Goal: Task Accomplishment & Management: Use online tool/utility

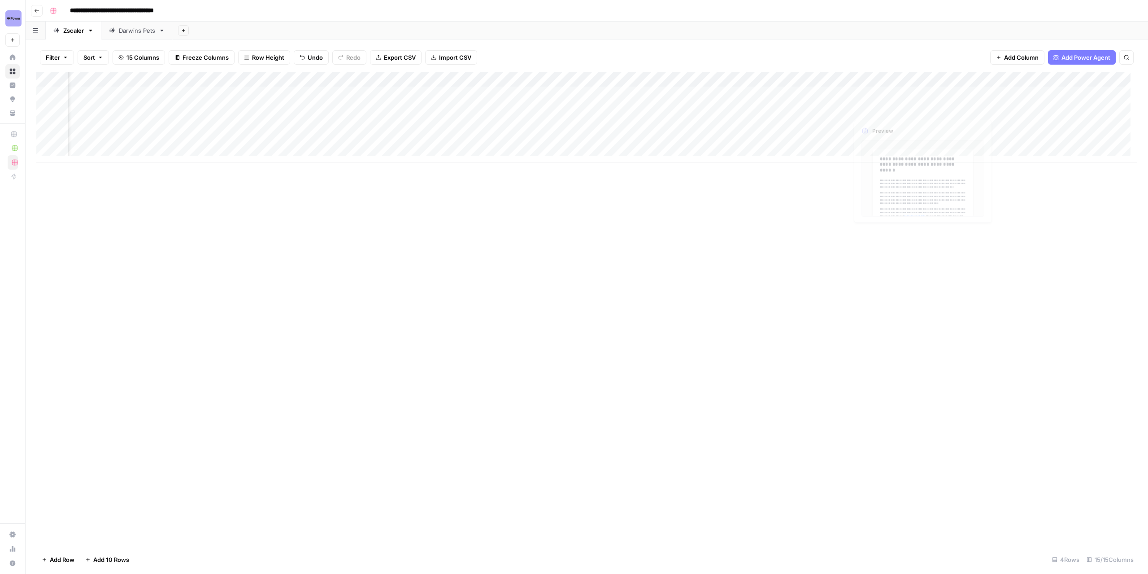
click at [894, 89] on div "Add Column" at bounding box center [586, 117] width 1101 height 91
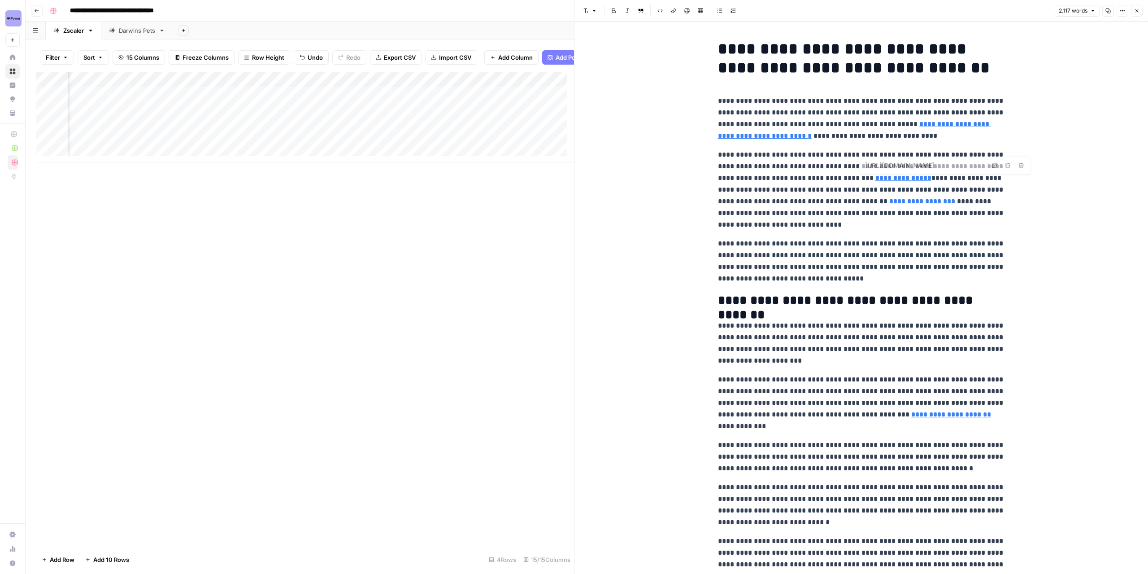
type input "https://newsroom.ibm.com/2024-07-30-ibm-report-escalating-data-breach-disruptio…"
click at [889, 201] on link "**********" at bounding box center [922, 201] width 66 height 7
click at [879, 190] on input "https://newsroom.ibm.com/2024-07-30-ibm-report-escalating-data-breach-disruptio…" at bounding box center [901, 188] width 119 height 9
click at [971, 187] on body "**********" at bounding box center [574, 287] width 1148 height 574
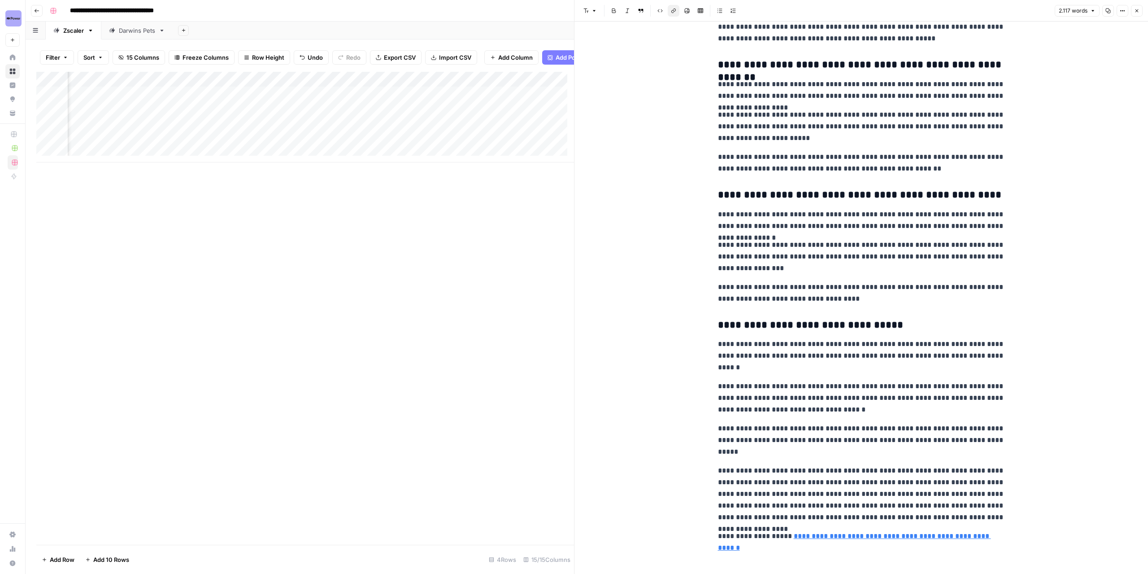
scroll to position [0, 1110]
click at [213, 83] on div "Add Column" at bounding box center [305, 117] width 538 height 91
type input "Outline to Article- Thought Leadership"
click at [170, 171] on span "Edit Workflow" at bounding box center [182, 174] width 78 height 9
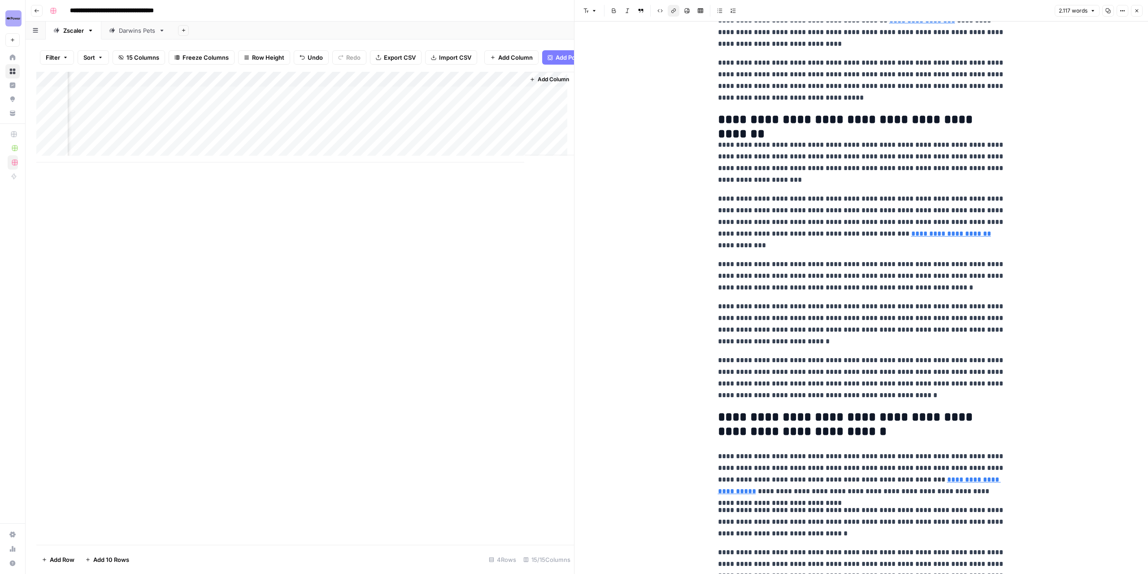
scroll to position [1, 0]
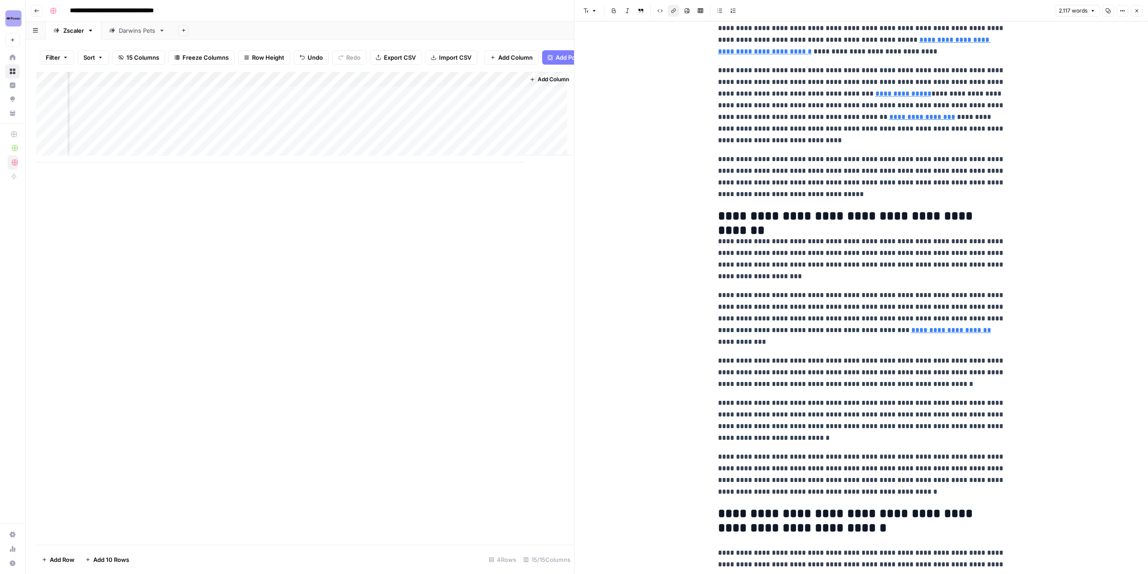
scroll to position [91, 0]
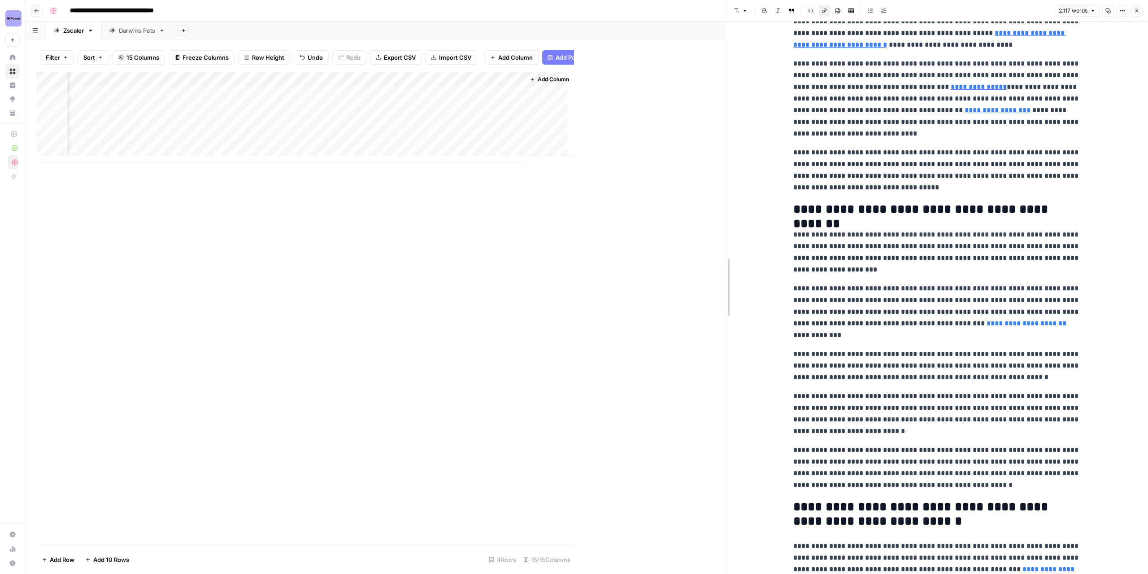
drag, startPoint x: 574, startPoint y: 224, endPoint x: 726, endPoint y: 222, distance: 152.0
click at [725, 222] on div at bounding box center [725, 287] width 9 height 574
click at [526, 92] on div "Add Column" at bounding box center [380, 117] width 689 height 91
click at [526, 94] on div "Add Column" at bounding box center [380, 117] width 689 height 91
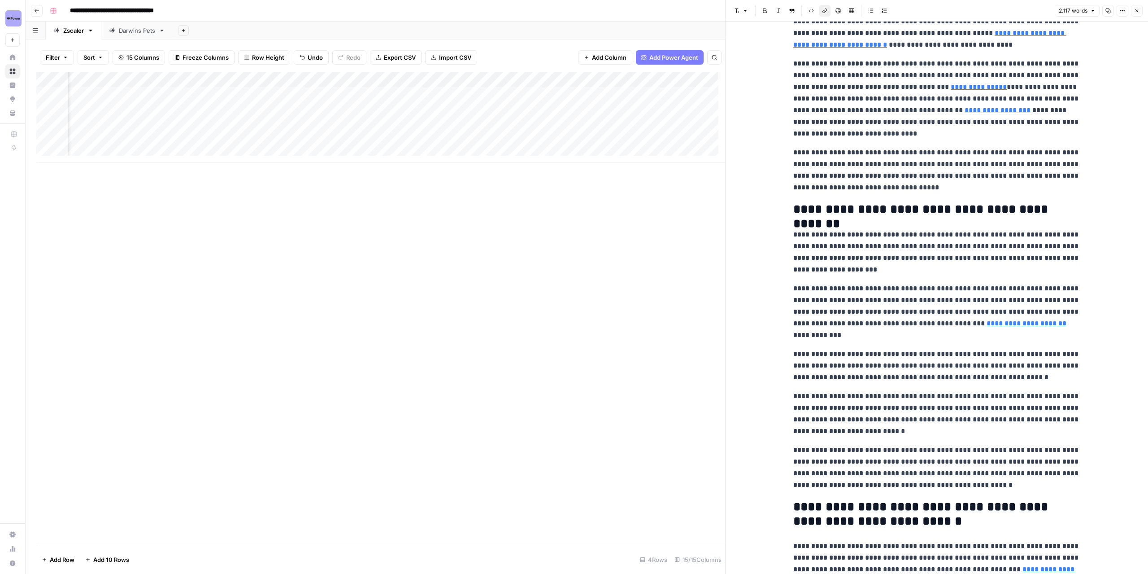
click at [500, 78] on div "Add Column" at bounding box center [380, 117] width 689 height 91
click at [440, 164] on span "Edit Workflow" at bounding box center [446, 167] width 78 height 9
click at [222, 95] on div "Add Column" at bounding box center [380, 117] width 689 height 91
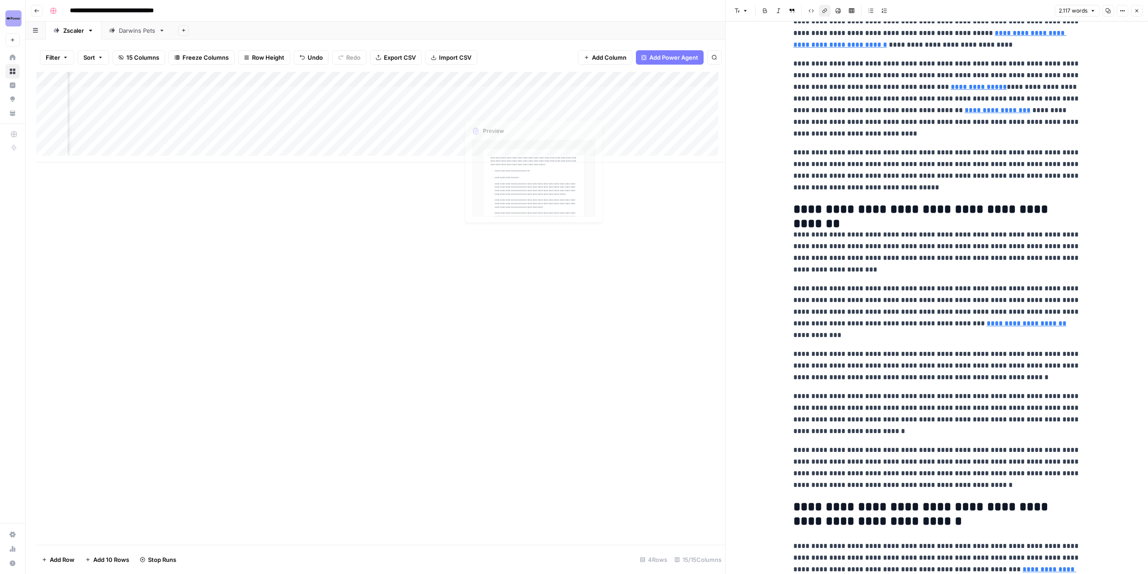
click at [555, 111] on div "Add Column" at bounding box center [380, 117] width 689 height 91
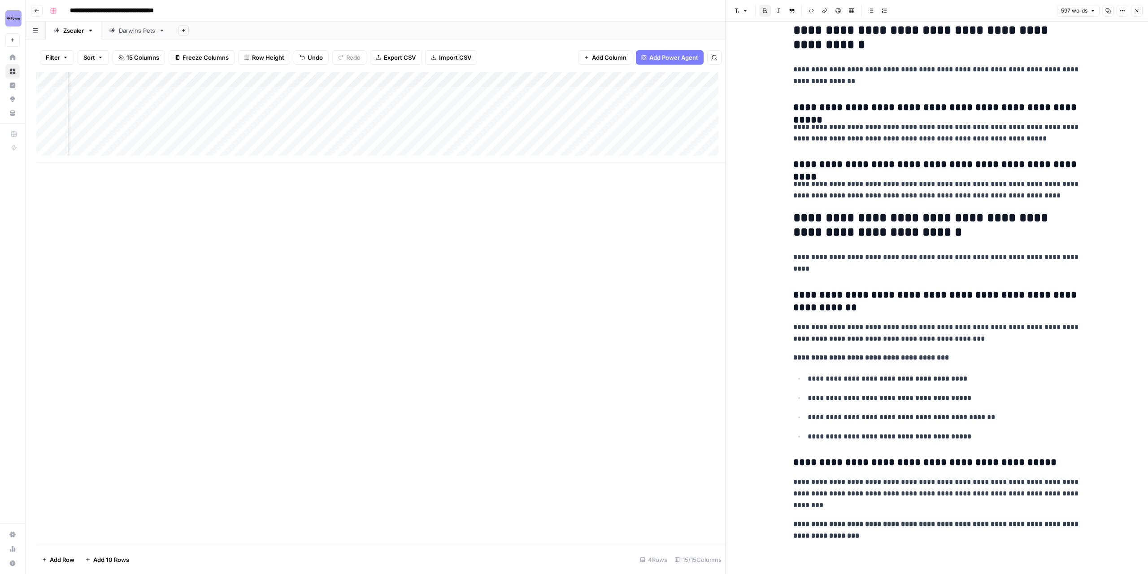
scroll to position [0, 882]
click at [539, 91] on div "Add Column" at bounding box center [380, 117] width 689 height 91
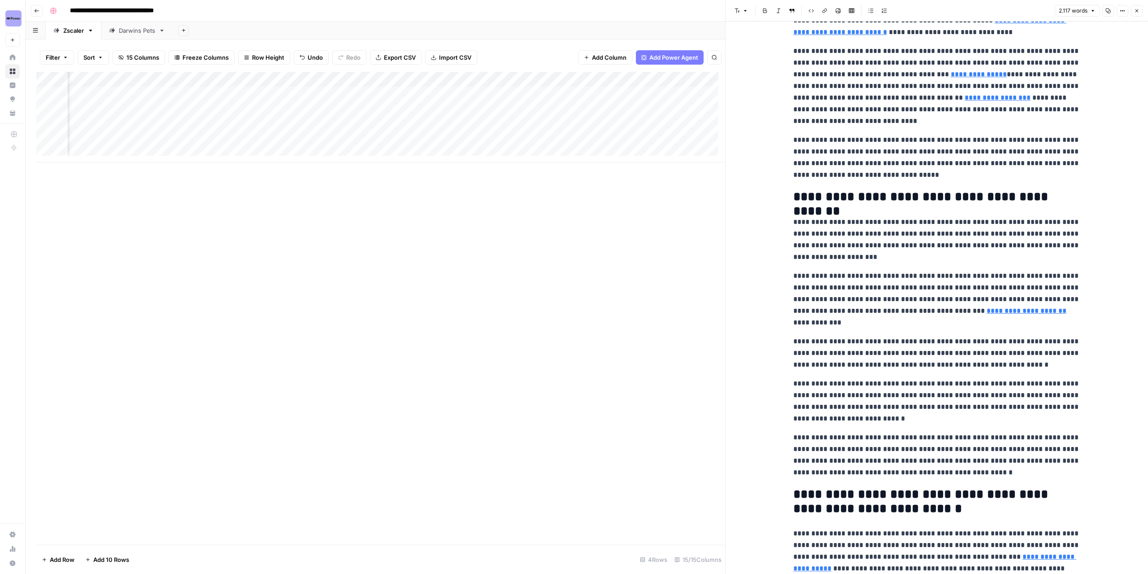
scroll to position [90, 0]
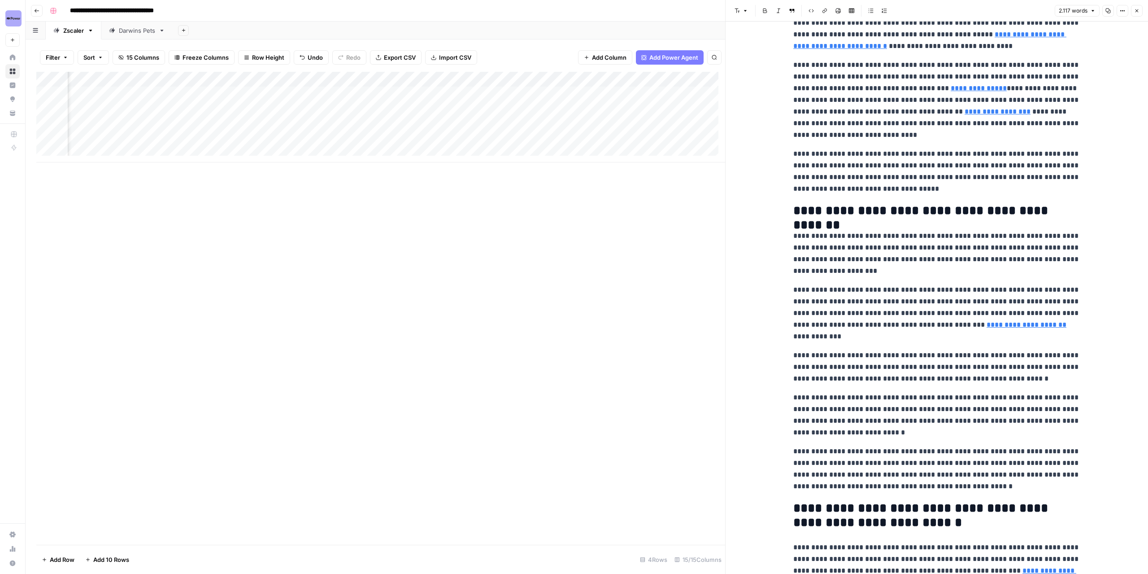
click at [537, 113] on div "Add Column" at bounding box center [380, 117] width 689 height 91
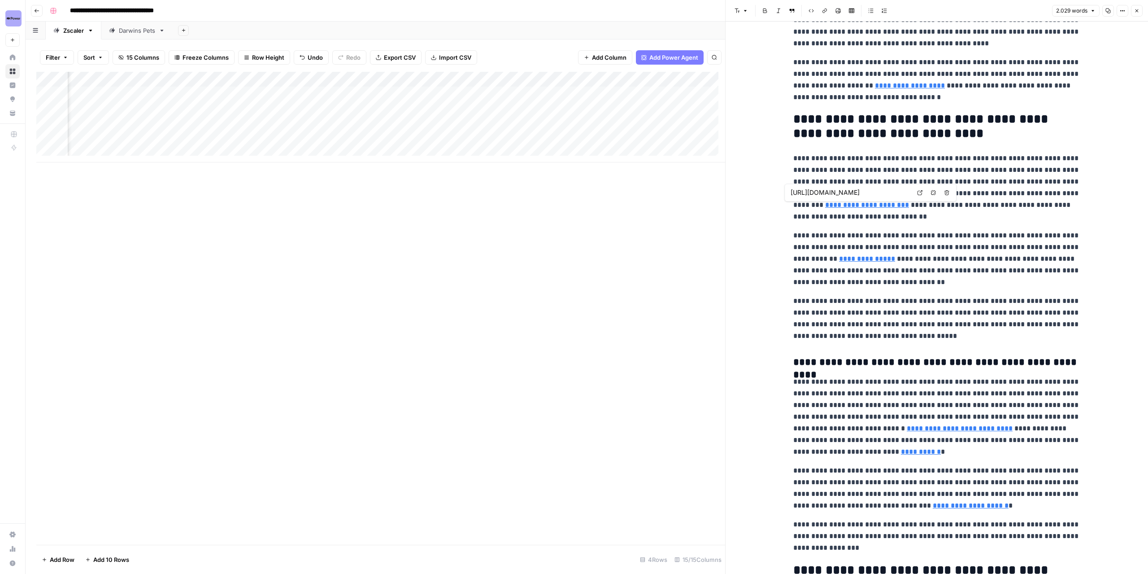
scroll to position [0, 588]
click at [519, 112] on div "Add Column" at bounding box center [380, 117] width 689 height 91
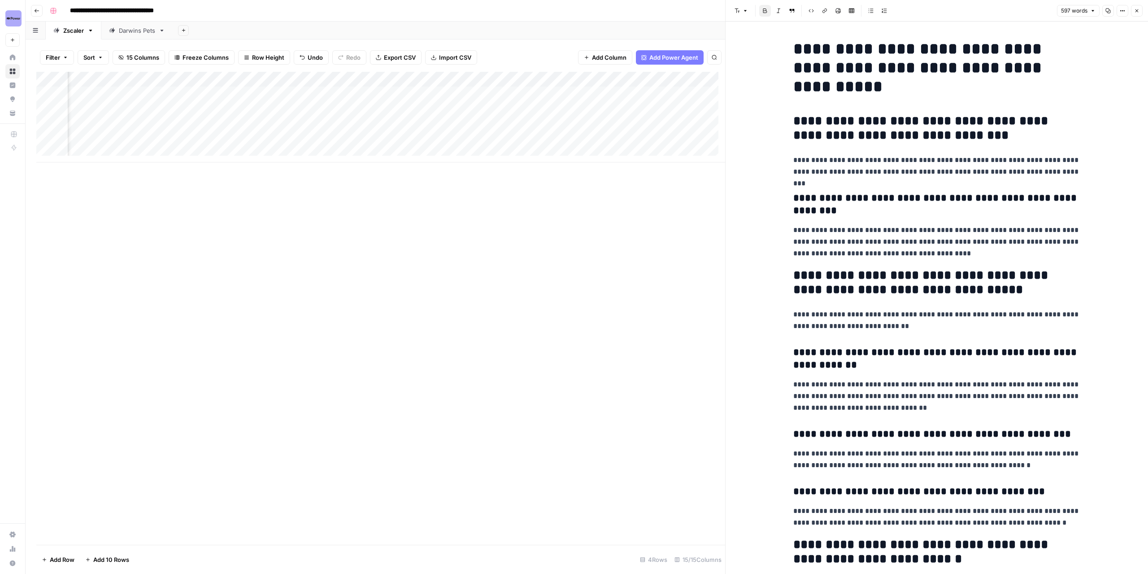
scroll to position [0, 819]
click at [600, 113] on div "Add Column" at bounding box center [380, 117] width 689 height 91
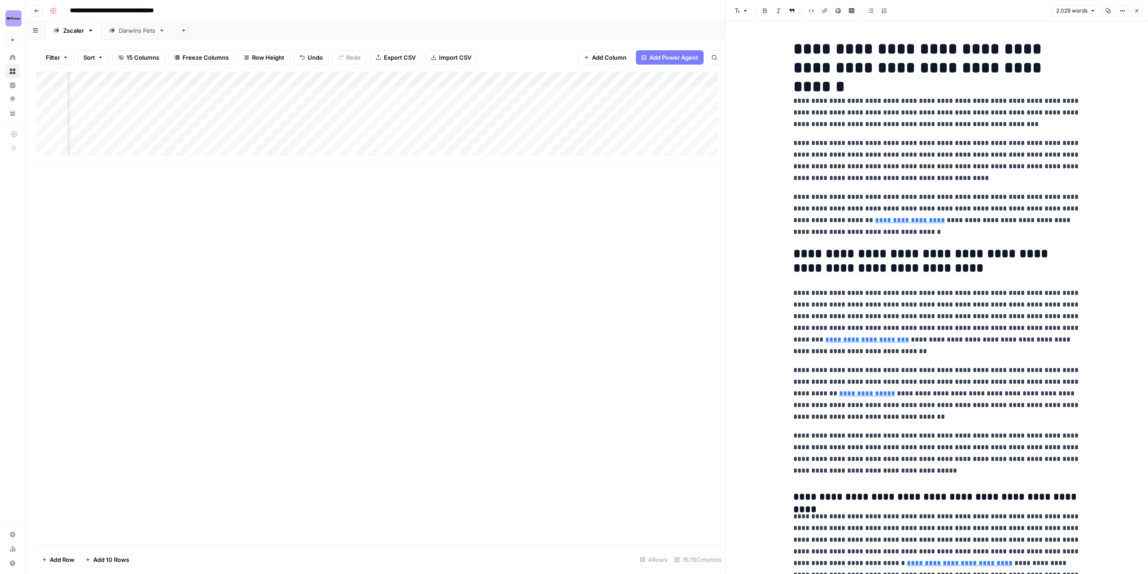
click at [376, 113] on div "Add Column" at bounding box center [380, 117] width 689 height 91
click at [291, 109] on div "Add Column" at bounding box center [380, 117] width 689 height 91
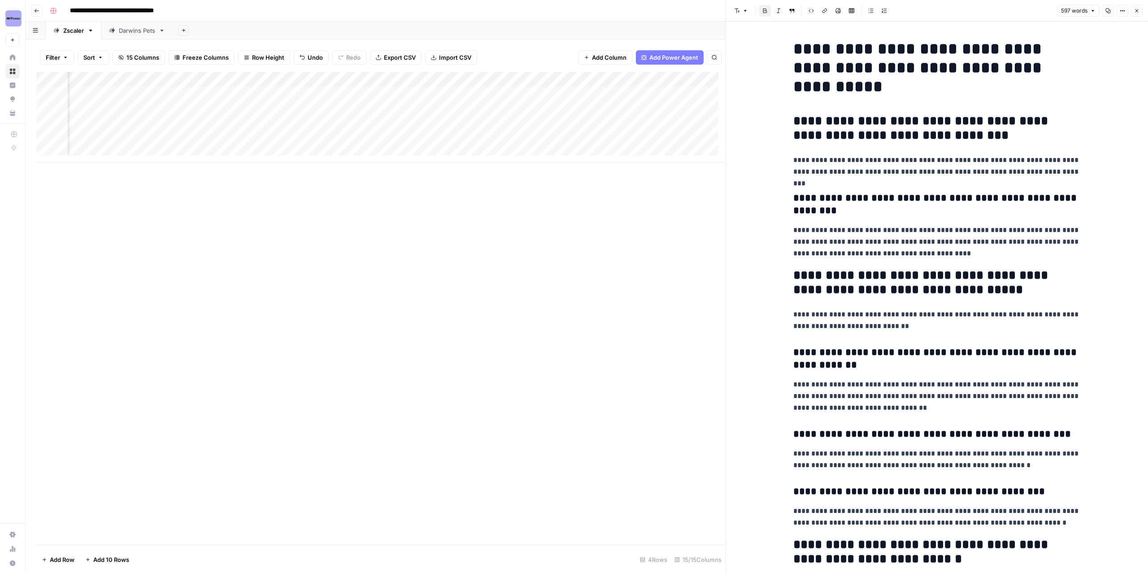
click at [502, 74] on div "Add Column" at bounding box center [380, 117] width 689 height 91
click at [473, 170] on span "Edit Workflow" at bounding box center [474, 167] width 78 height 9
click at [424, 94] on div "Add Column" at bounding box center [380, 117] width 689 height 91
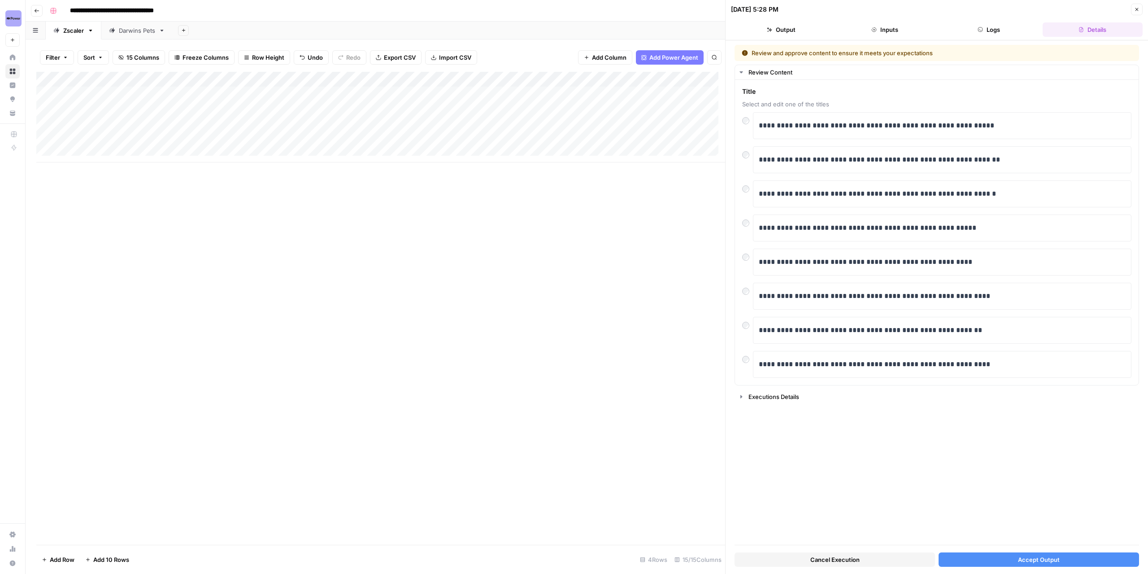
click at [209, 56] on span "Freeze Columns" at bounding box center [206, 57] width 46 height 9
click at [202, 89] on span "First 1 Column" at bounding box center [212, 88] width 74 height 9
drag, startPoint x: 317, startPoint y: 78, endPoint x: 277, endPoint y: 80, distance: 39.5
click at [277, 80] on div "Add Column" at bounding box center [380, 117] width 689 height 91
click at [782, 122] on p "**********" at bounding box center [943, 126] width 368 height 12
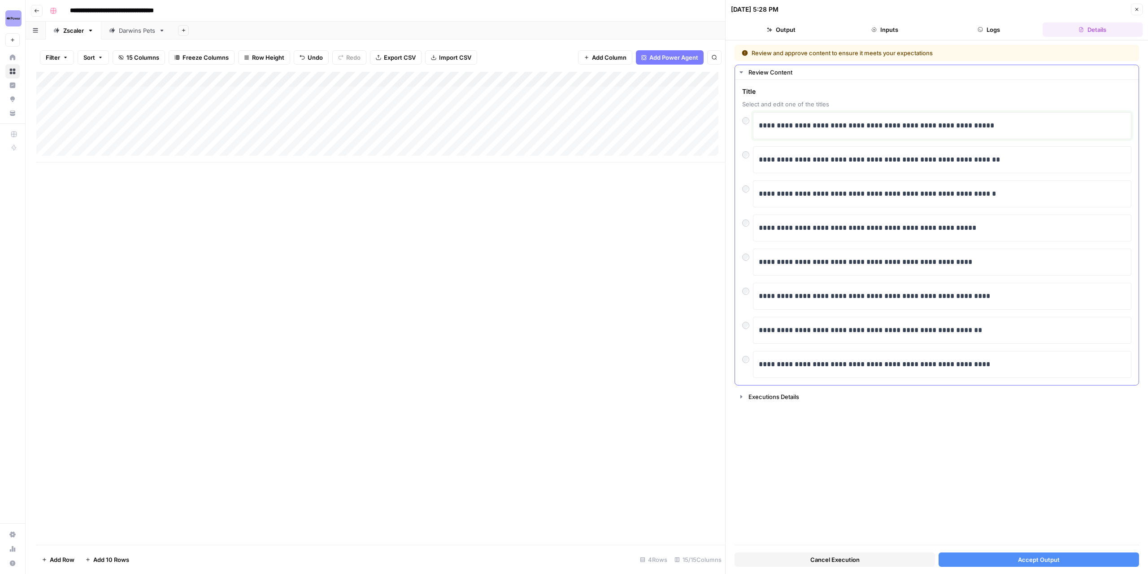
click at [782, 122] on p "**********" at bounding box center [943, 126] width 368 height 12
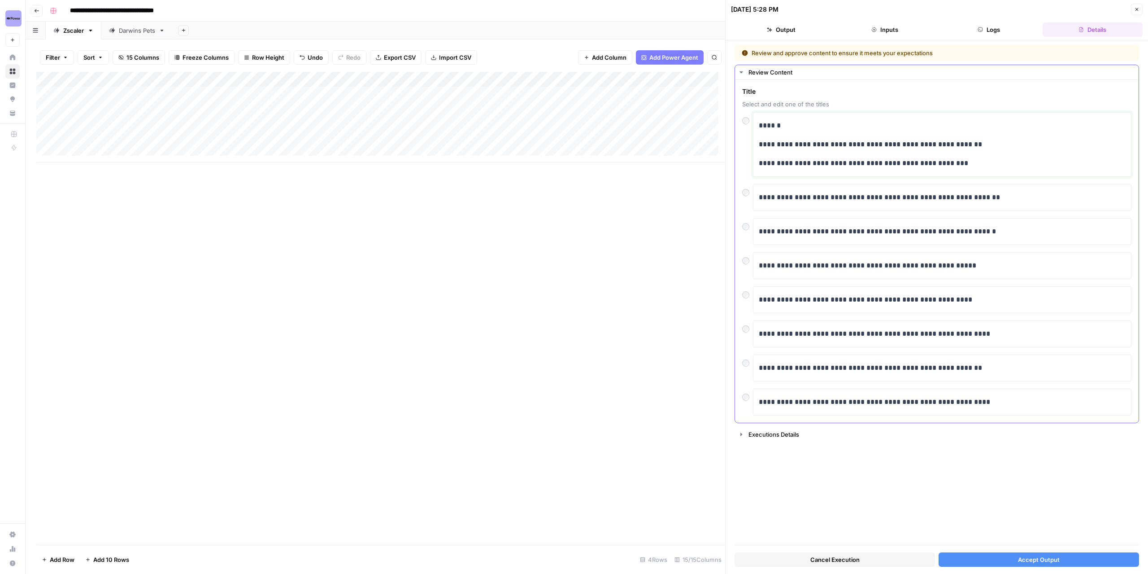
drag, startPoint x: 976, startPoint y: 164, endPoint x: 759, endPoint y: 122, distance: 221.1
click at [759, 122] on div "**********" at bounding box center [942, 144] width 367 height 57
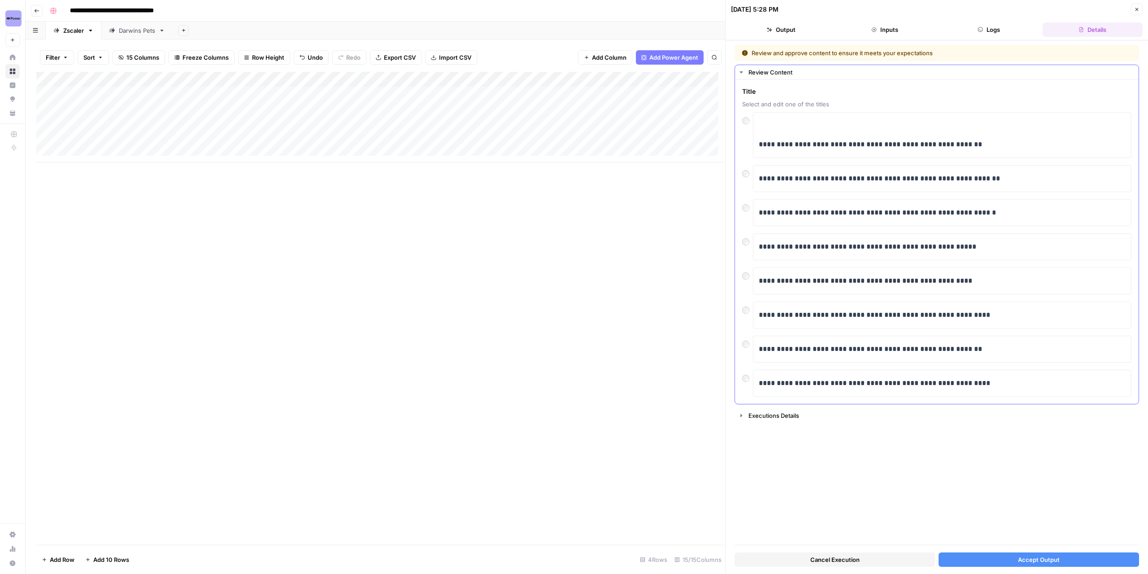
click at [757, 143] on div "**********" at bounding box center [942, 135] width 378 height 46
click at [761, 143] on p "**********" at bounding box center [943, 145] width 368 height 12
click at [760, 142] on p "**********" at bounding box center [943, 145] width 368 height 12
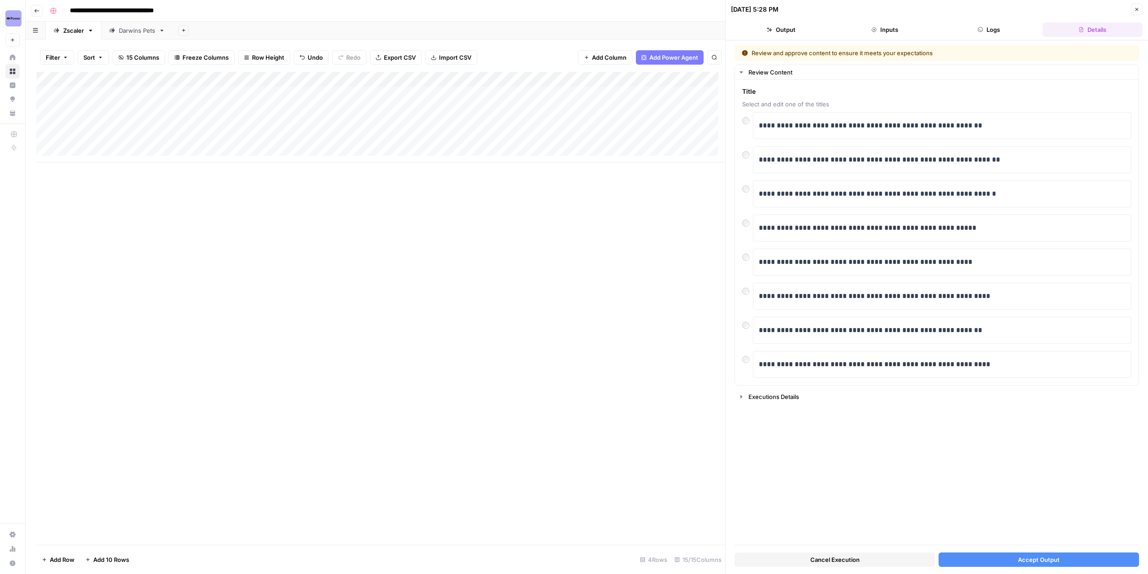
click at [1084, 558] on button "Accept Output" at bounding box center [1039, 559] width 200 height 14
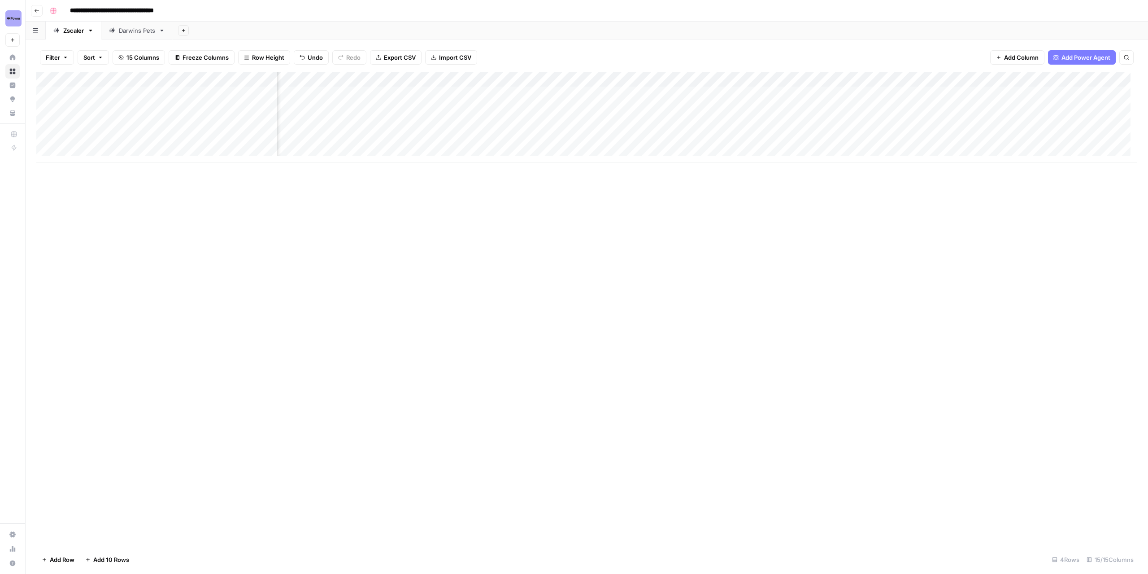
scroll to position [0, 507]
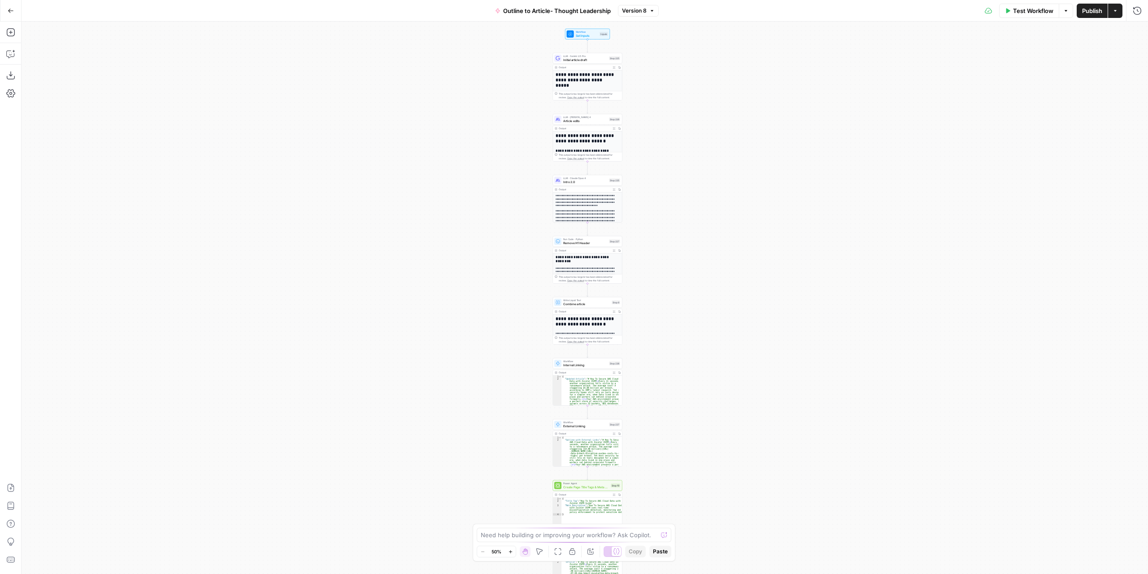
drag, startPoint x: 654, startPoint y: 245, endPoint x: 657, endPoint y: 266, distance: 21.2
click at [657, 266] on div "**********" at bounding box center [585, 298] width 1126 height 552
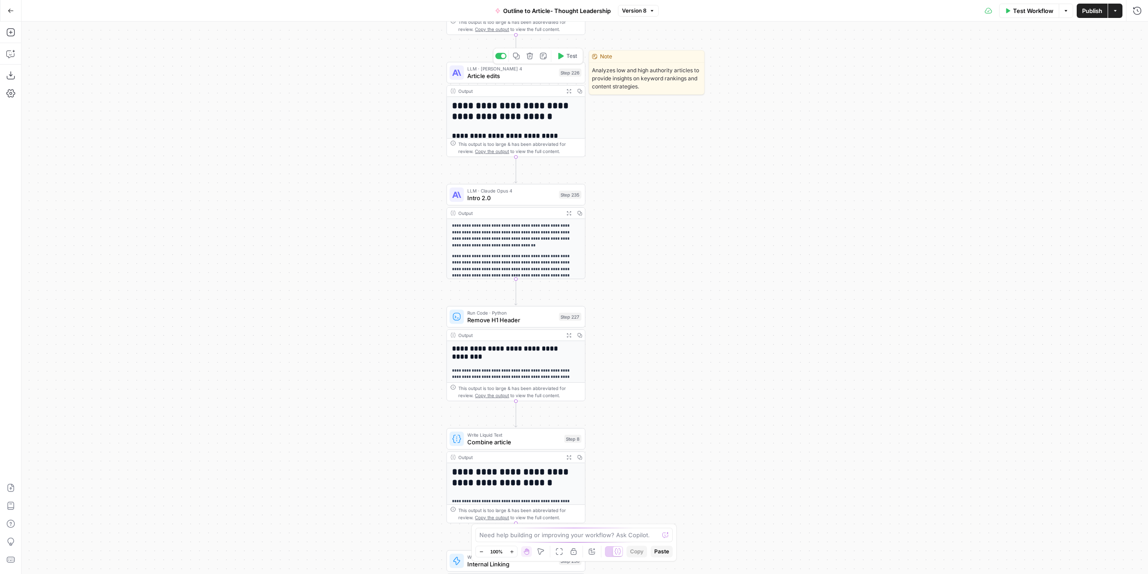
click at [529, 75] on span "Article edits" at bounding box center [511, 75] width 88 height 9
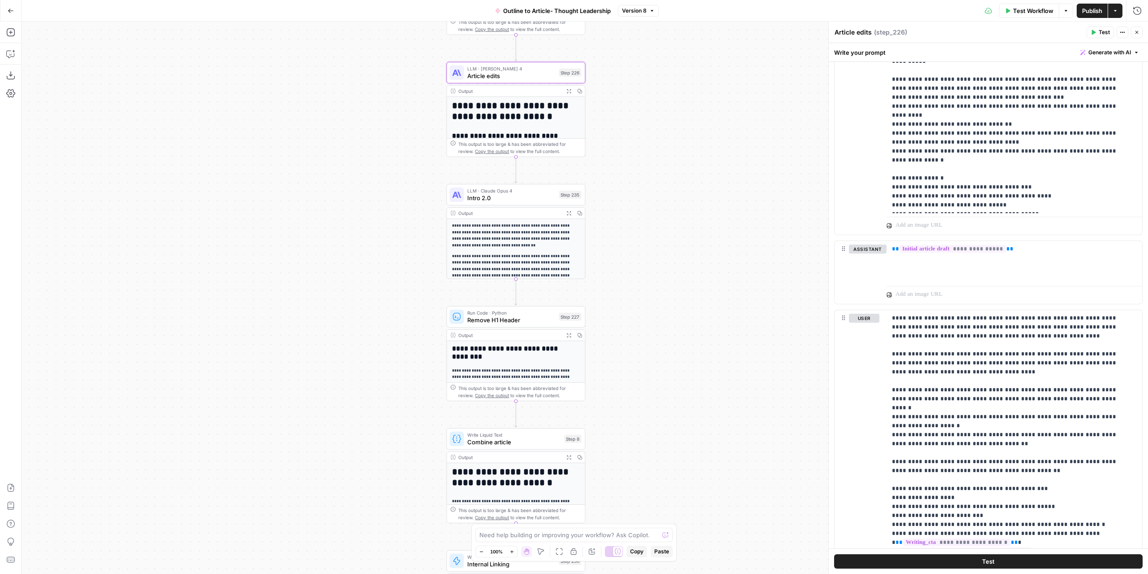
scroll to position [1182, 0]
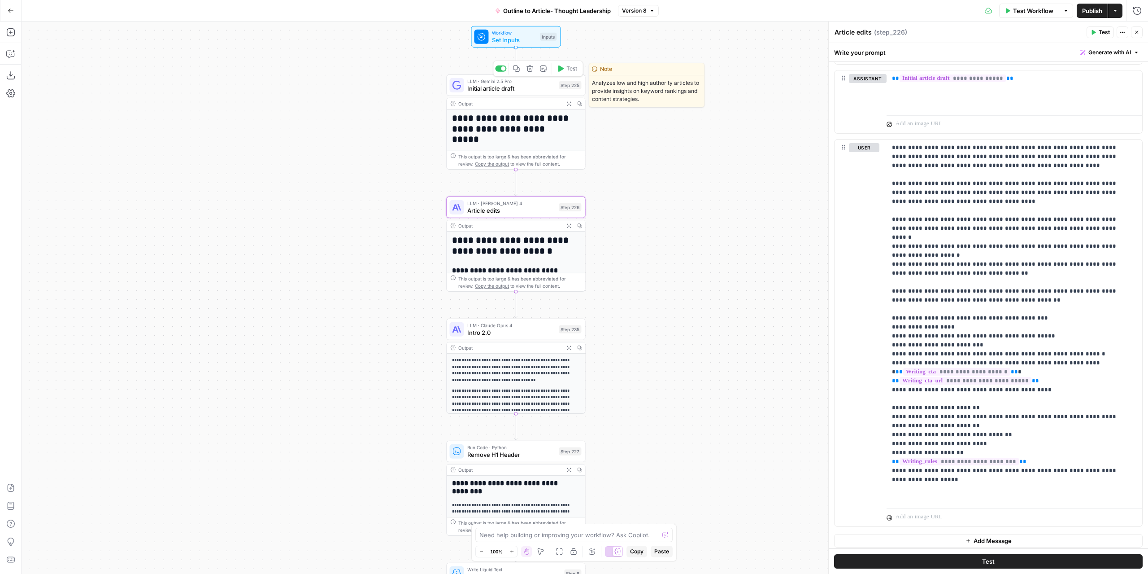
click at [535, 93] on div "LLM · Gemini 2.5 Pro Initial article draft Step 225 Copy step Delete step Edit …" at bounding box center [515, 85] width 139 height 22
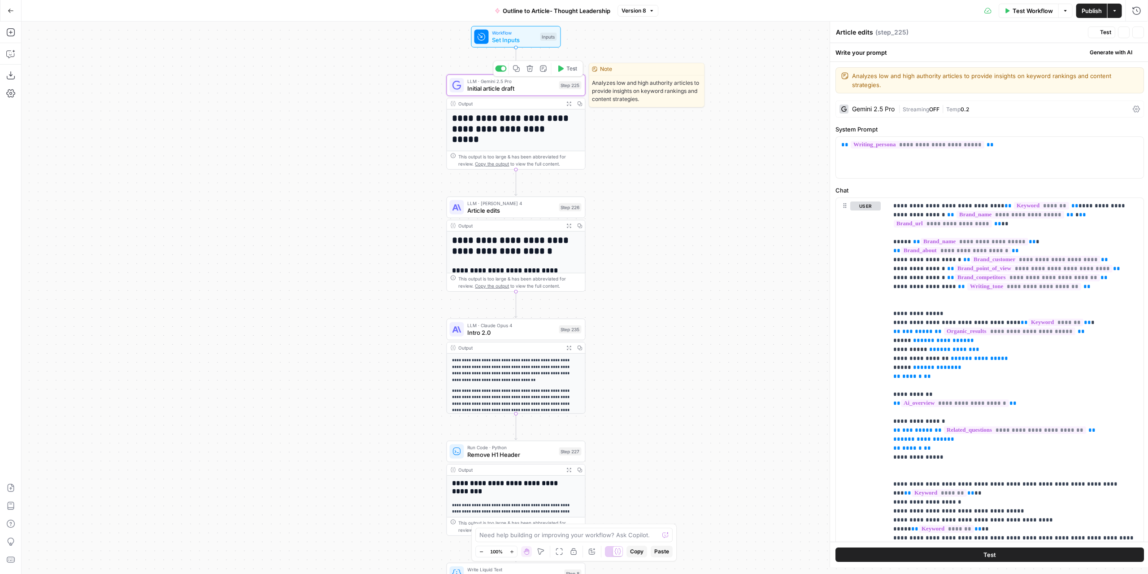
type textarea "Initial article draft"
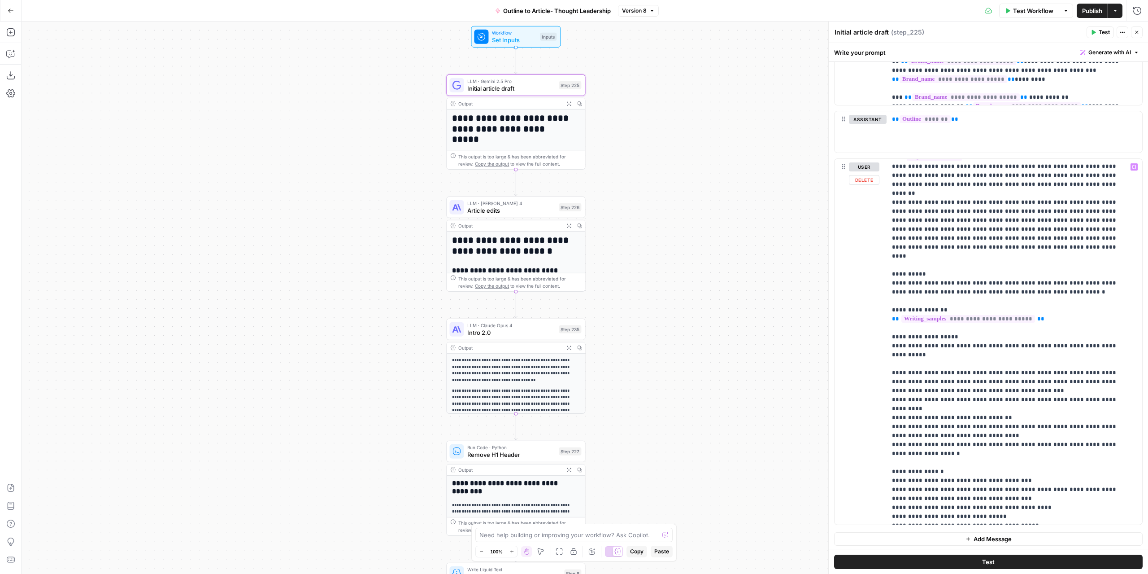
scroll to position [27, 0]
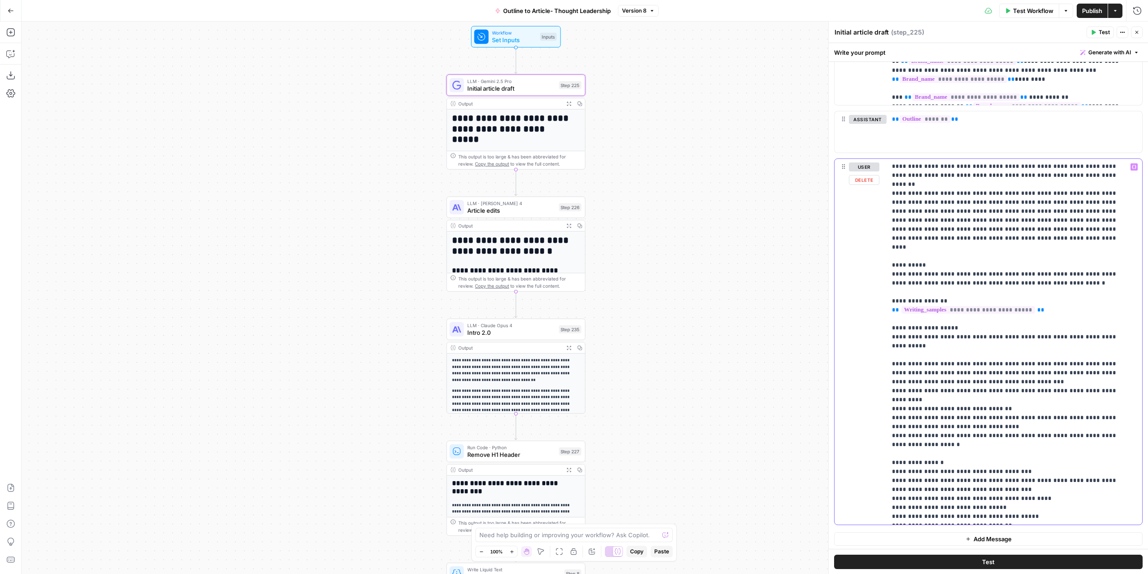
click at [1006, 470] on p "**********" at bounding box center [1007, 328] width 231 height 386
click at [575, 68] on span "Test" at bounding box center [571, 69] width 11 height 8
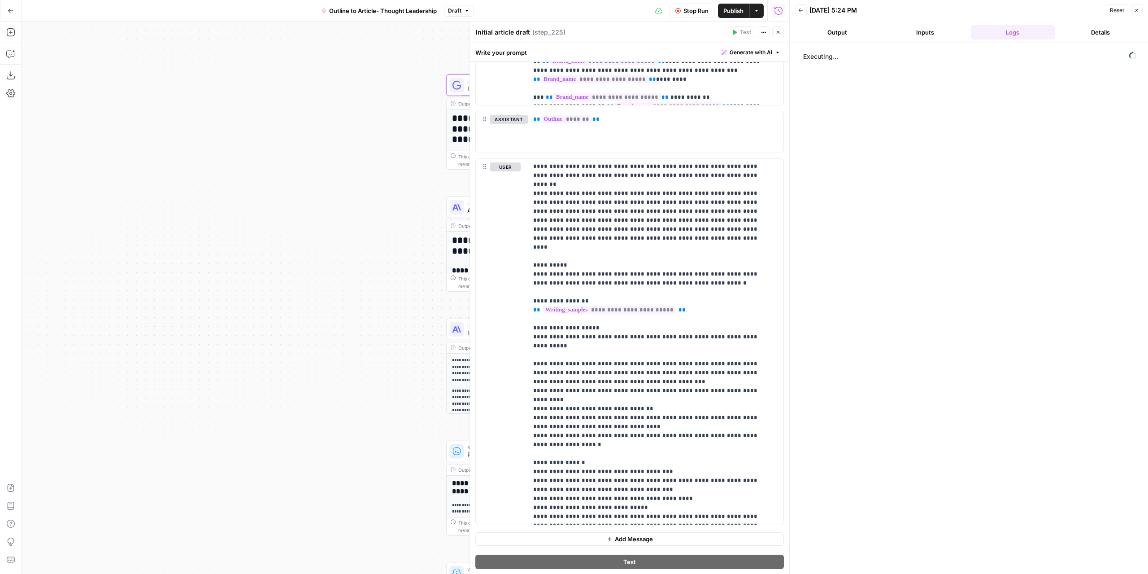
click at [854, 33] on button "Output" at bounding box center [837, 32] width 84 height 14
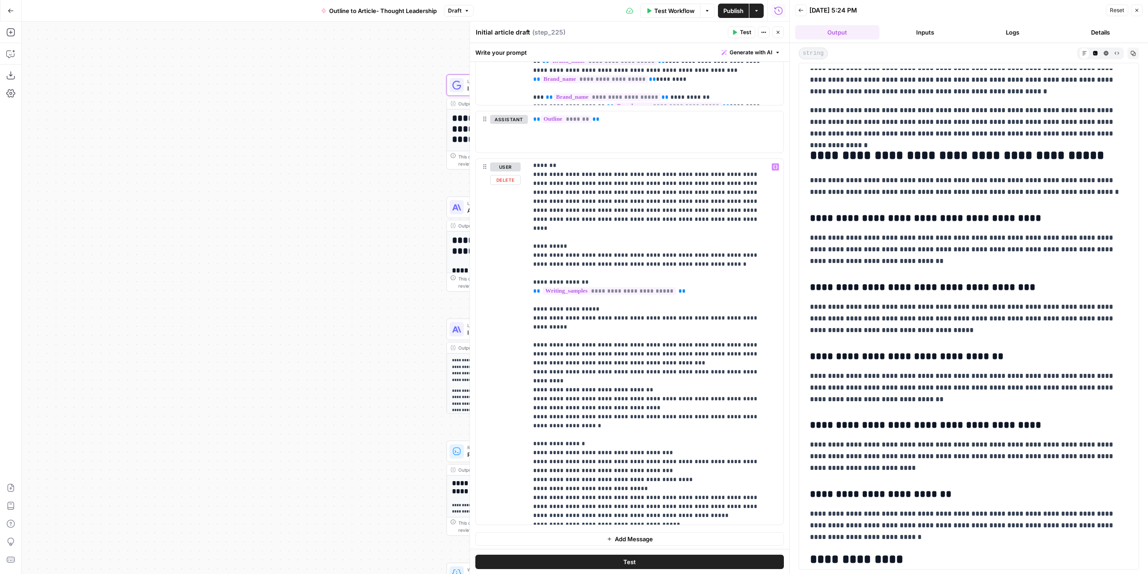
scroll to position [54, 0]
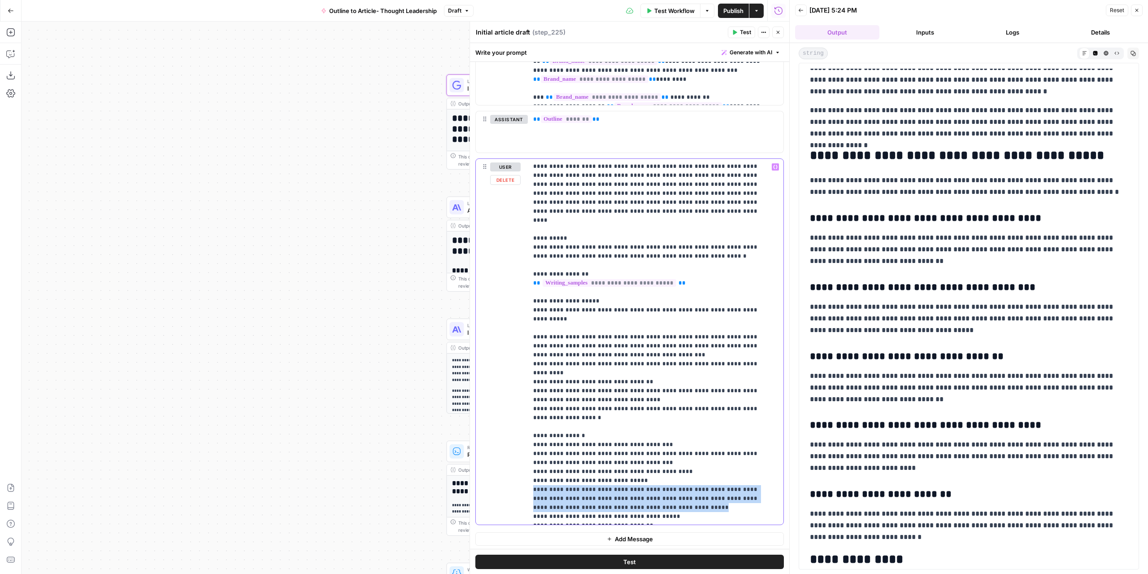
drag, startPoint x: 654, startPoint y: 470, endPoint x: 516, endPoint y: 453, distance: 139.1
click at [516, 453] on div "**********" at bounding box center [630, 341] width 308 height 365
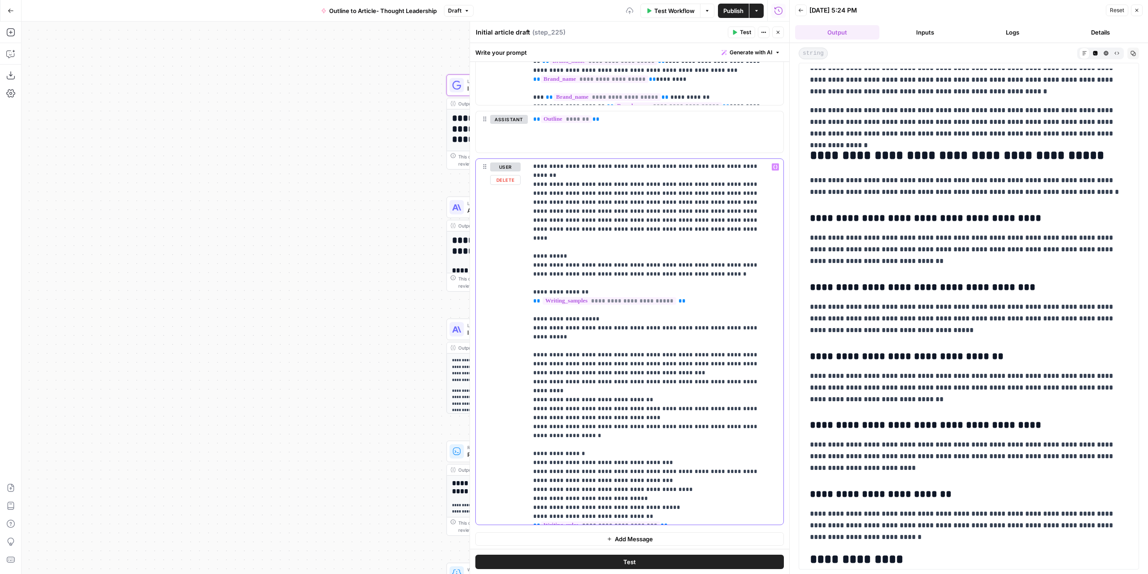
scroll to position [27, 0]
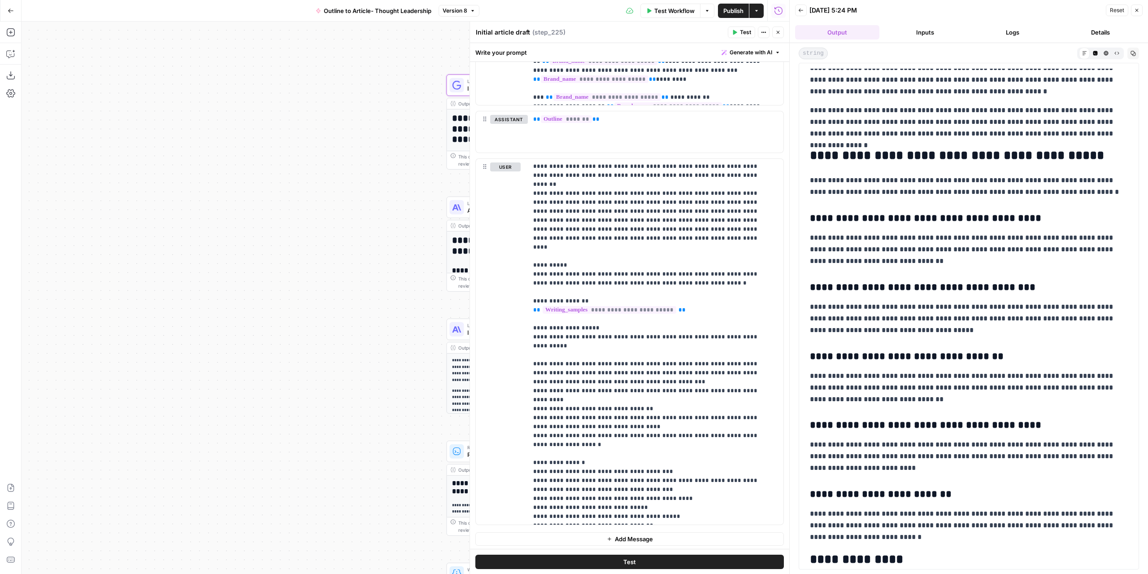
click at [742, 35] on span "Test" at bounding box center [745, 32] width 11 height 8
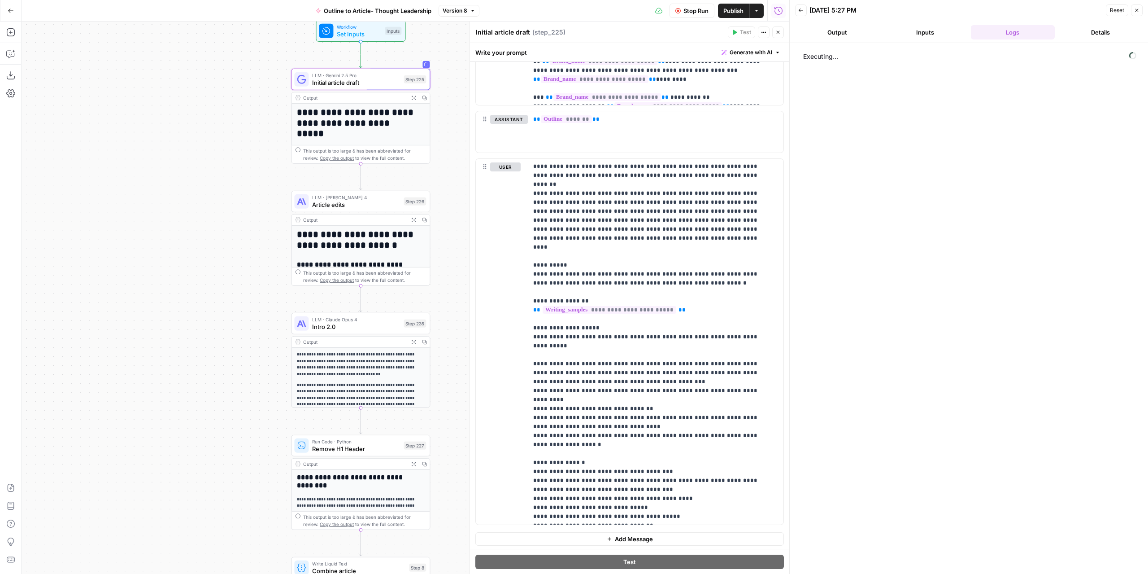
drag, startPoint x: 319, startPoint y: 209, endPoint x: 168, endPoint y: 203, distance: 151.2
click at [168, 203] on div "**********" at bounding box center [406, 298] width 768 height 552
click at [845, 25] on button "Output" at bounding box center [837, 32] width 84 height 14
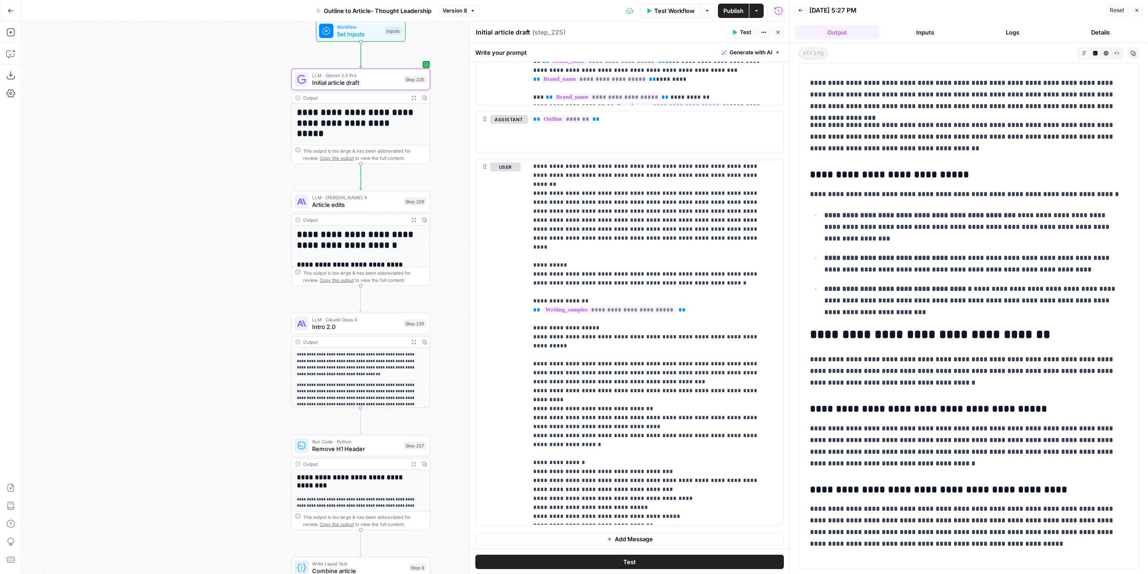
scroll to position [986, 0]
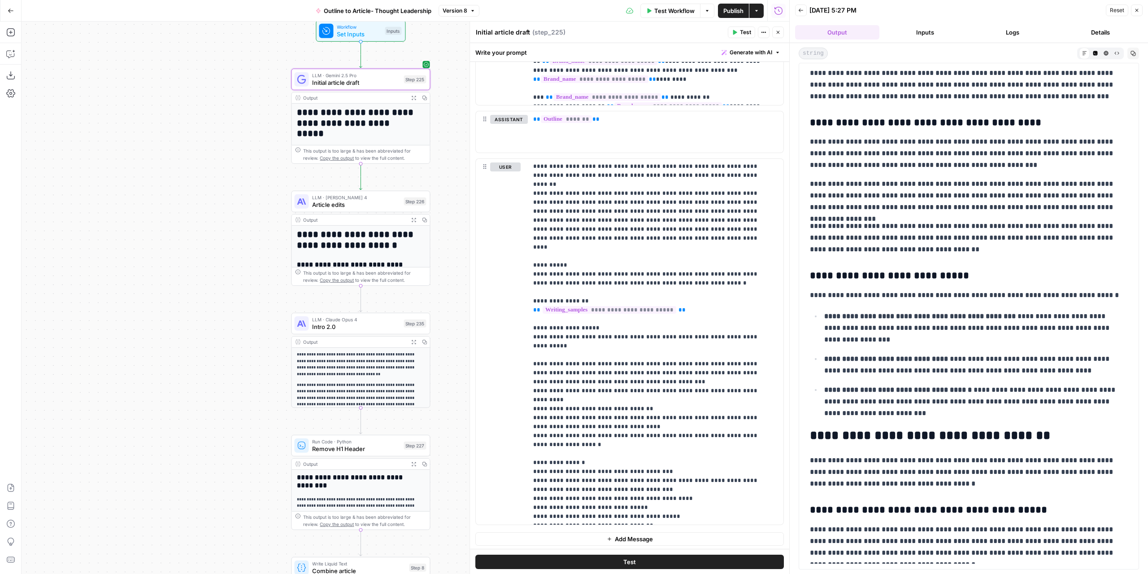
click at [776, 35] on icon "button" at bounding box center [777, 32] width 5 height 5
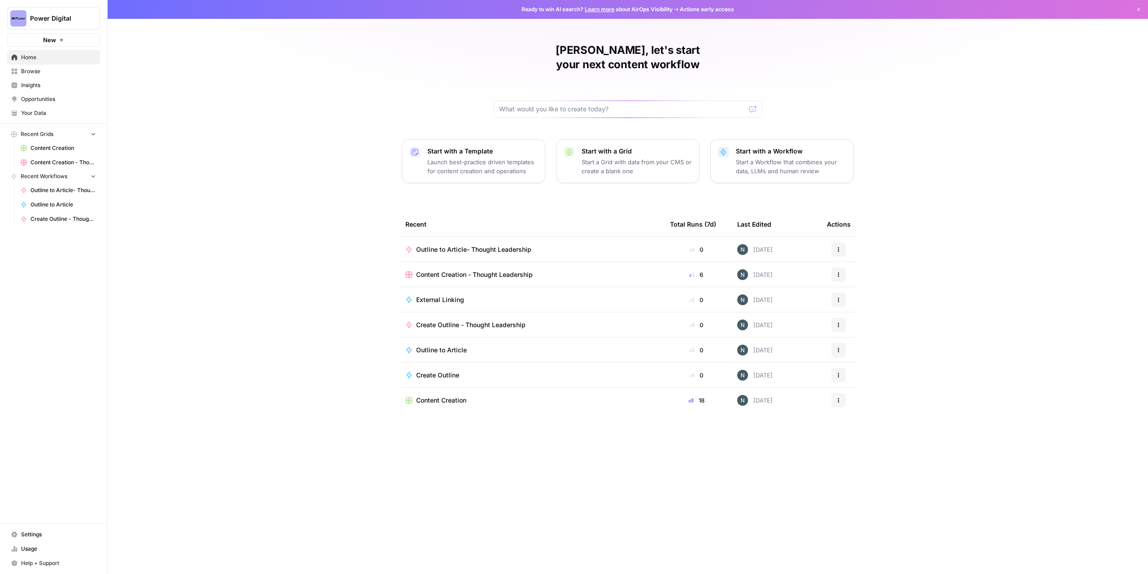
click at [474, 396] on div "Content Creation" at bounding box center [530, 400] width 250 height 9
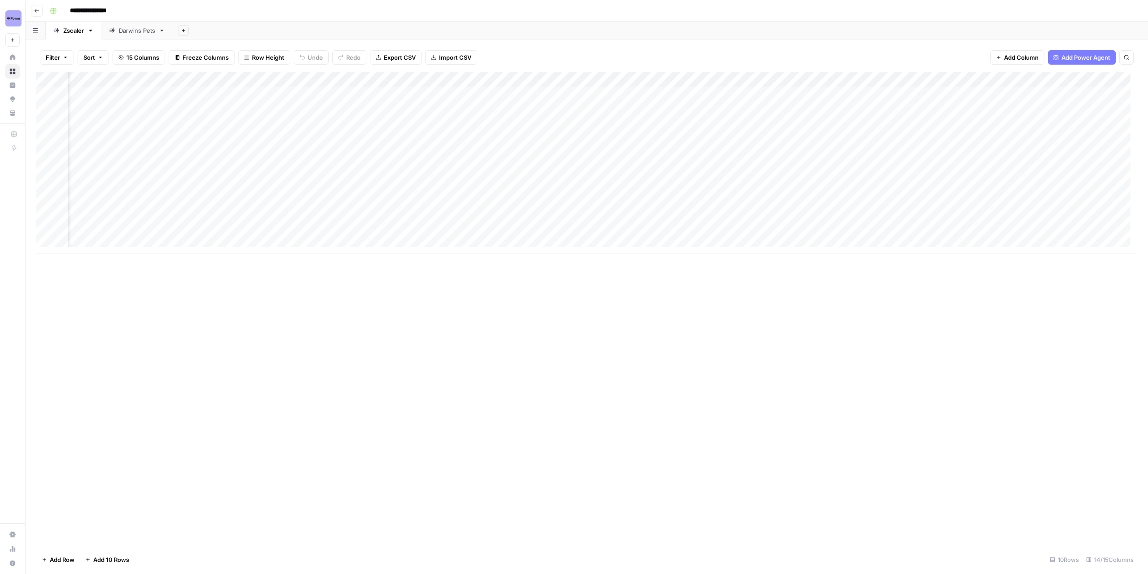
scroll to position [0, 457]
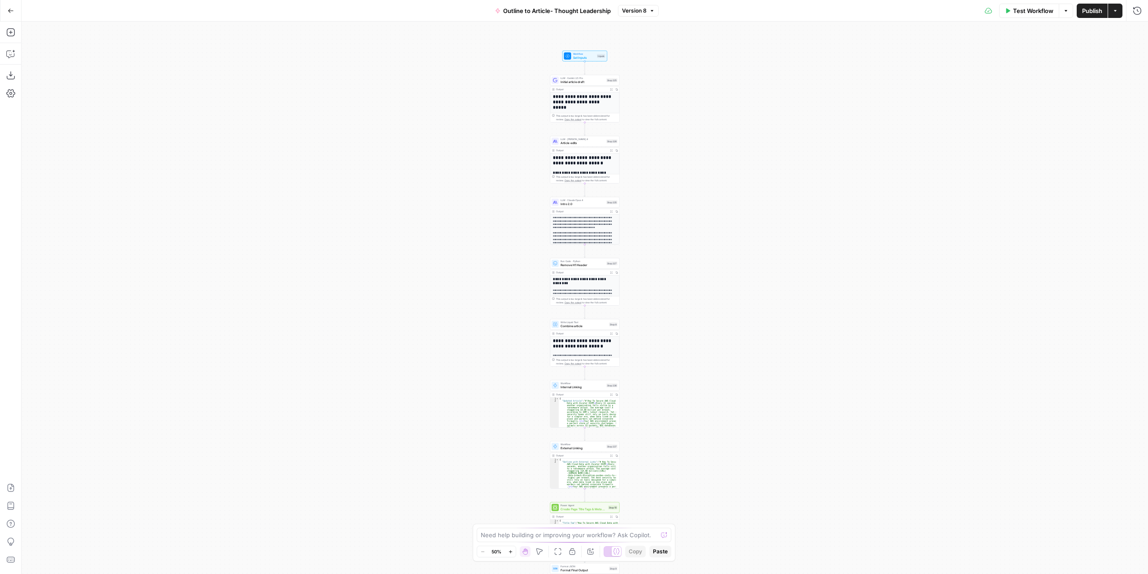
click at [662, 140] on div "**********" at bounding box center [585, 298] width 1126 height 552
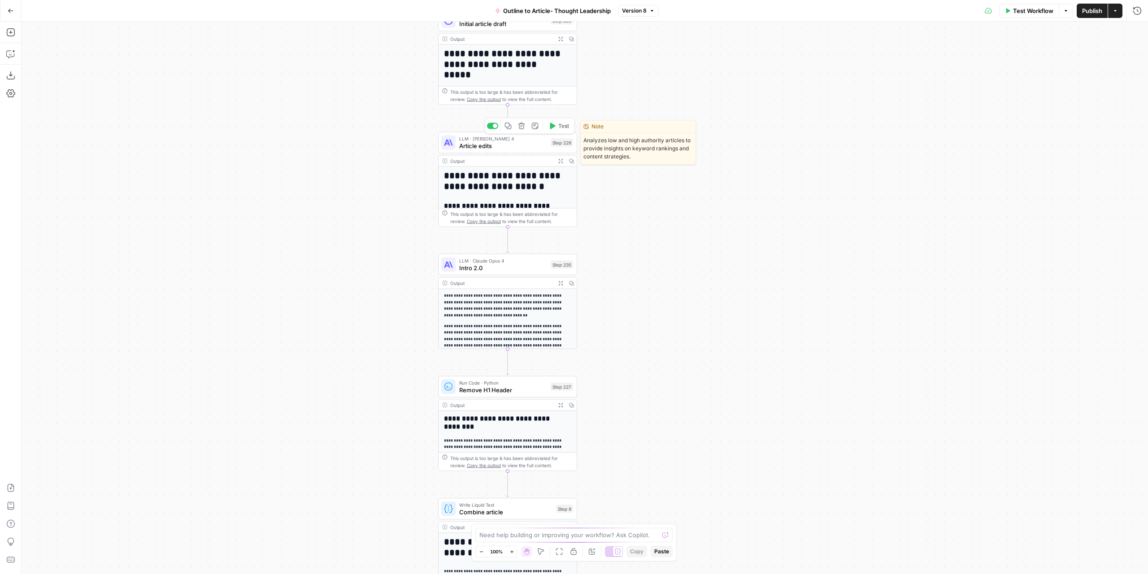
click at [518, 149] on span "Article edits" at bounding box center [503, 145] width 88 height 9
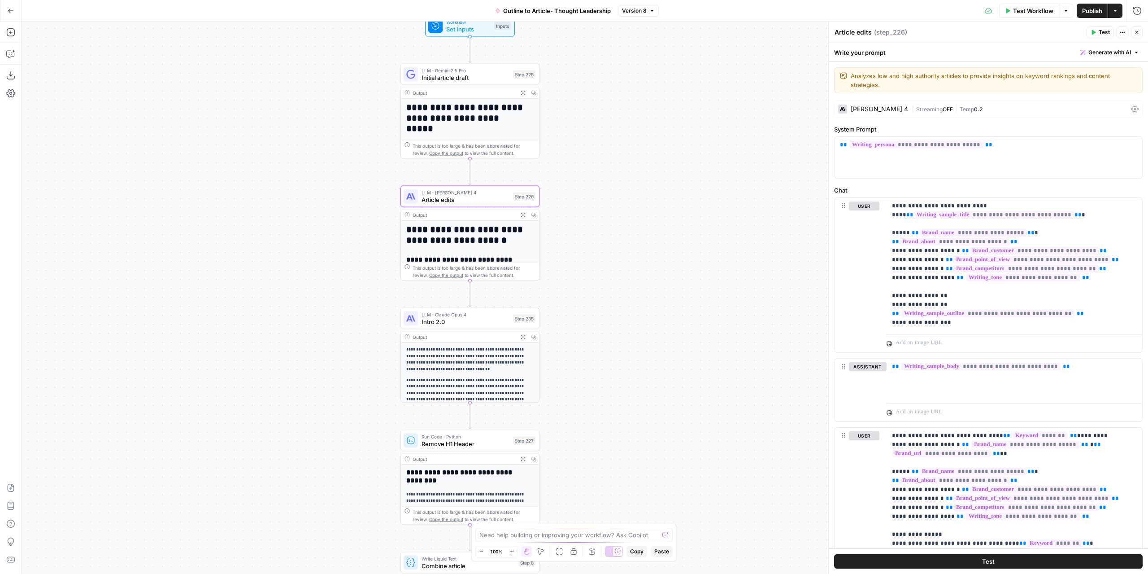
drag, startPoint x: 713, startPoint y: 67, endPoint x: 667, endPoint y: 130, distance: 78.0
click at [667, 130] on div "**********" at bounding box center [585, 298] width 1126 height 552
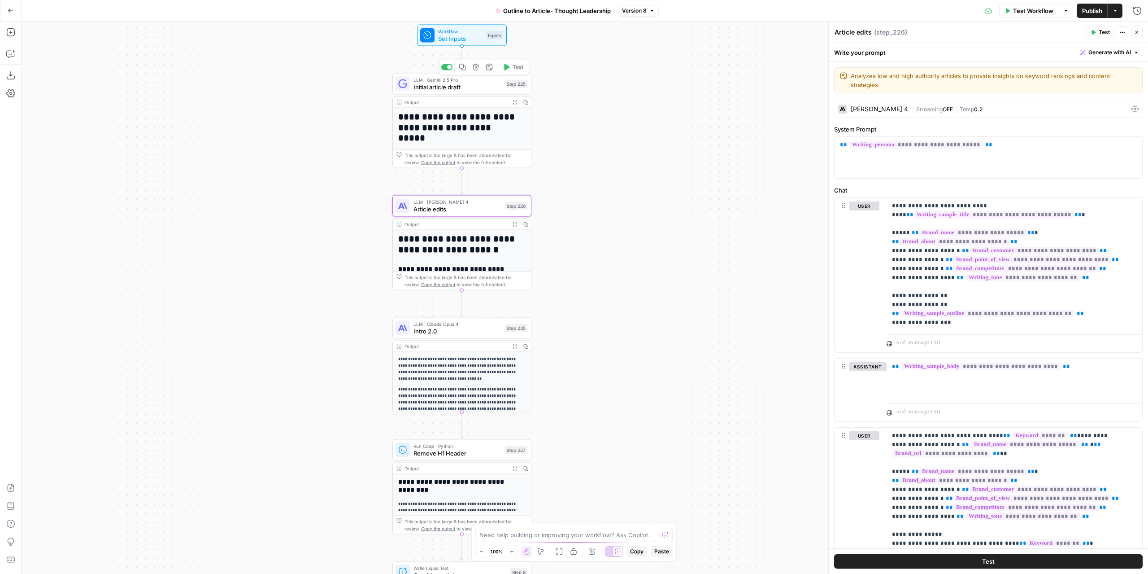
click at [489, 90] on span "Initial article draft" at bounding box center [457, 87] width 88 height 9
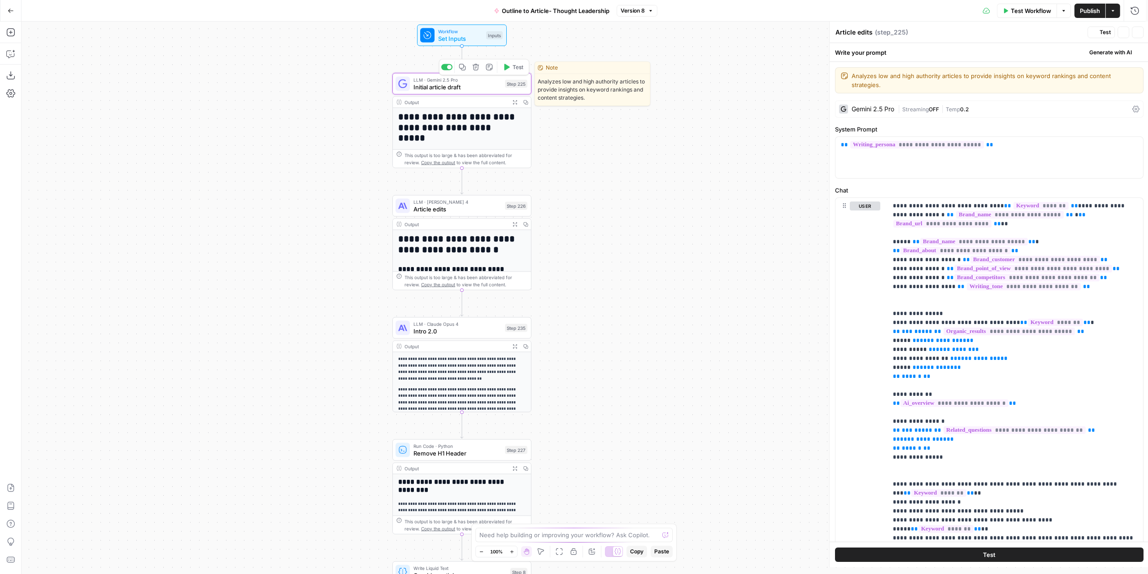
type textarea "Initial article draft"
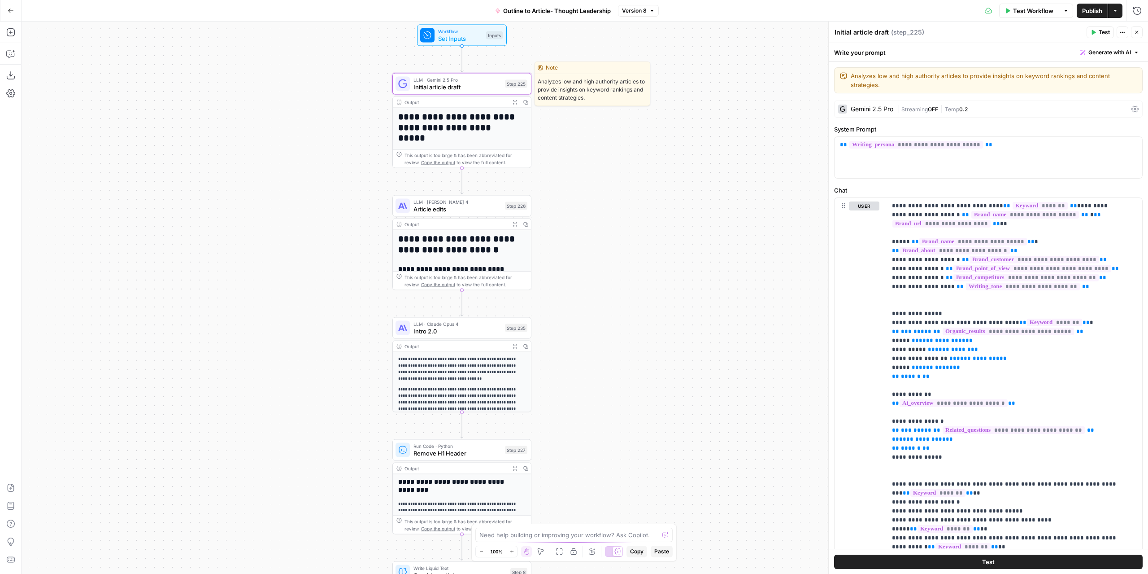
click at [517, 102] on span "Expand Output" at bounding box center [517, 102] width 0 height 0
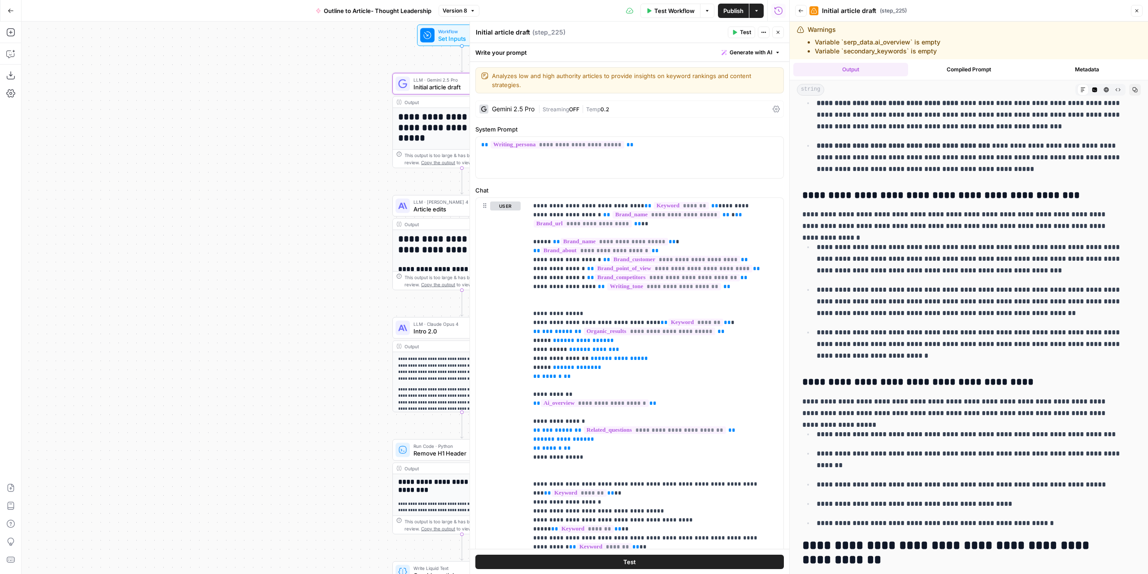
scroll to position [448, 0]
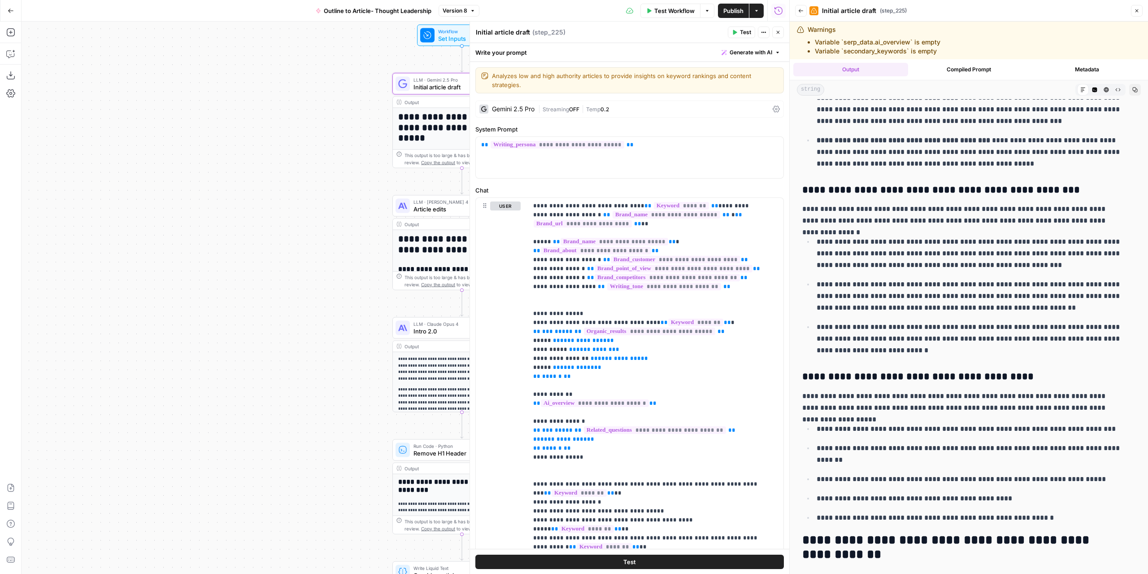
click at [777, 35] on icon "button" at bounding box center [777, 32] width 5 height 5
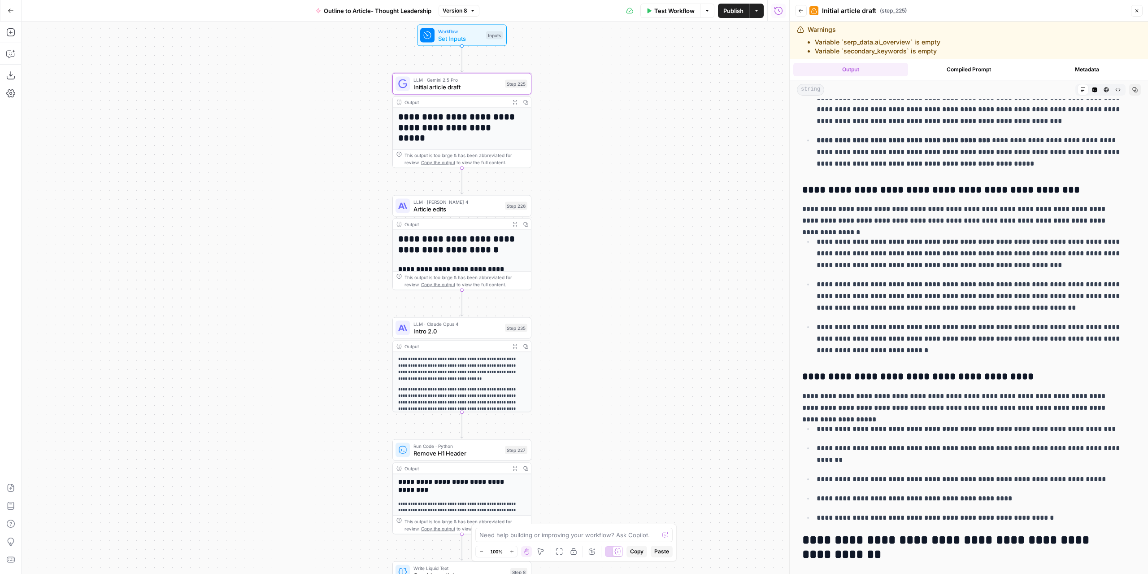
click at [517, 225] on icon "button" at bounding box center [515, 224] width 5 height 5
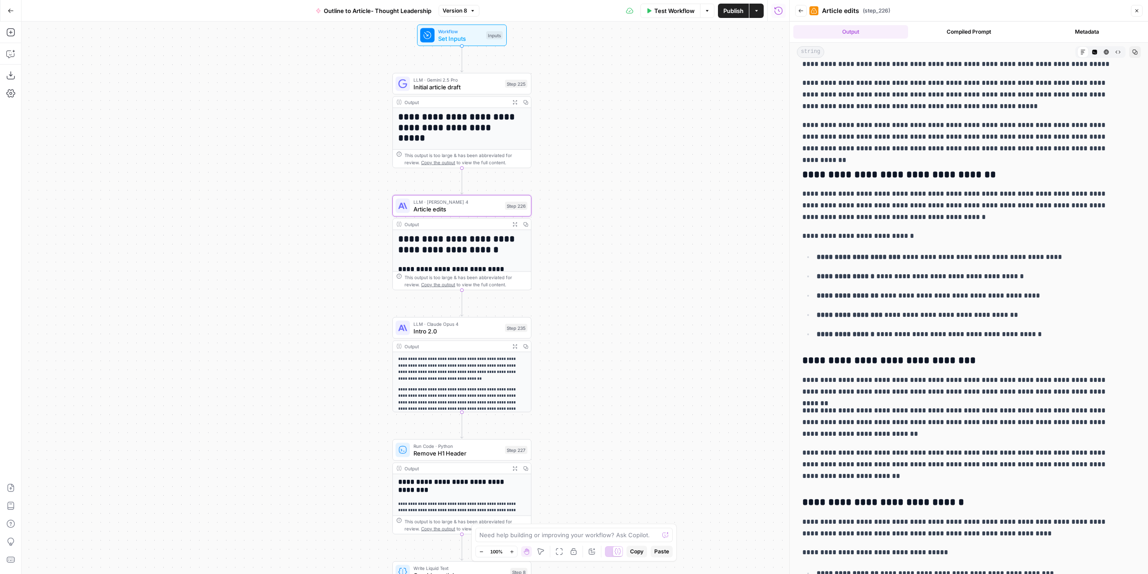
scroll to position [2544, 0]
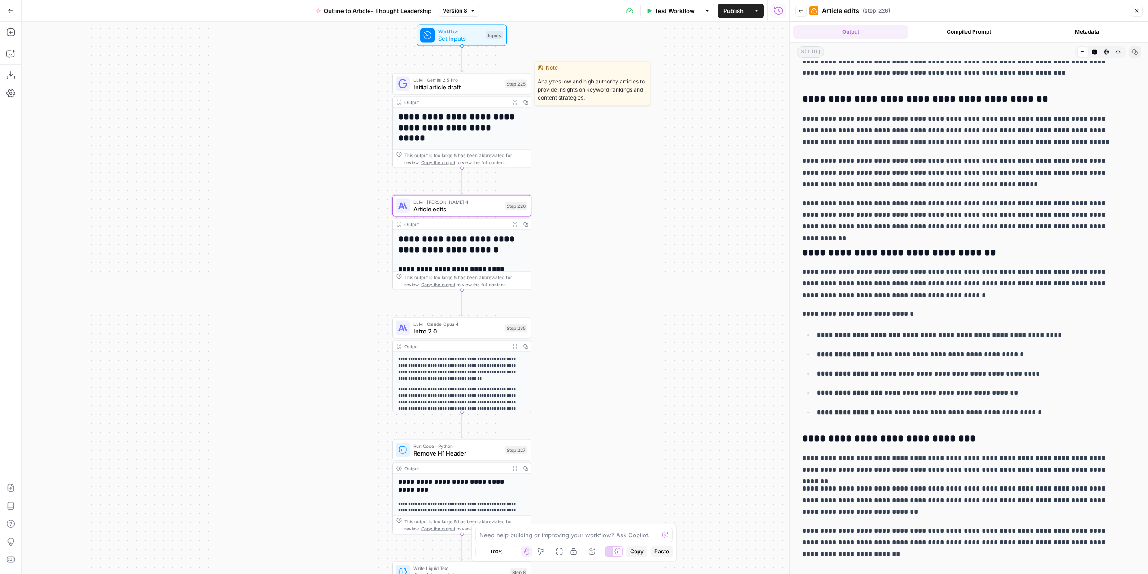
click at [473, 91] on div "LLM · Gemini 2.5 Pro Initial article draft Step 225 Copy step Delete step Edit …" at bounding box center [461, 84] width 139 height 22
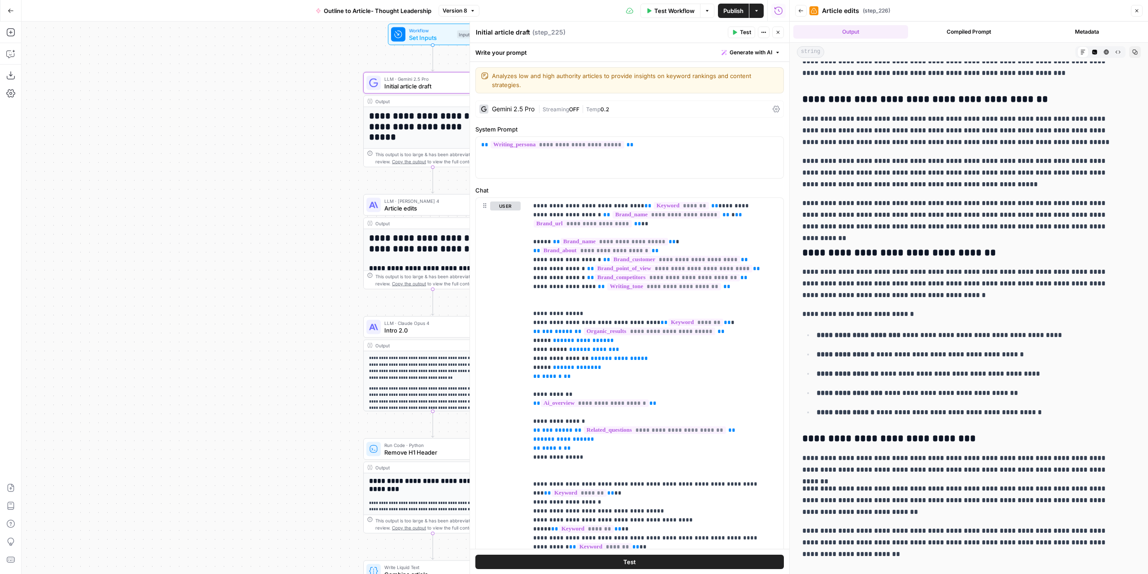
drag, startPoint x: 342, startPoint y: 188, endPoint x: 285, endPoint y: 186, distance: 57.0
click at [285, 186] on div "**********" at bounding box center [406, 298] width 768 height 552
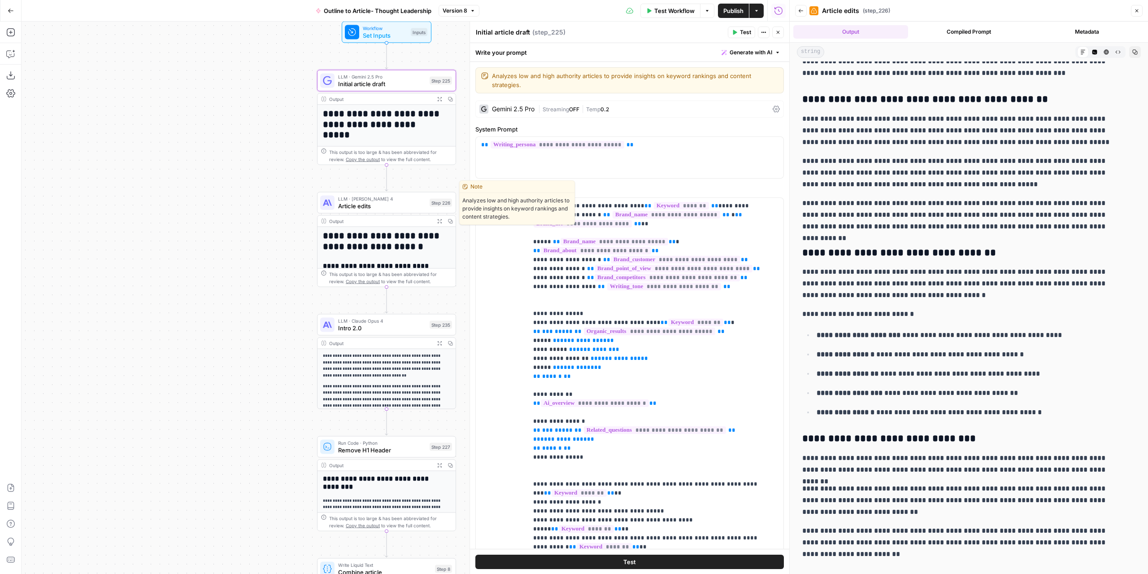
click at [381, 209] on span "Article edits" at bounding box center [382, 205] width 88 height 9
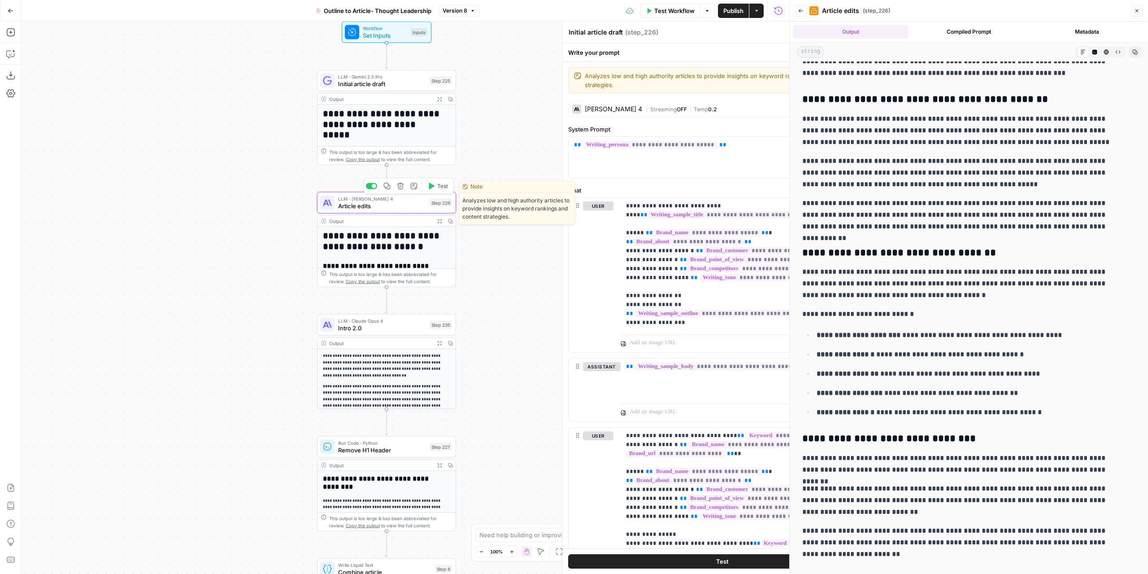
type textarea "Article edits"
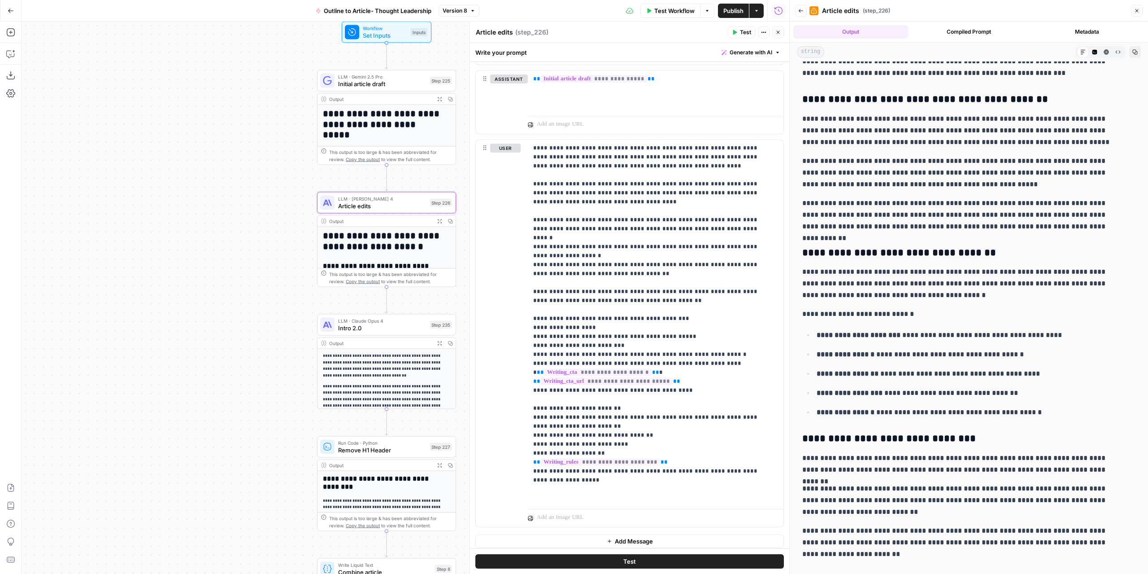
scroll to position [1182, 0]
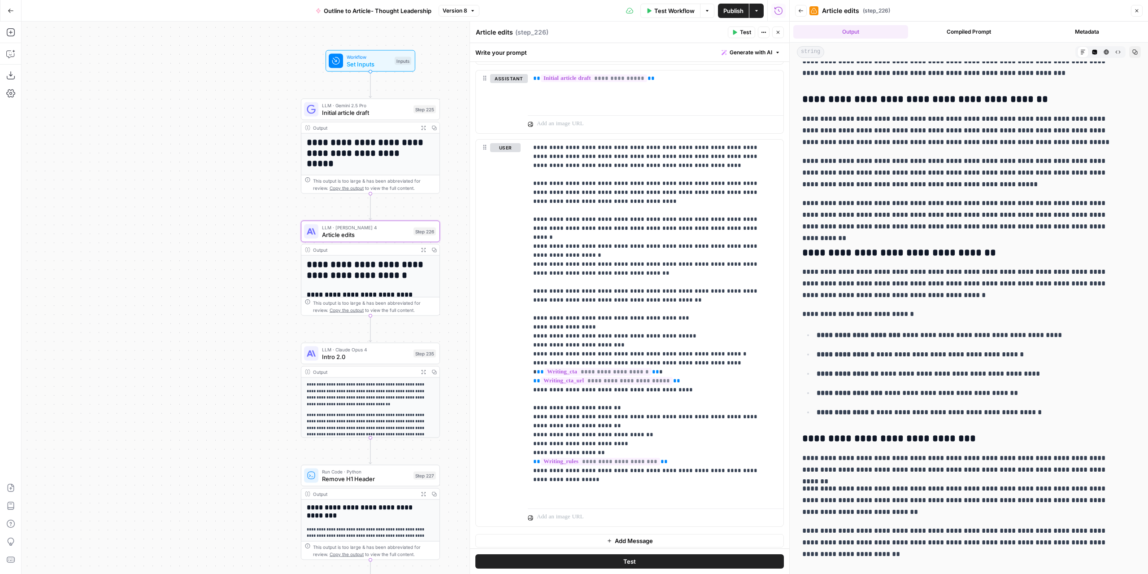
drag, startPoint x: 260, startPoint y: 187, endPoint x: 278, endPoint y: 188, distance: 18.0
click at [239, 227] on div "**********" at bounding box center [406, 298] width 768 height 552
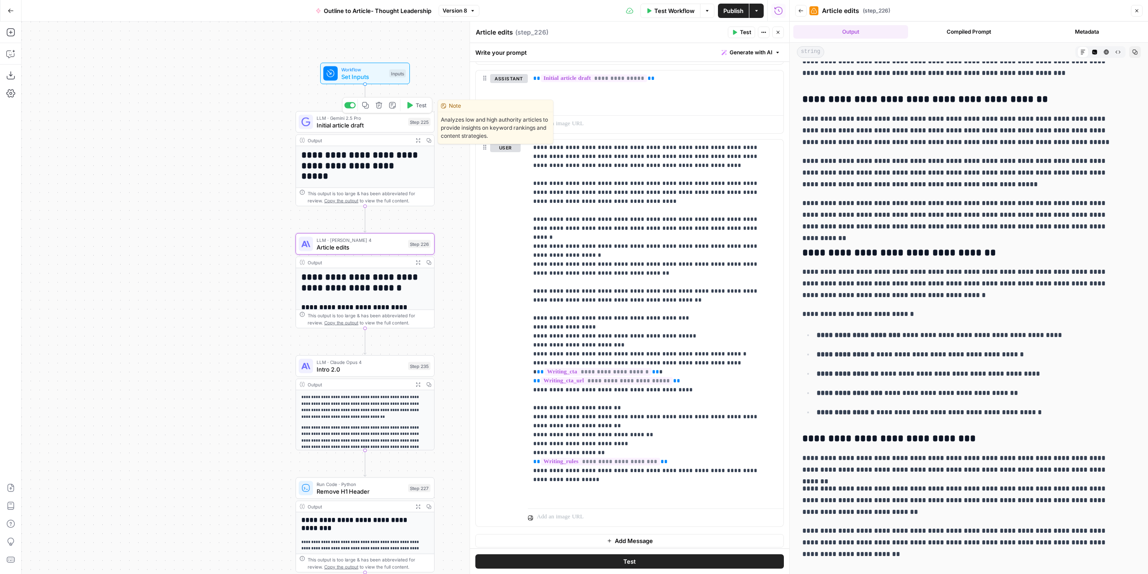
click at [376, 127] on span "Initial article draft" at bounding box center [361, 125] width 88 height 9
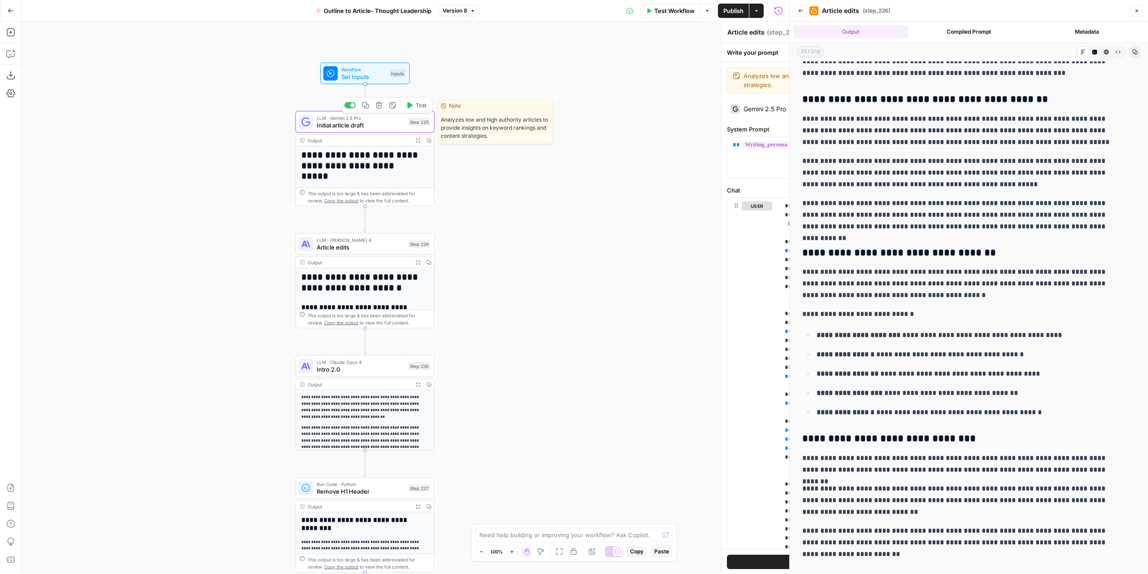
type textarea "Initial article draft"
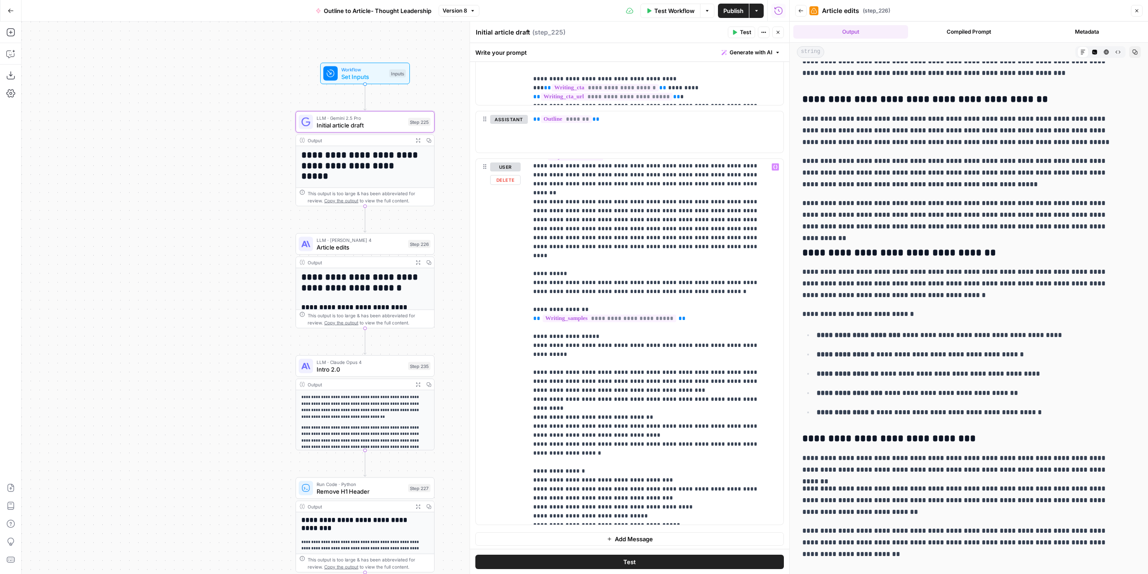
scroll to position [27, 0]
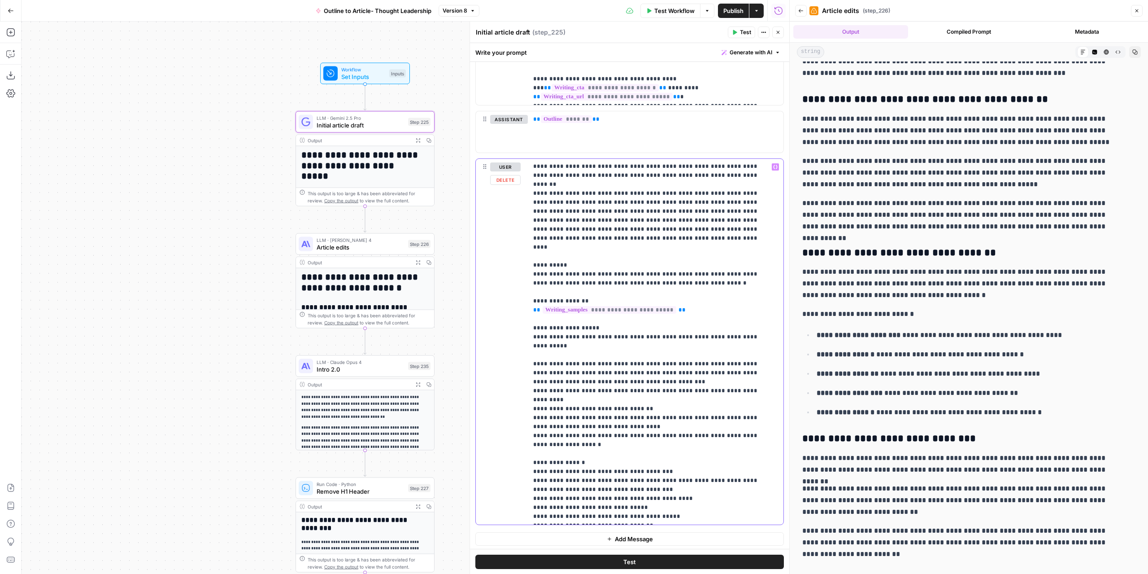
click at [664, 494] on p "**********" at bounding box center [648, 328] width 231 height 386
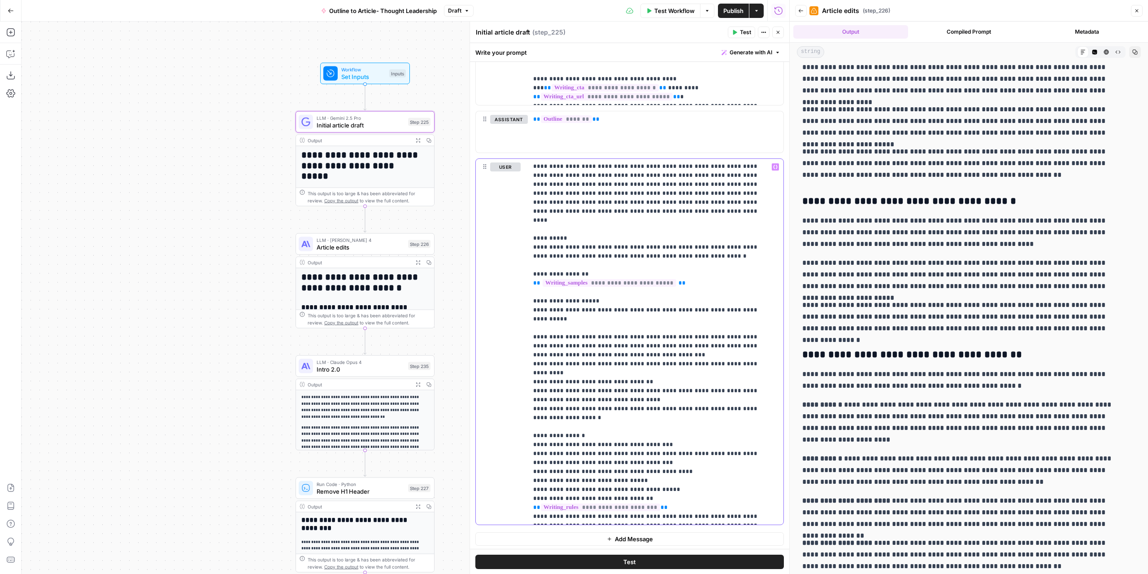
scroll to position [0, 0]
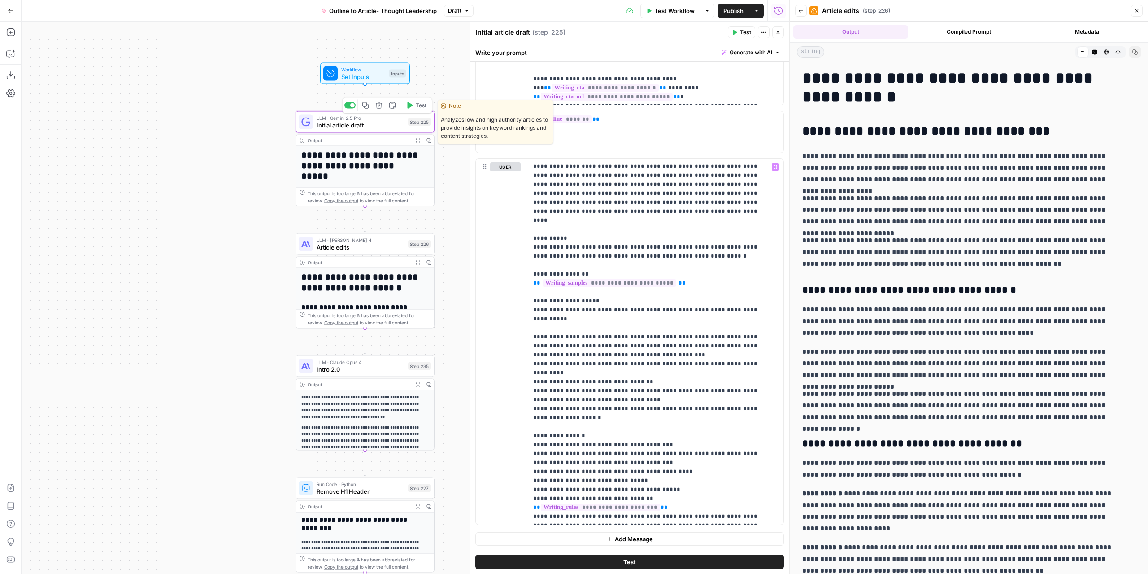
click at [422, 107] on span "Test" at bounding box center [421, 105] width 11 height 8
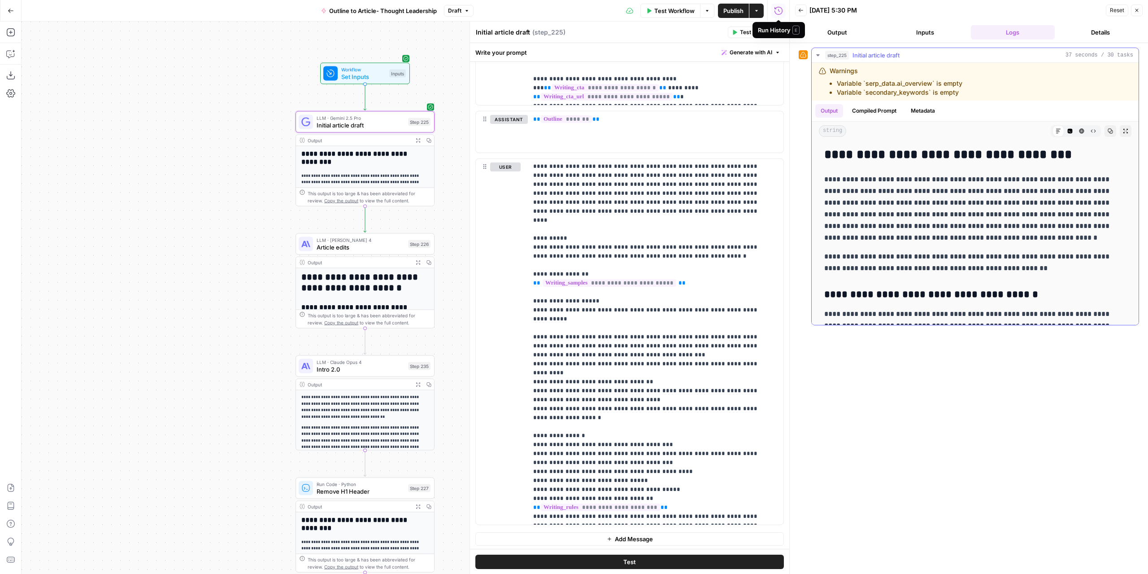
drag, startPoint x: 1128, startPoint y: 131, endPoint x: 1121, endPoint y: 130, distance: 7.4
click at [1125, 130] on div "string Markdown Code Editor HTML Viewer Raw Output Copy Expand Output" at bounding box center [975, 131] width 327 height 19
click at [1123, 129] on icon "button" at bounding box center [1125, 130] width 5 height 5
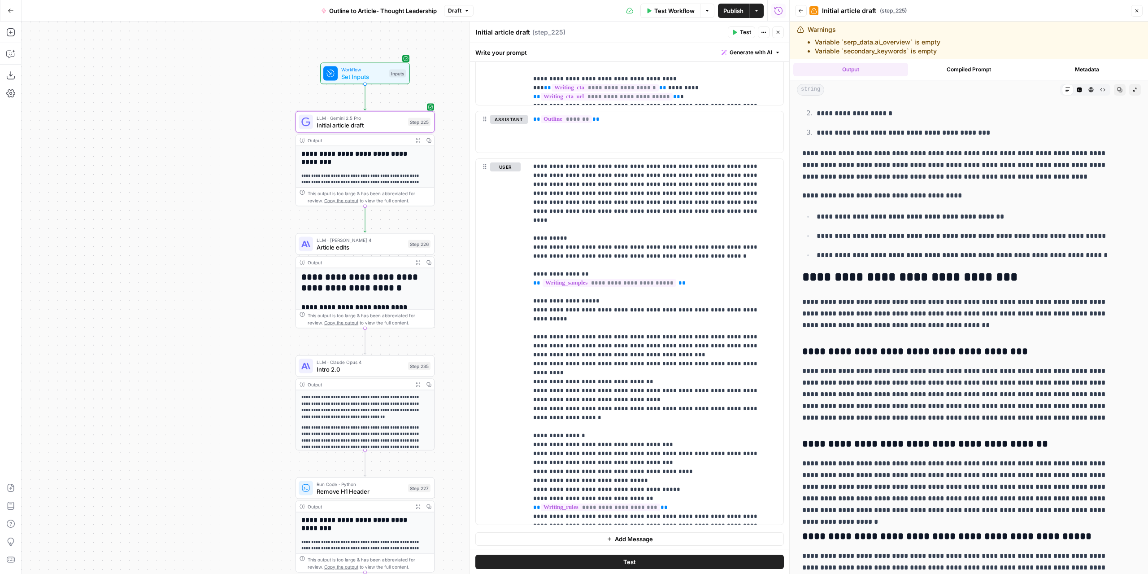
scroll to position [1345, 0]
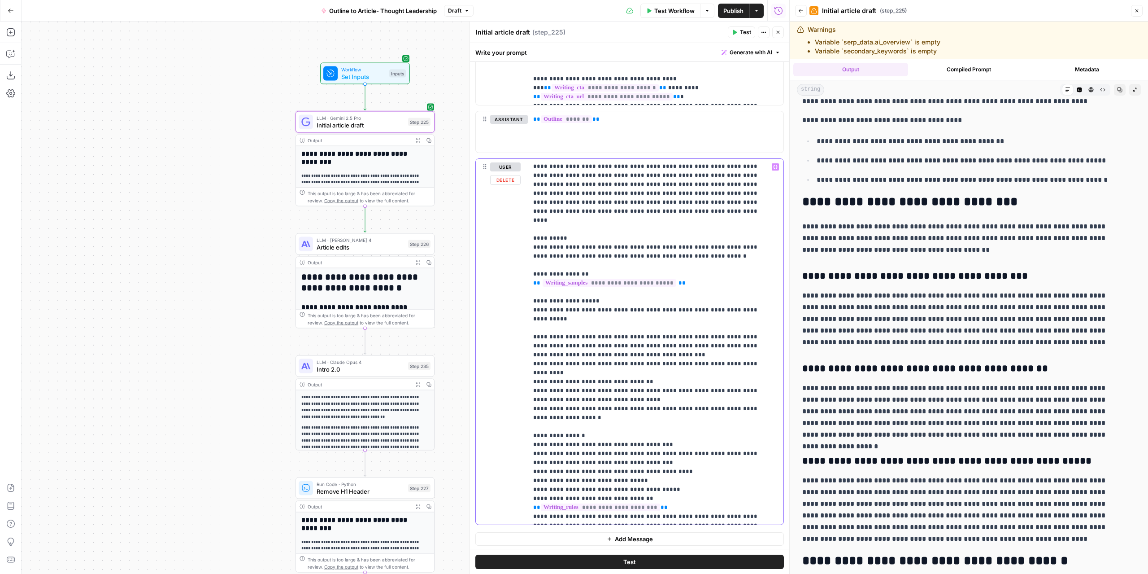
drag, startPoint x: 619, startPoint y: 496, endPoint x: 521, endPoint y: 481, distance: 99.0
click at [521, 481] on div "**********" at bounding box center [630, 341] width 308 height 365
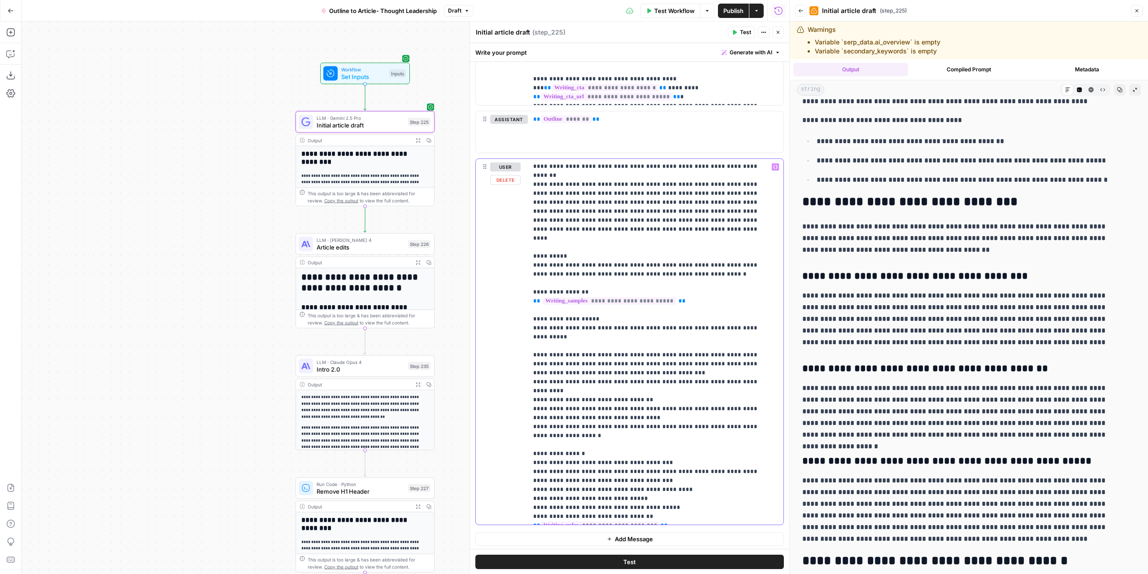
scroll to position [27, 0]
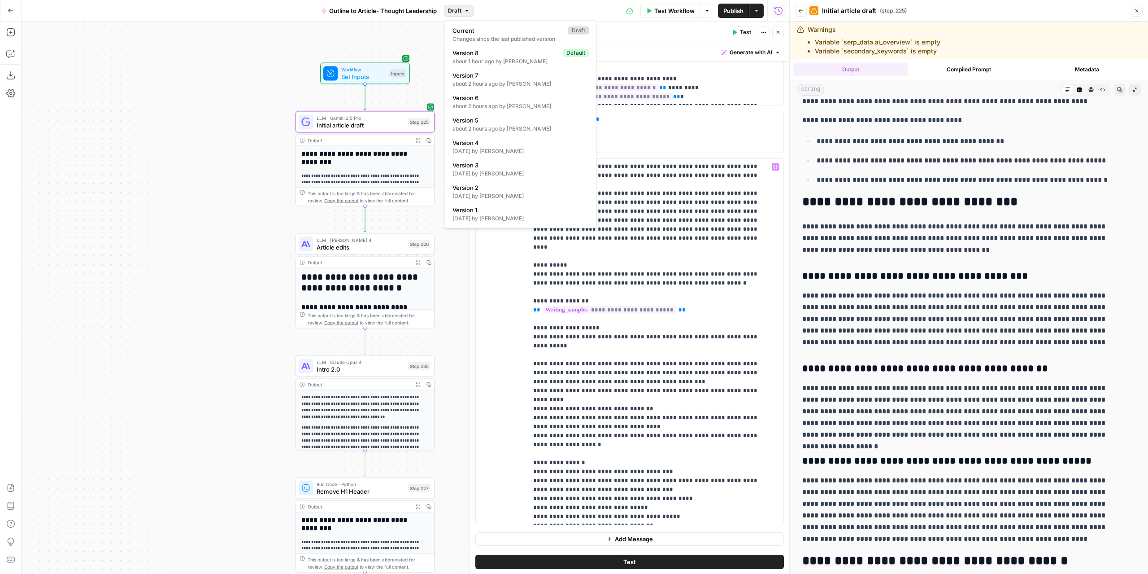
click at [465, 10] on icon "button" at bounding box center [466, 10] width 5 height 5
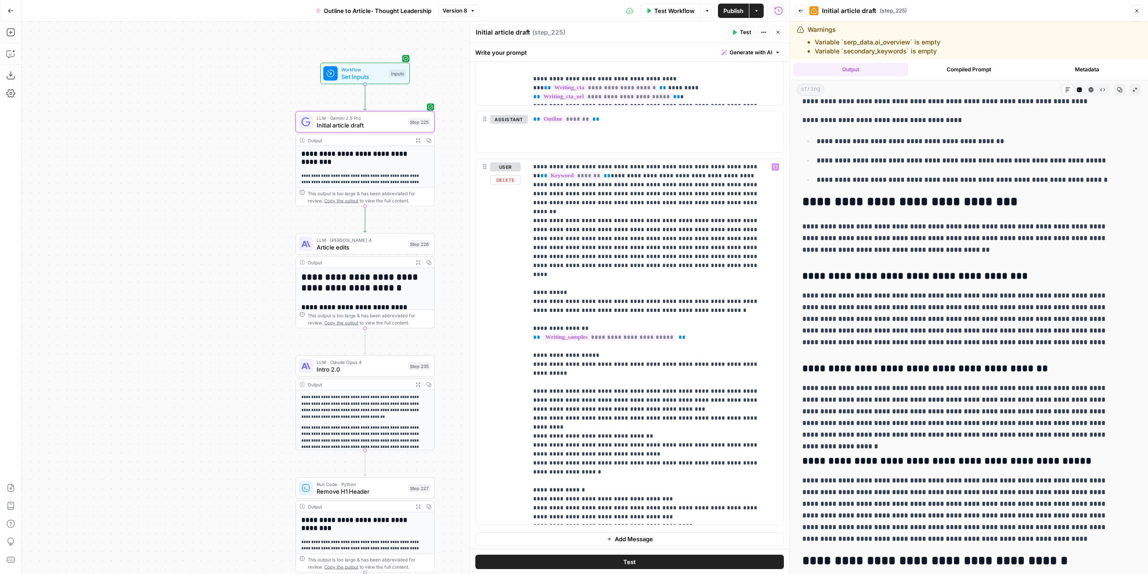
scroll to position [413, 0]
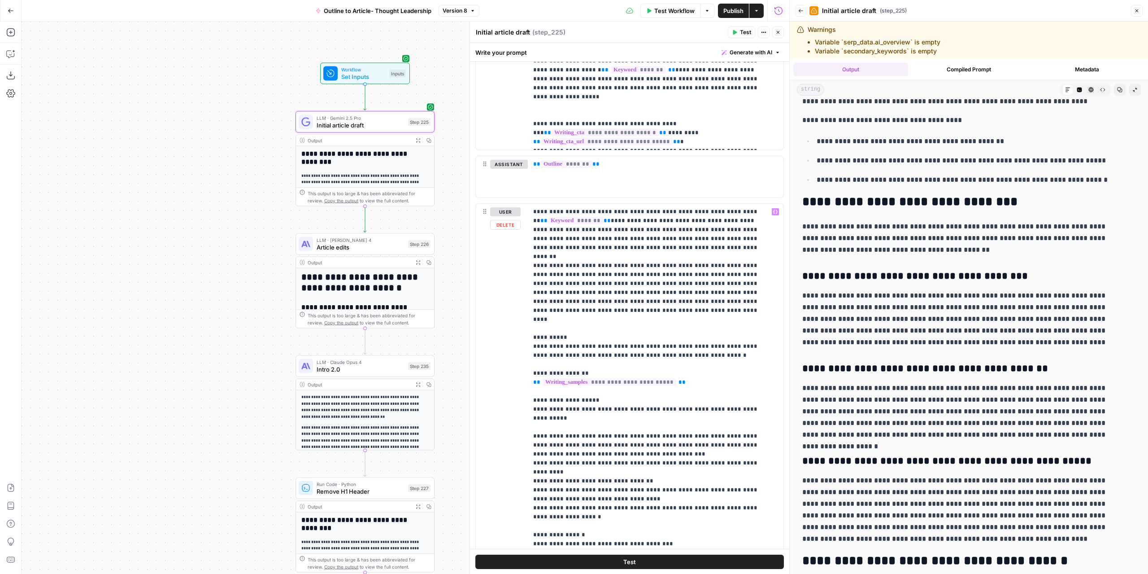
click at [395, 248] on span "Article edits" at bounding box center [361, 247] width 88 height 9
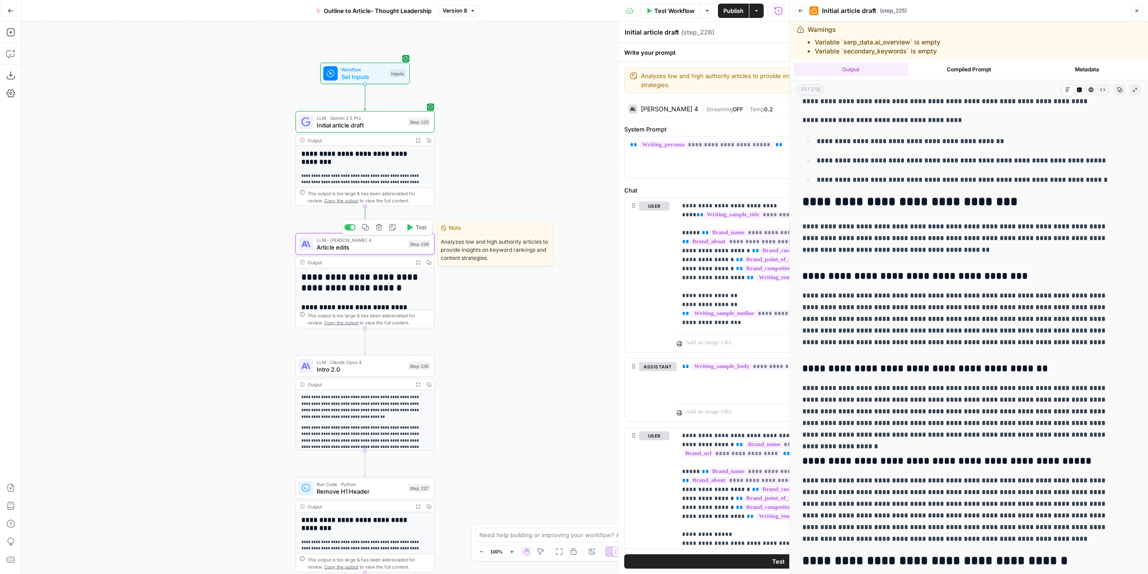
type textarea "Article edits"
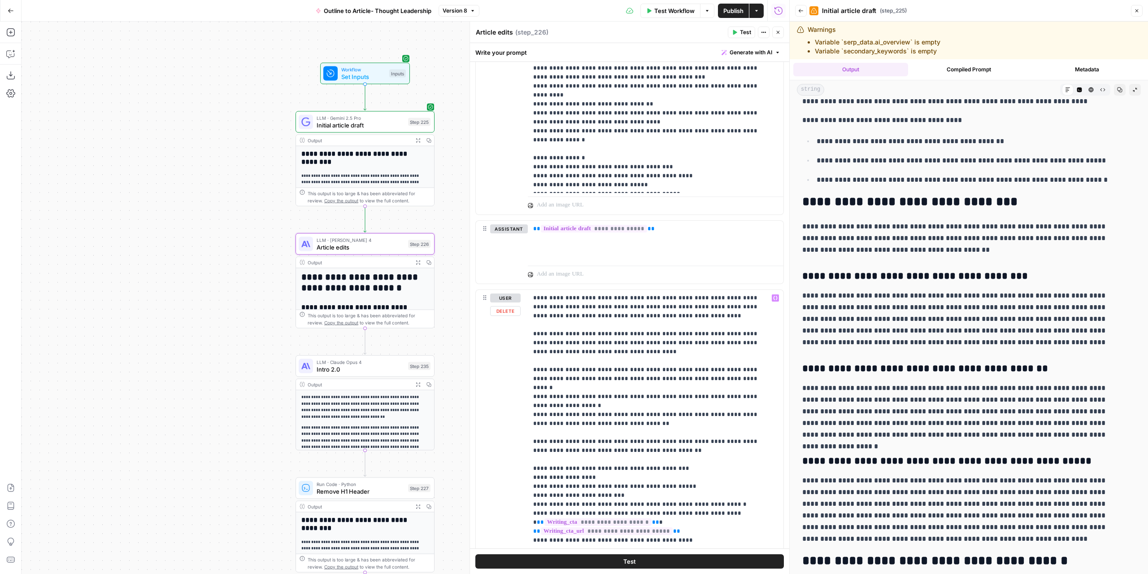
scroll to position [45, 0]
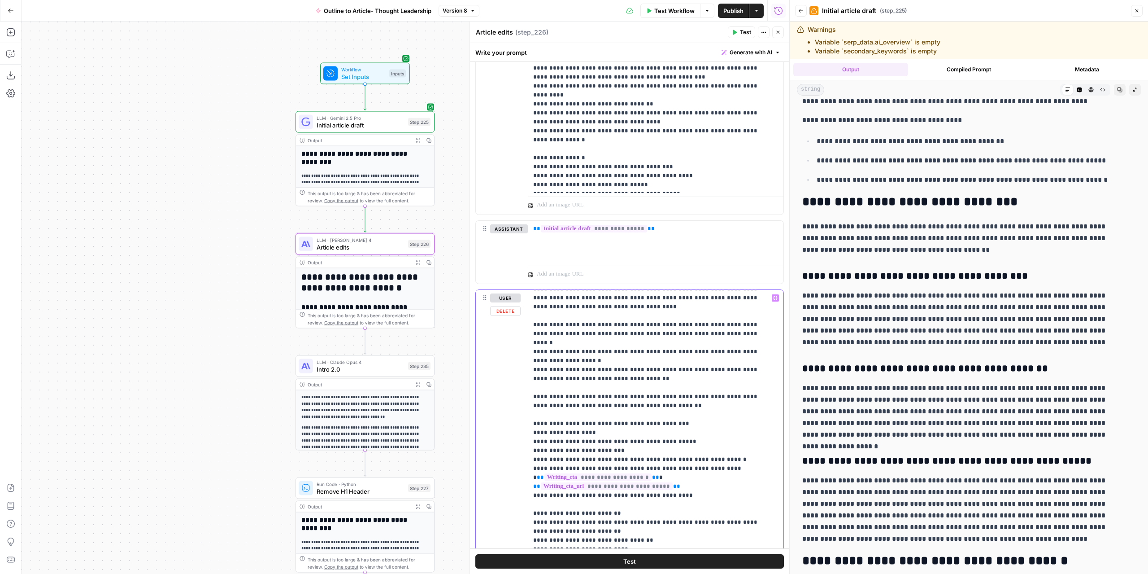
click at [637, 392] on p "**********" at bounding box center [648, 454] width 231 height 413
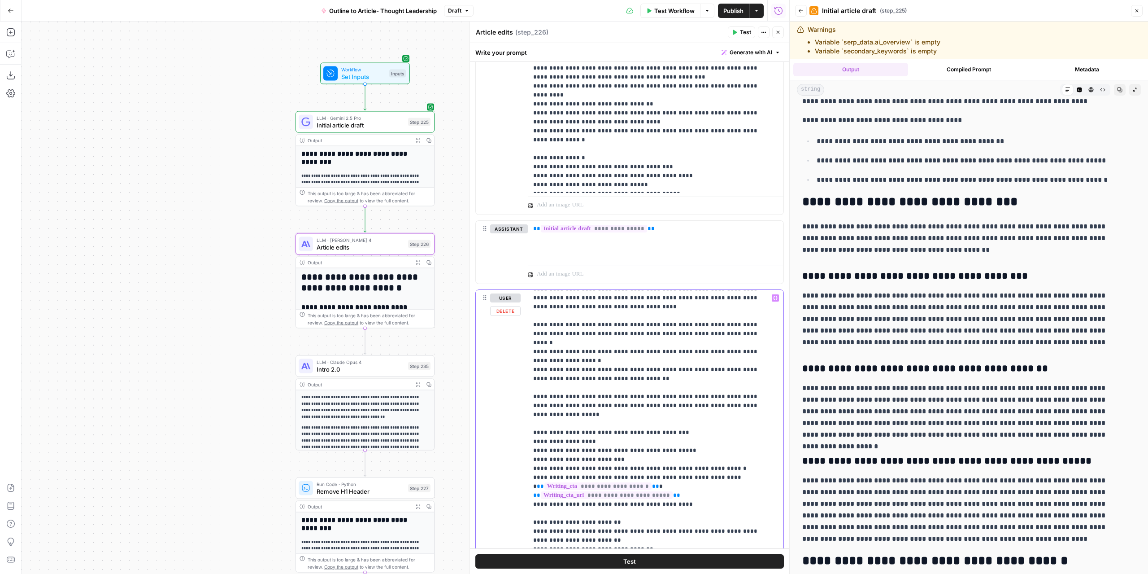
click at [633, 393] on p "**********" at bounding box center [648, 454] width 231 height 413
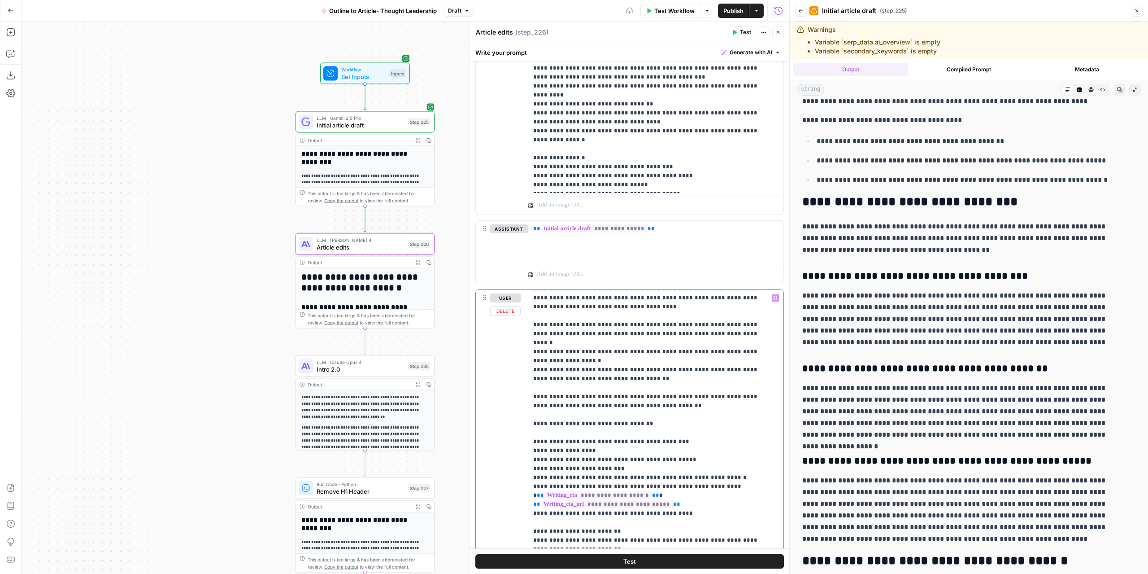
click at [651, 411] on p "**********" at bounding box center [648, 463] width 231 height 431
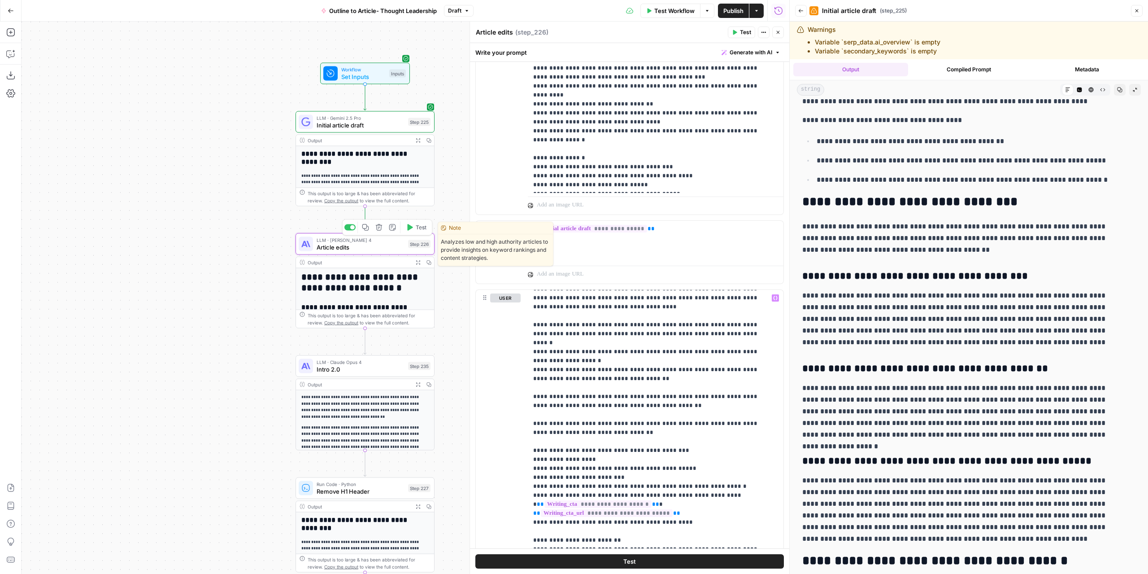
click at [418, 227] on span "Test" at bounding box center [421, 227] width 11 height 8
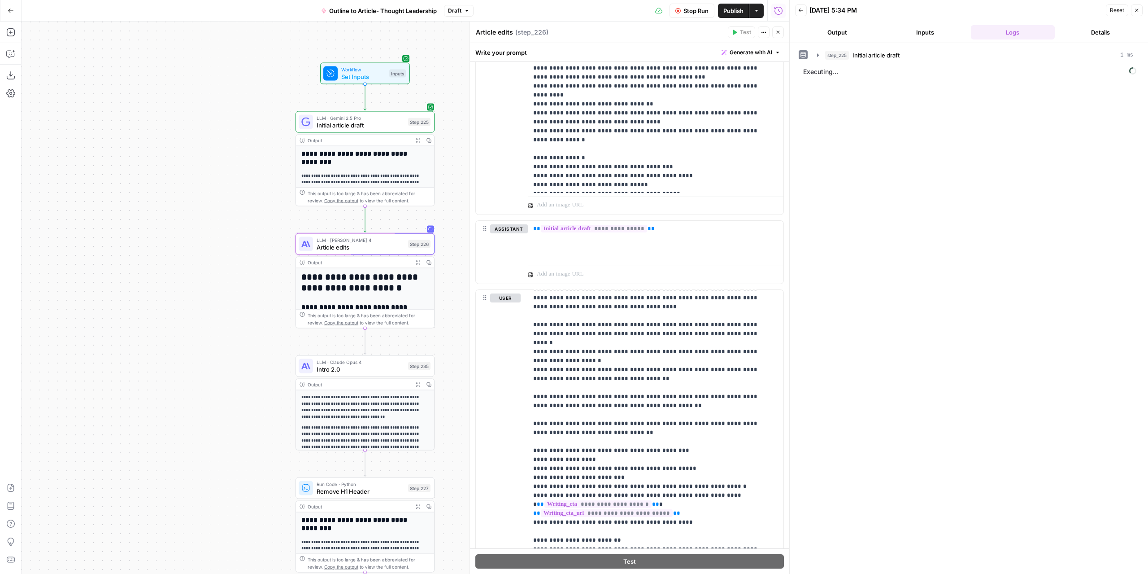
click at [869, 28] on button "Output" at bounding box center [837, 32] width 84 height 14
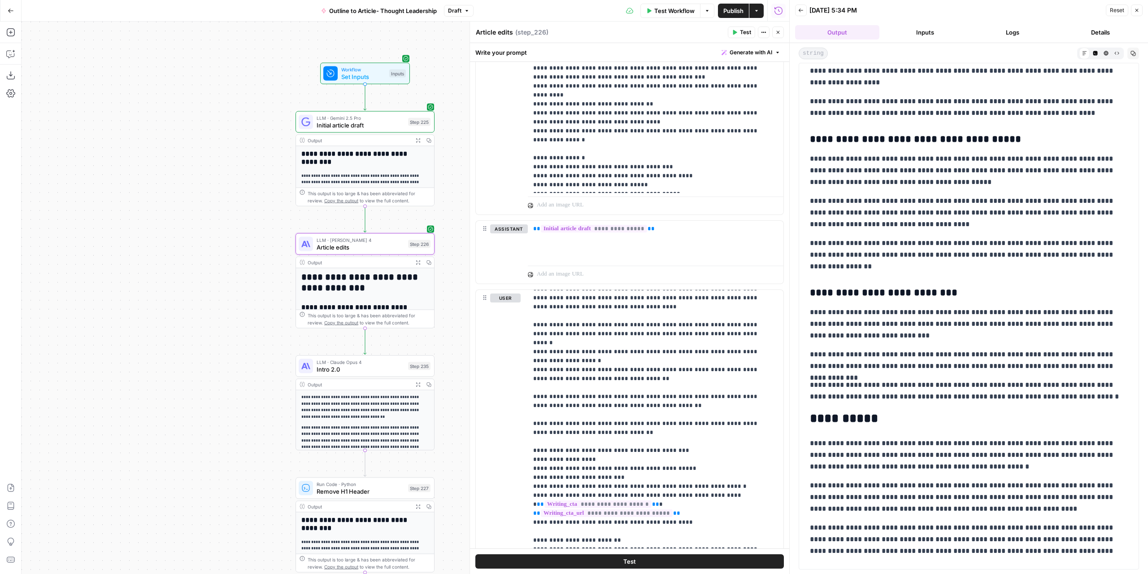
scroll to position [2761, 0]
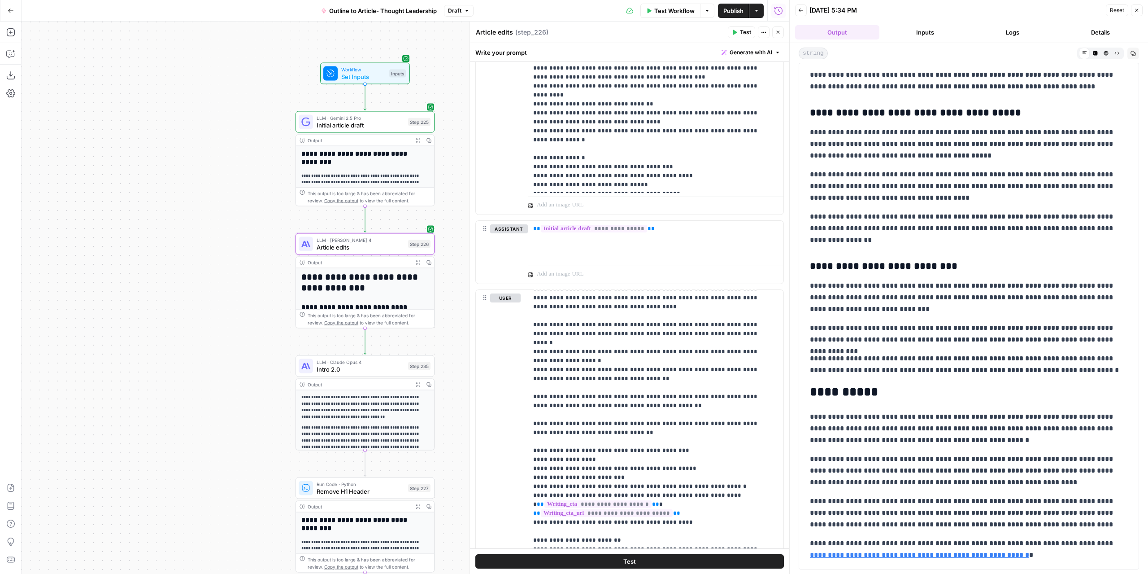
click at [418, 262] on icon "button" at bounding box center [418, 262] width 5 height 5
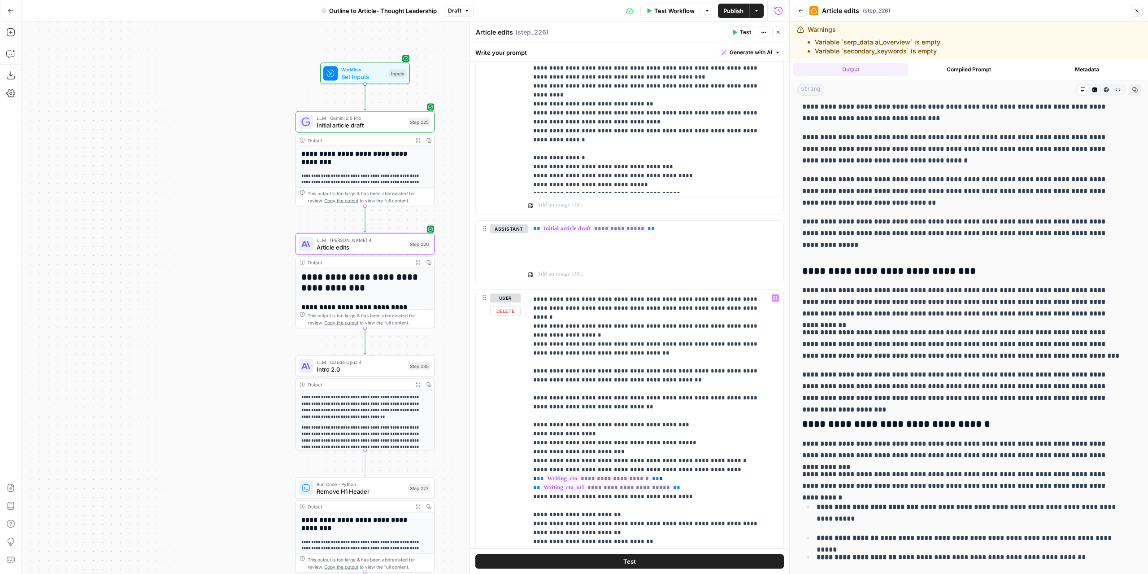
scroll to position [81, 0]
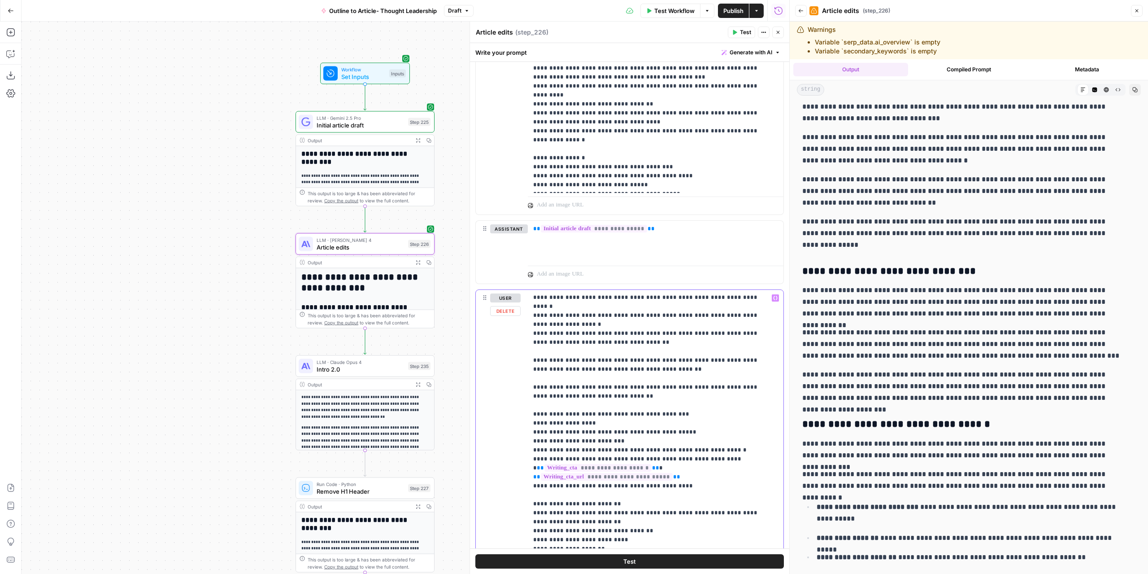
click at [613, 388] on p "**********" at bounding box center [648, 431] width 231 height 439
click at [611, 386] on p "**********" at bounding box center [648, 431] width 231 height 439
click at [415, 108] on button "Test" at bounding box center [416, 106] width 28 height 12
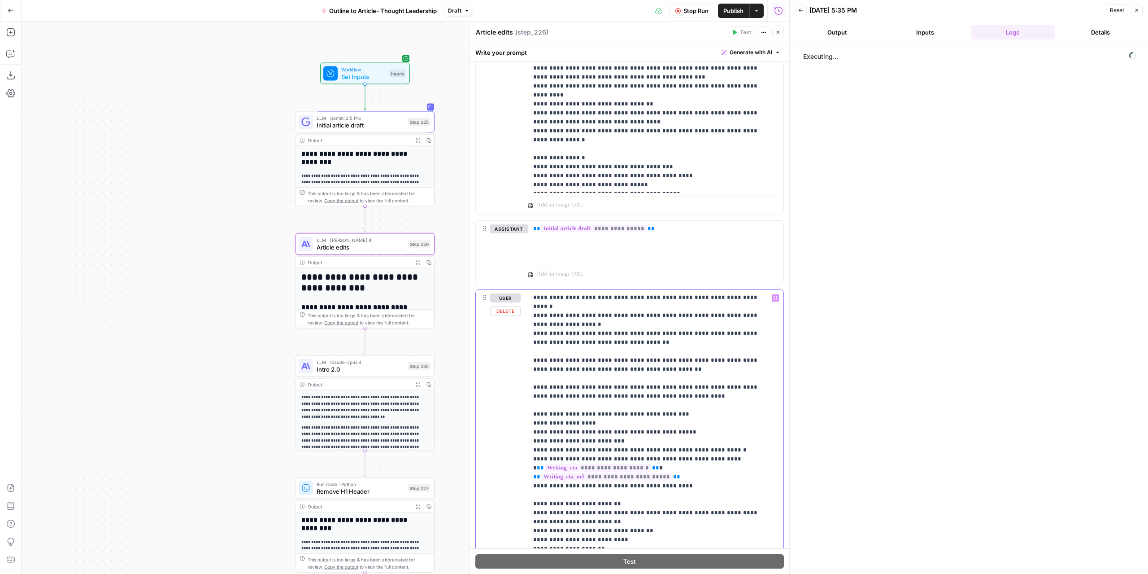
drag, startPoint x: 676, startPoint y: 384, endPoint x: 529, endPoint y: 370, distance: 147.8
click at [529, 370] on div "**********" at bounding box center [652, 472] width 249 height 365
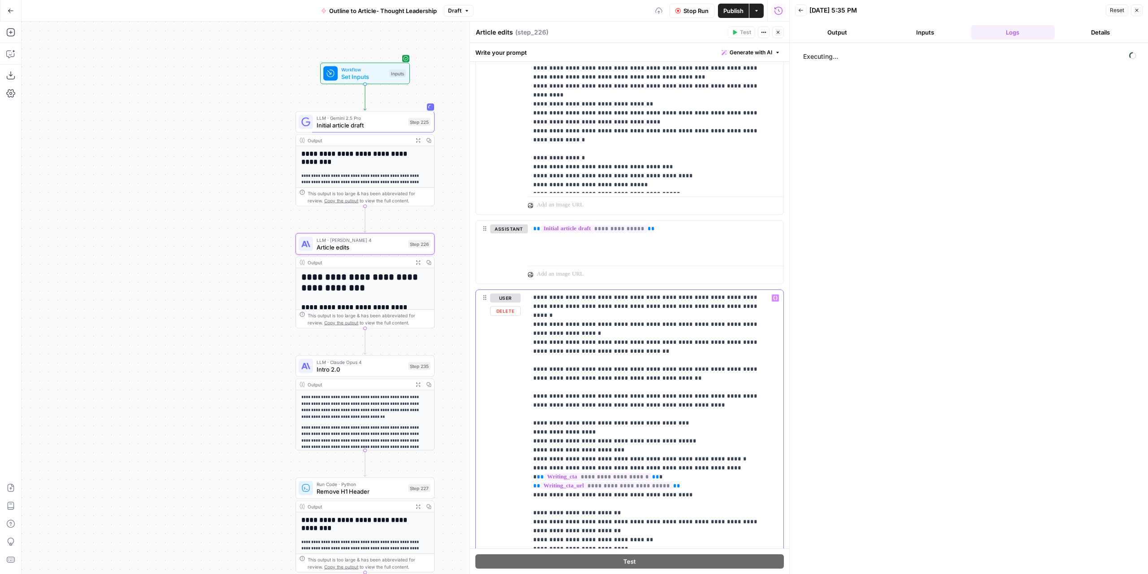
scroll to position [81, 0]
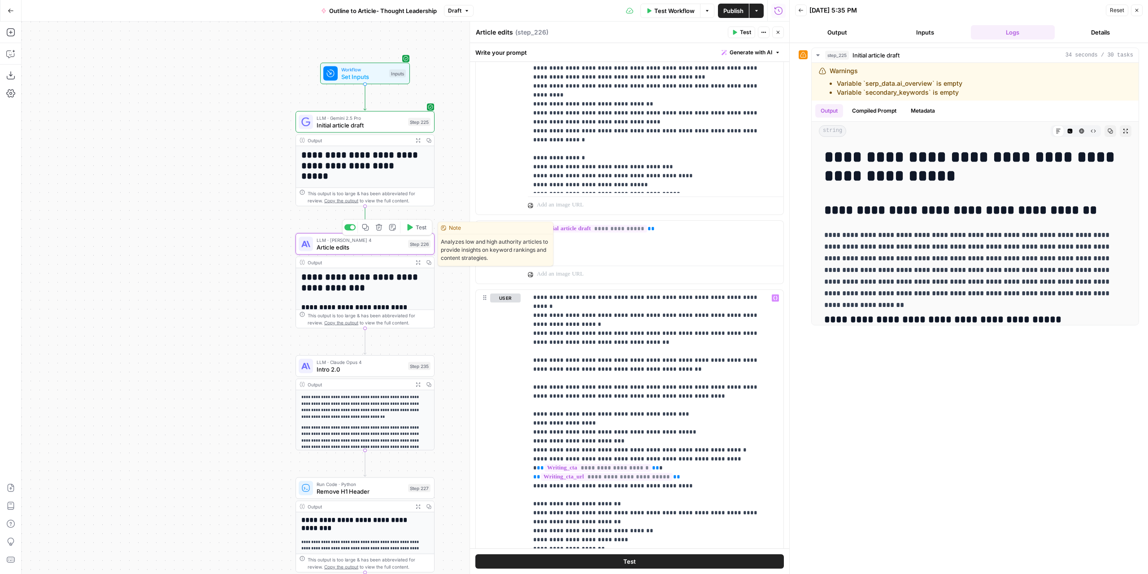
click at [416, 229] on span "Test" at bounding box center [421, 227] width 11 height 8
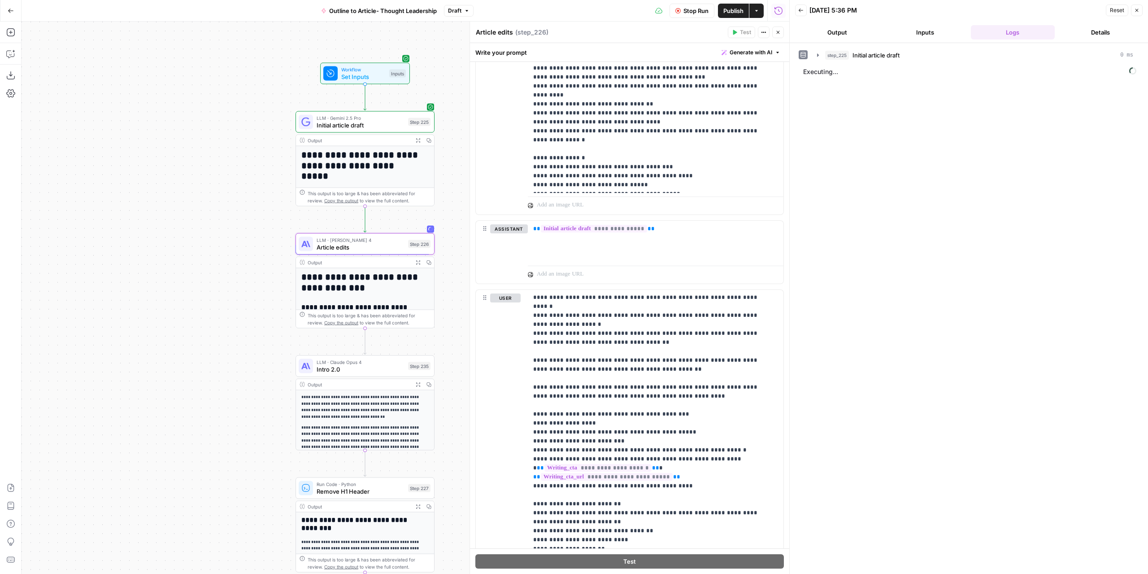
click at [844, 35] on button "Output" at bounding box center [837, 32] width 84 height 14
click at [402, 126] on span "Initial article draft" at bounding box center [361, 125] width 88 height 9
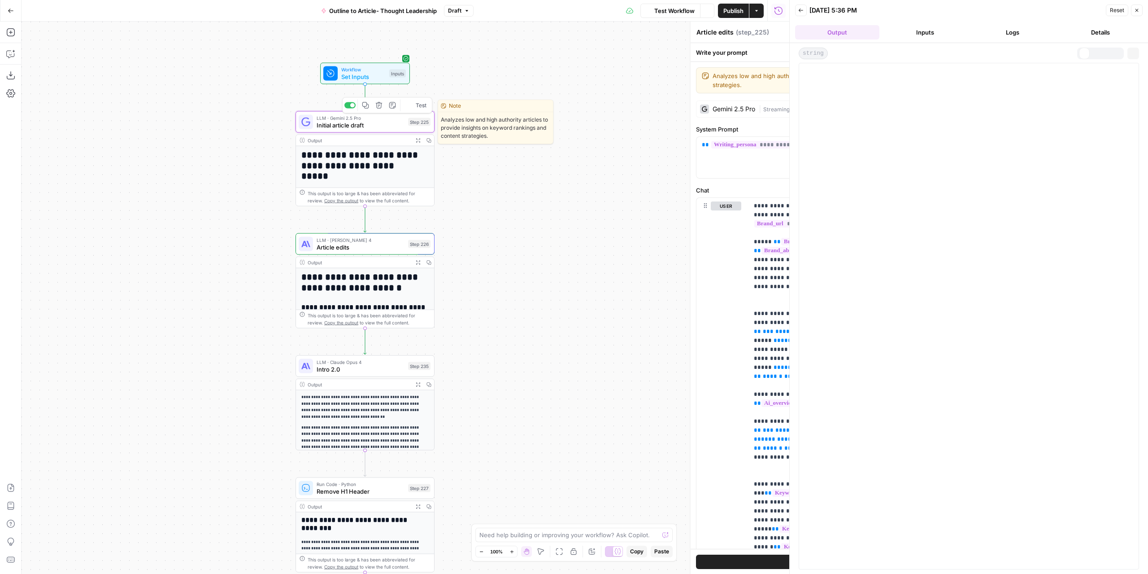
type textarea "Initial article draft"
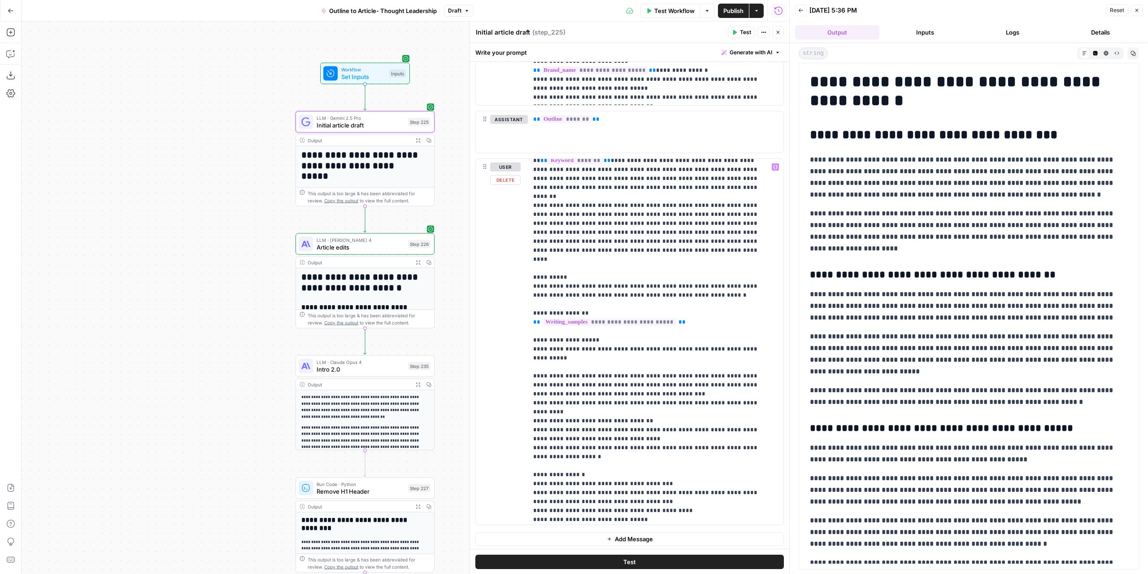
scroll to position [27, 0]
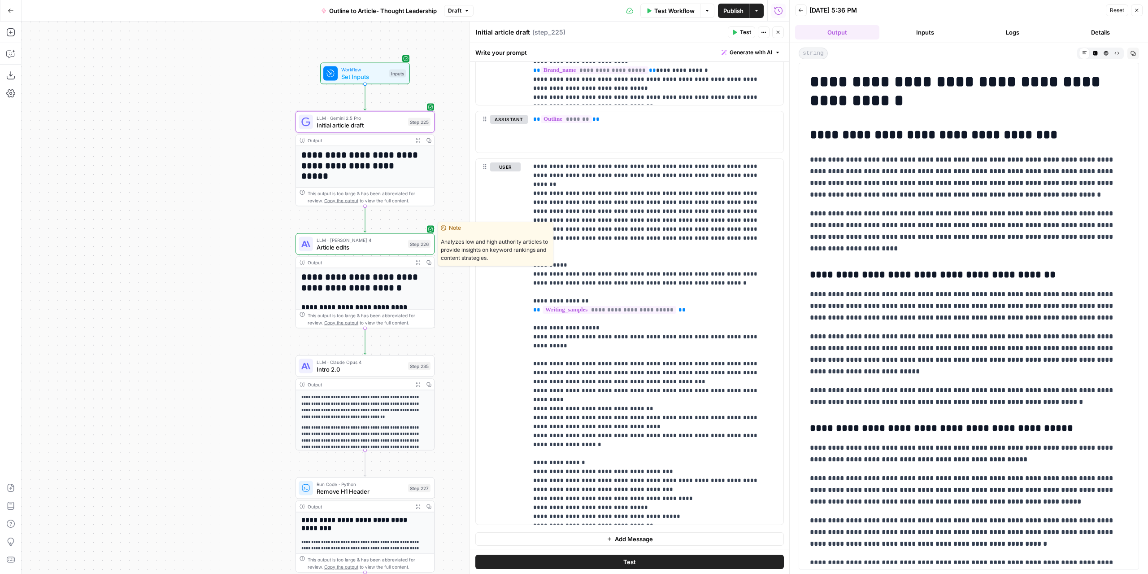
click at [386, 248] on span "Article edits" at bounding box center [361, 247] width 88 height 9
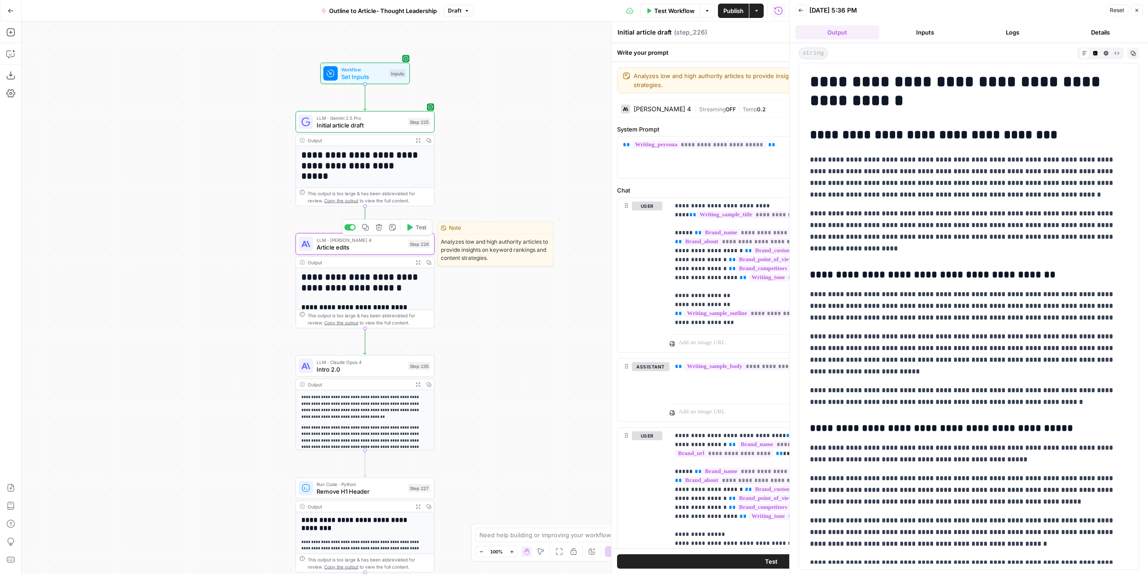
type textarea "Article edits"
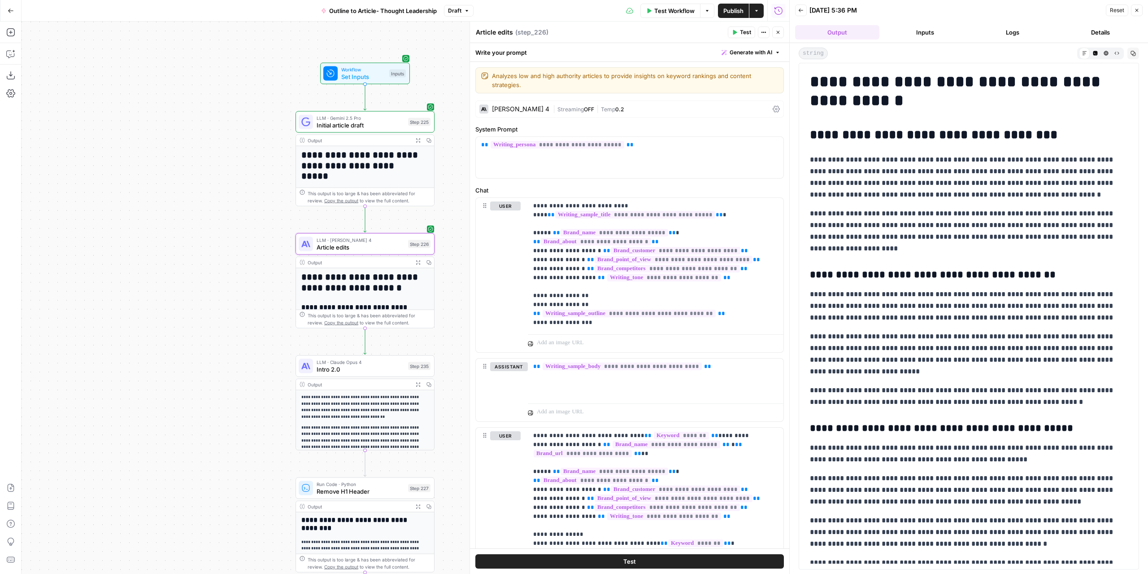
click at [798, 13] on button "Back" at bounding box center [801, 10] width 12 height 12
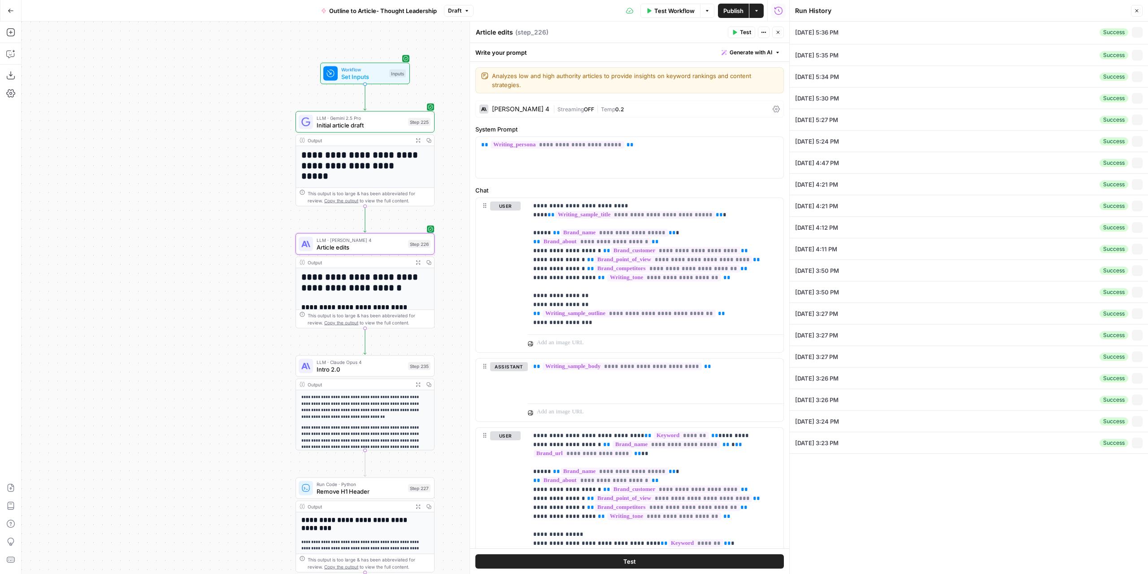
type textarea "# H1: How to secure AWS cloud data with DSPM * Open with a strong hook that hig…"
type input "How To Secure AWS Cloud Data with Zscaler DSPM"
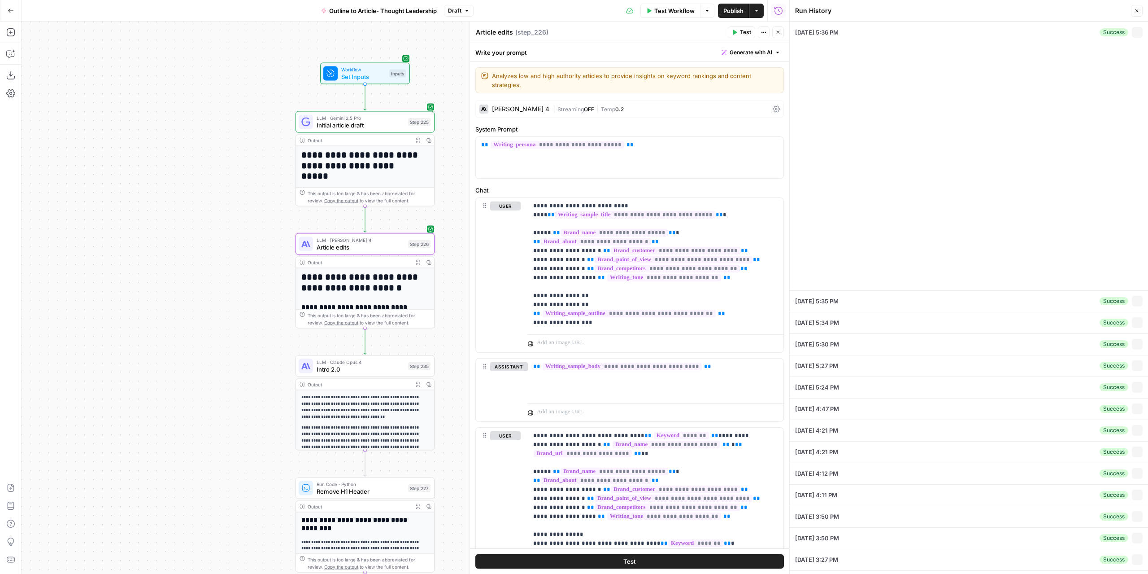
type input "Zscaler"
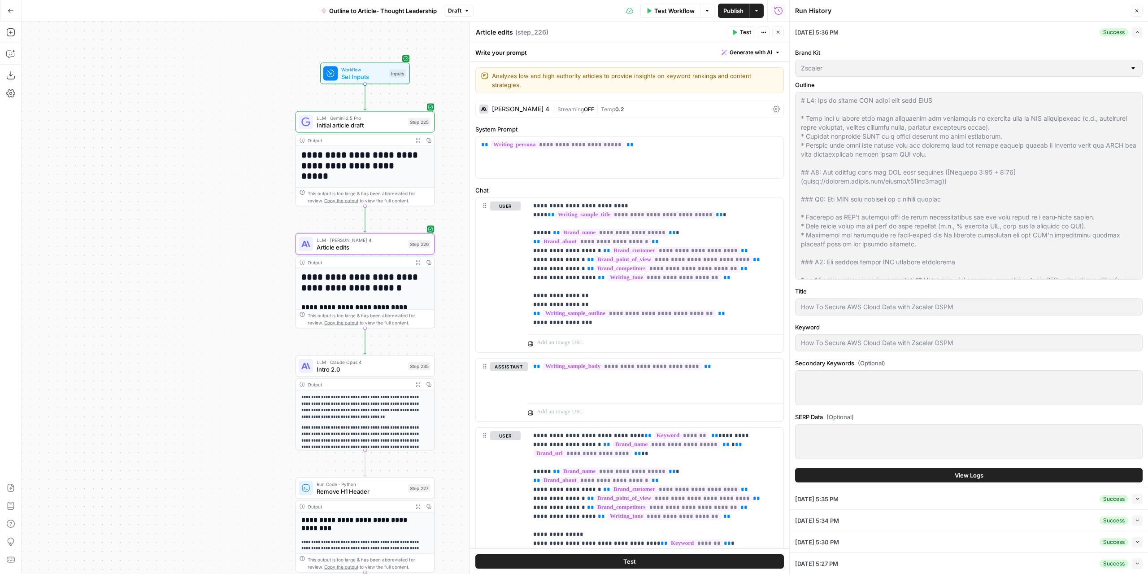
click at [415, 264] on button "Expand Output" at bounding box center [418, 262] width 11 height 11
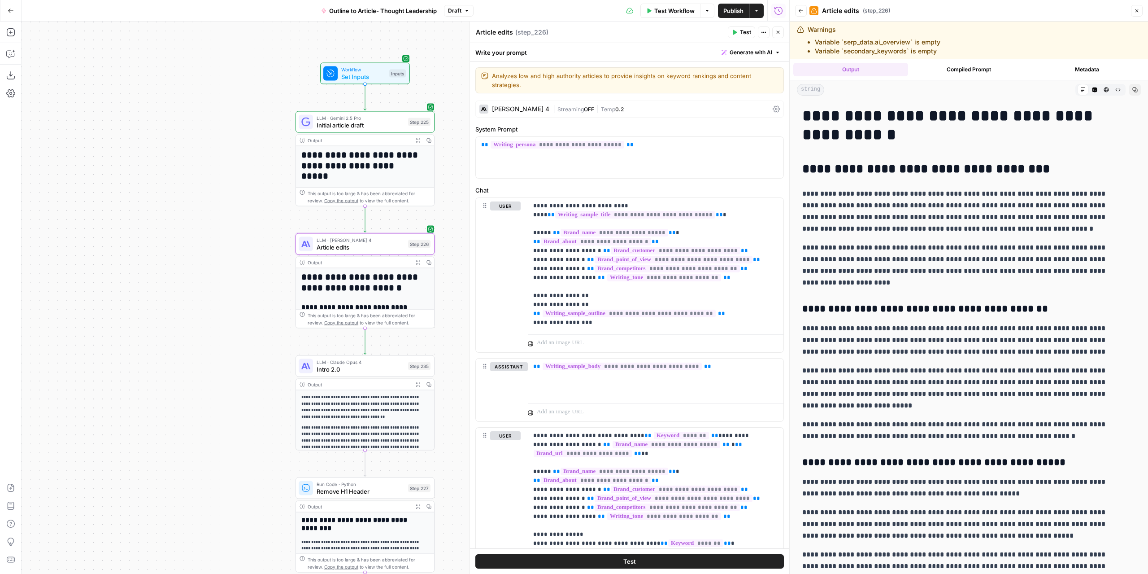
click at [779, 34] on icon "button" at bounding box center [777, 32] width 5 height 5
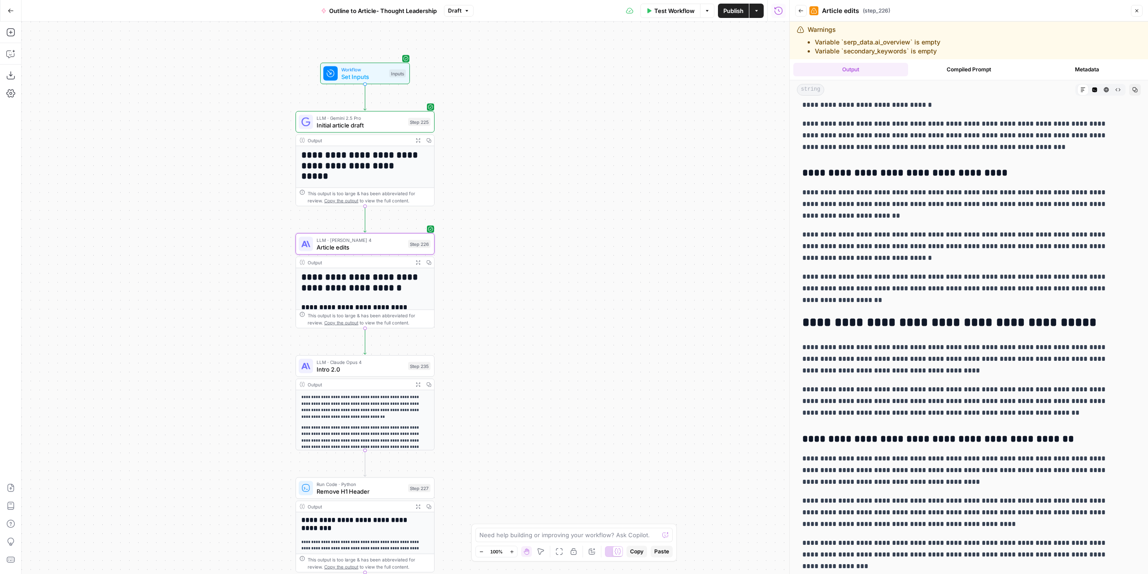
scroll to position [1076, 0]
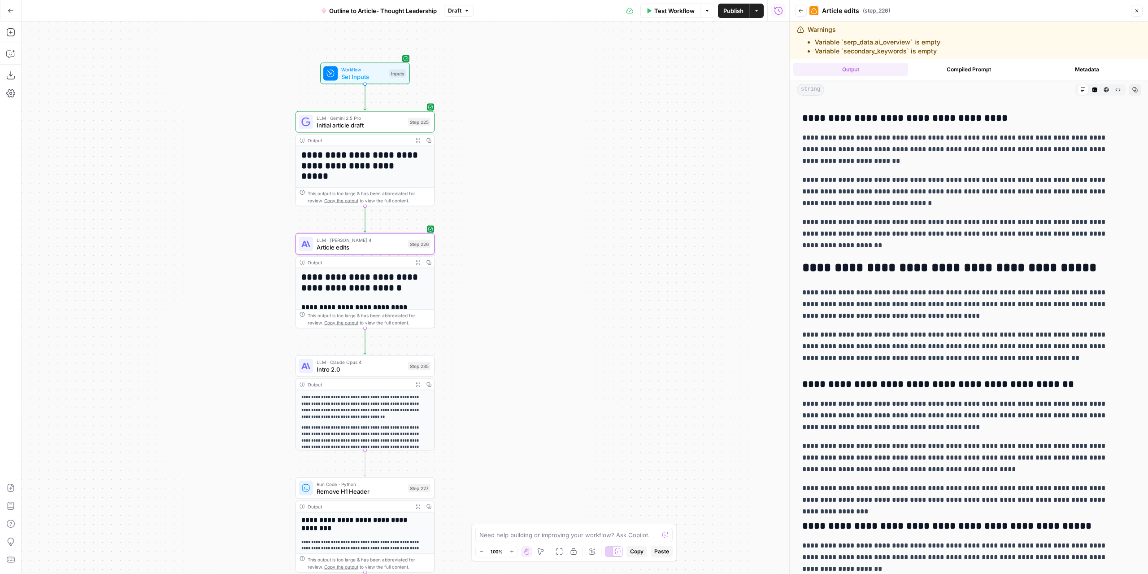
click at [461, 17] on div "Outline to Article- Thought Leadership Draft" at bounding box center [395, 11] width 158 height 14
click at [459, 15] on button "Draft" at bounding box center [459, 11] width 30 height 12
click at [489, 61] on div "about 1 hour ago by Nicolas Fernandez" at bounding box center [520, 61] width 136 height 8
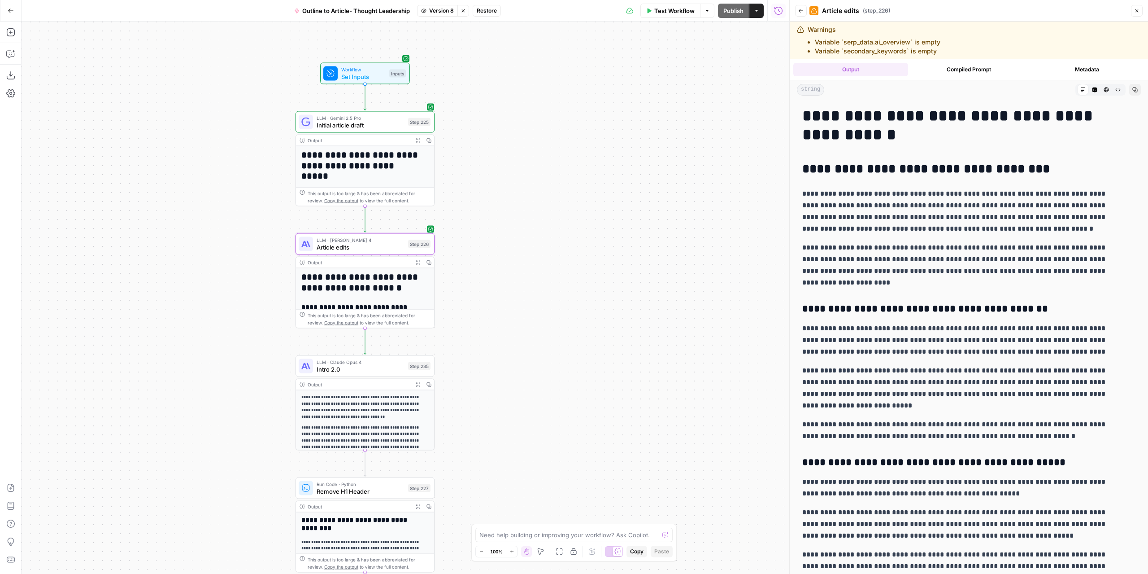
click at [490, 8] on span "Restore" at bounding box center [487, 11] width 20 height 8
click at [546, 108] on button "Restore" at bounding box center [544, 104] width 35 height 16
click at [760, 9] on button "Actions" at bounding box center [756, 11] width 14 height 14
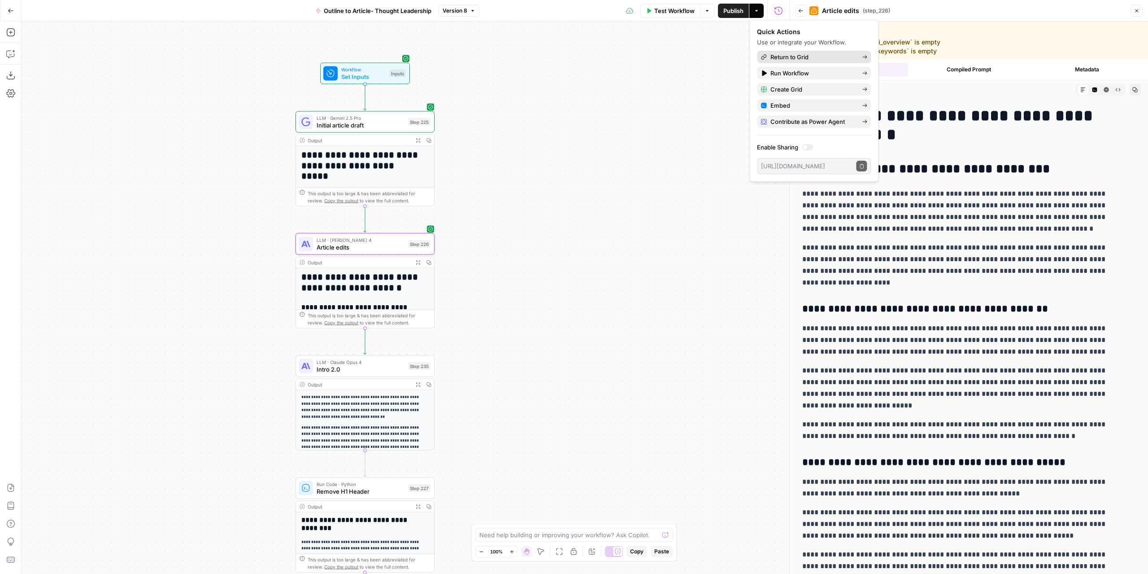
click at [841, 57] on span "Return to Grid" at bounding box center [812, 56] width 84 height 9
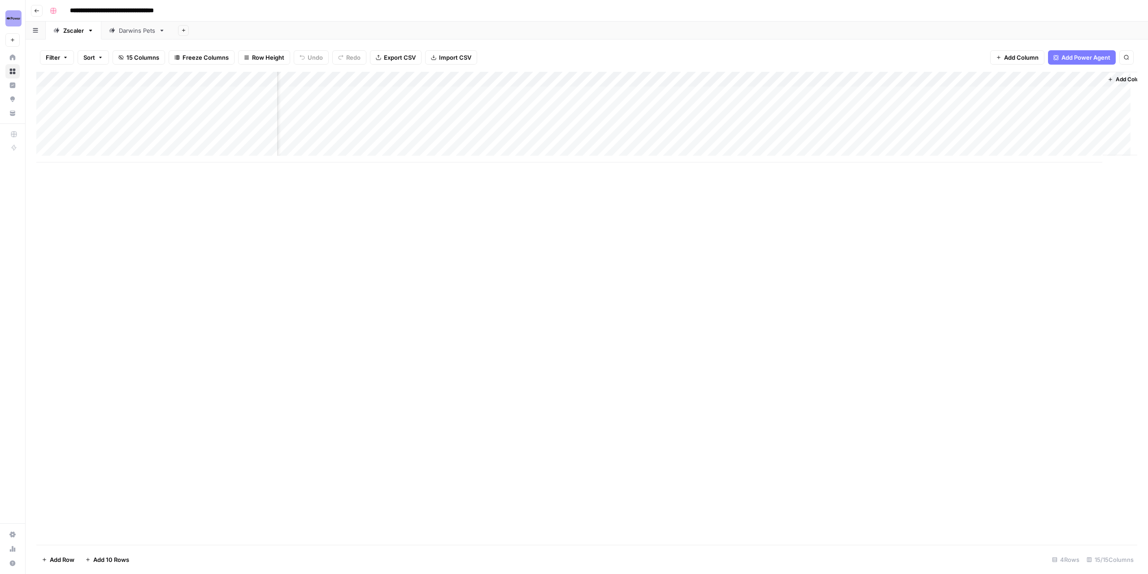
scroll to position [0, 507]
click at [829, 93] on div "Add Column" at bounding box center [586, 117] width 1101 height 91
click at [831, 110] on div "Add Column" at bounding box center [586, 117] width 1101 height 91
click at [792, 80] on div "Add Column" at bounding box center [586, 117] width 1101 height 91
click at [744, 165] on span "Edit Workflow" at bounding box center [746, 167] width 78 height 9
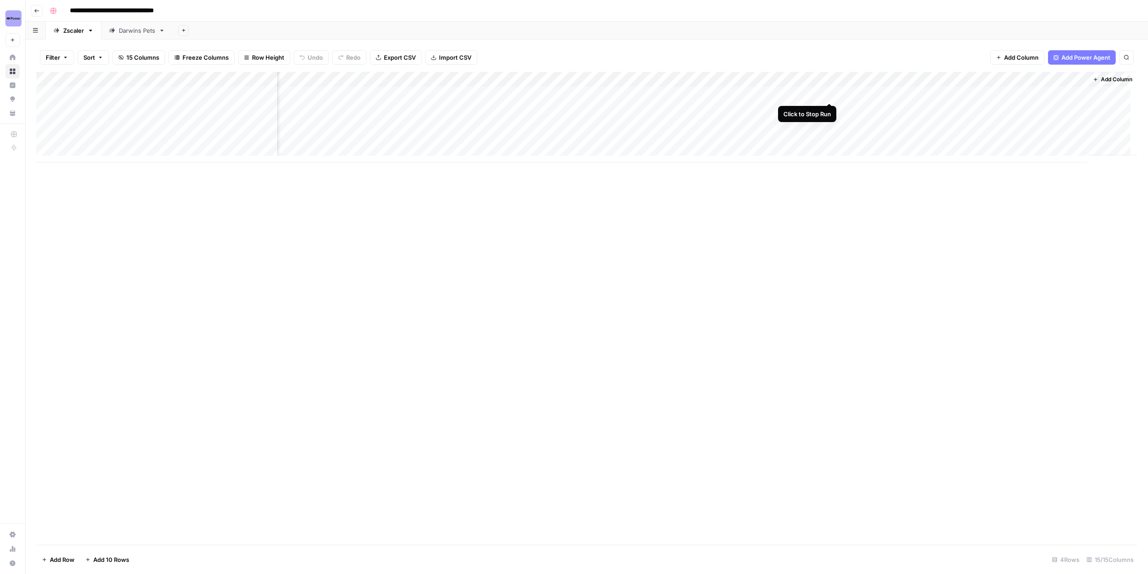
click at [829, 95] on div "Add Column" at bounding box center [586, 117] width 1101 height 91
click at [831, 108] on div "Add Column" at bounding box center [586, 117] width 1101 height 91
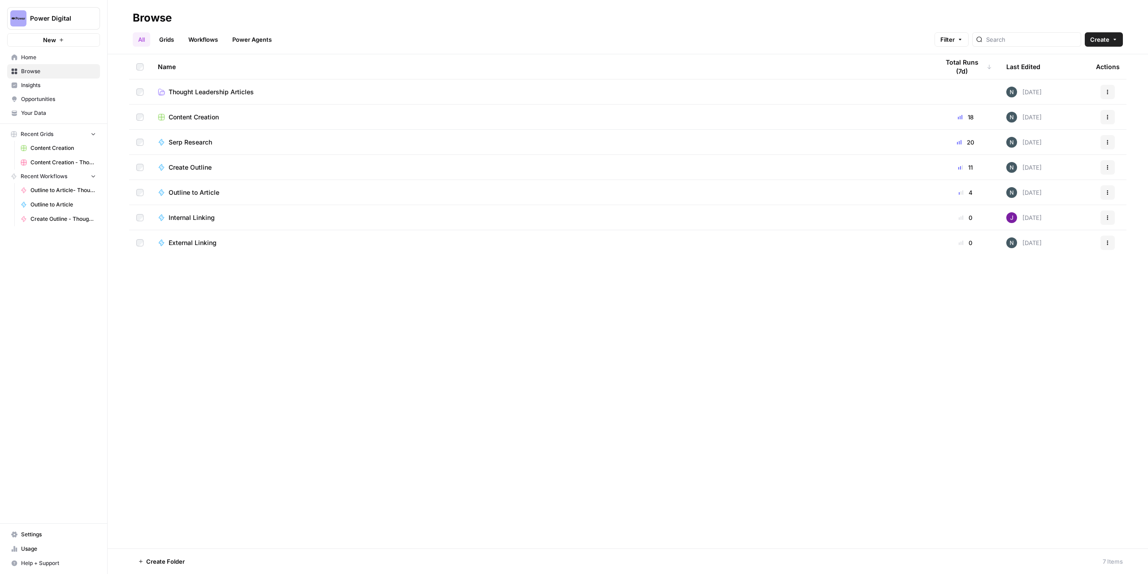
click at [194, 113] on span "Content Creation" at bounding box center [194, 117] width 50 height 9
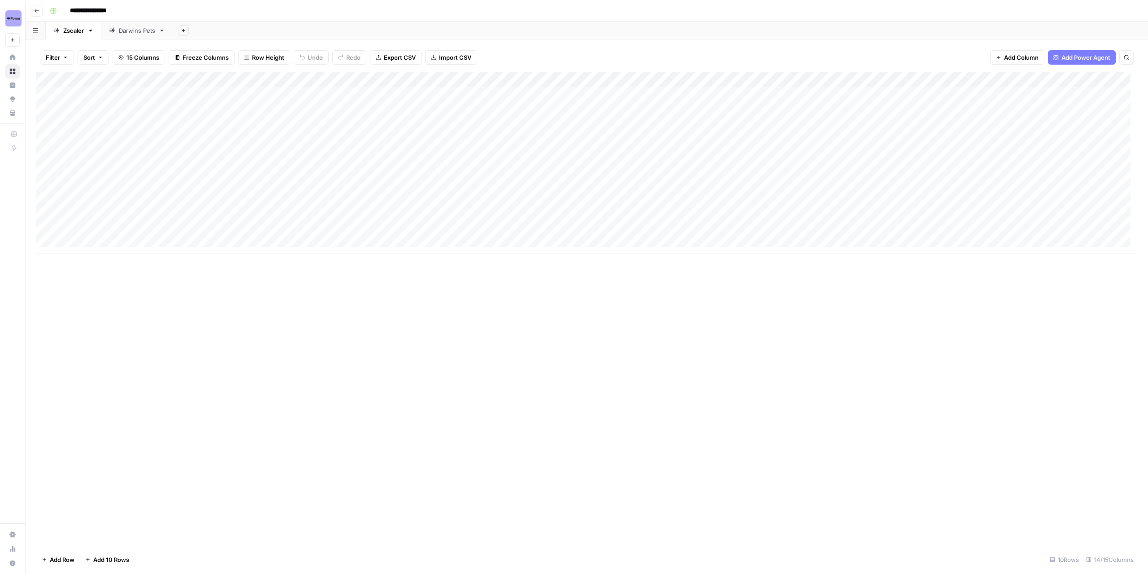
click at [869, 136] on div "Add Column" at bounding box center [586, 163] width 1101 height 182
click at [874, 137] on body "**********" at bounding box center [574, 287] width 1148 height 574
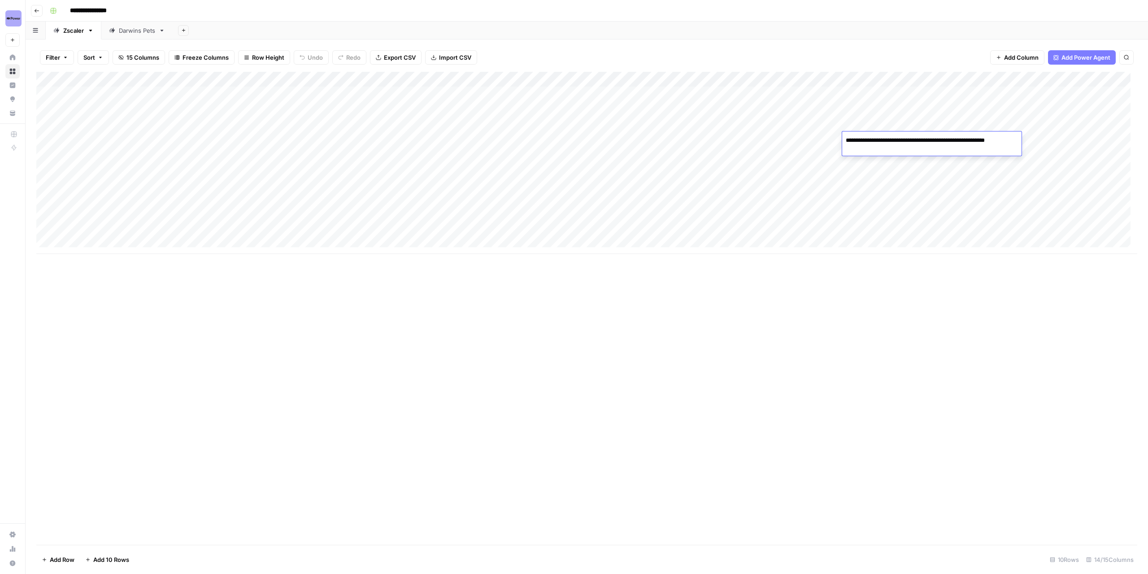
click at [874, 137] on textarea "**********" at bounding box center [931, 145] width 179 height 22
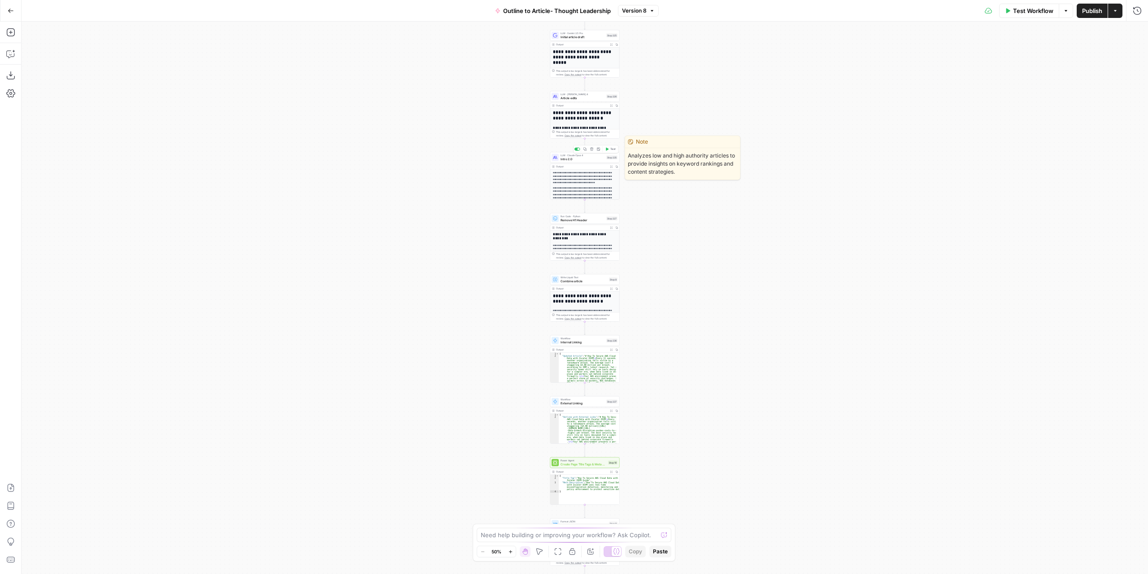
click at [595, 161] on span "Intro 2.0" at bounding box center [583, 159] width 44 height 4
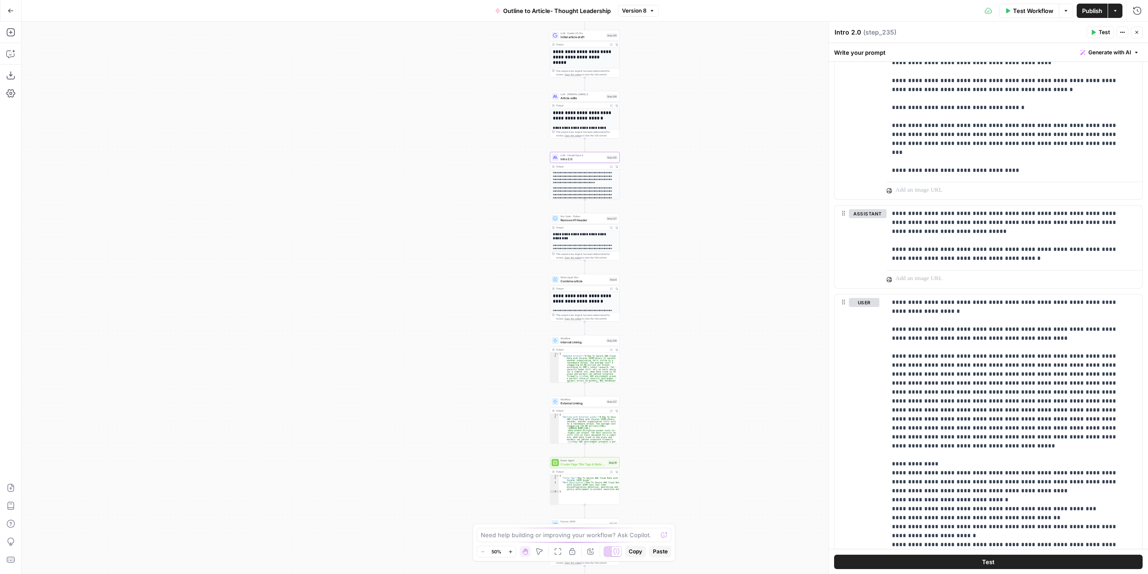
scroll to position [1661, 0]
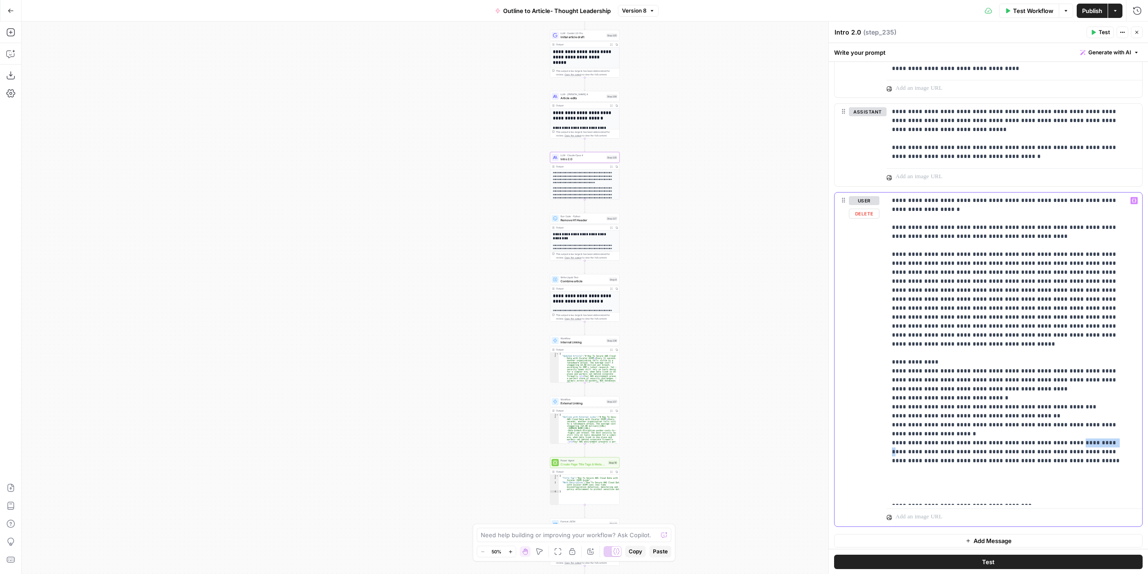
drag, startPoint x: 1086, startPoint y: 422, endPoint x: 1057, endPoint y: 424, distance: 29.2
click at [1054, 424] on p "**********" at bounding box center [1011, 348] width 239 height 305
click at [922, 443] on p "**********" at bounding box center [1011, 348] width 239 height 305
drag, startPoint x: 1013, startPoint y: 443, endPoint x: 890, endPoint y: 425, distance: 124.6
click at [890, 425] on div "**********" at bounding box center [1015, 348] width 256 height 312
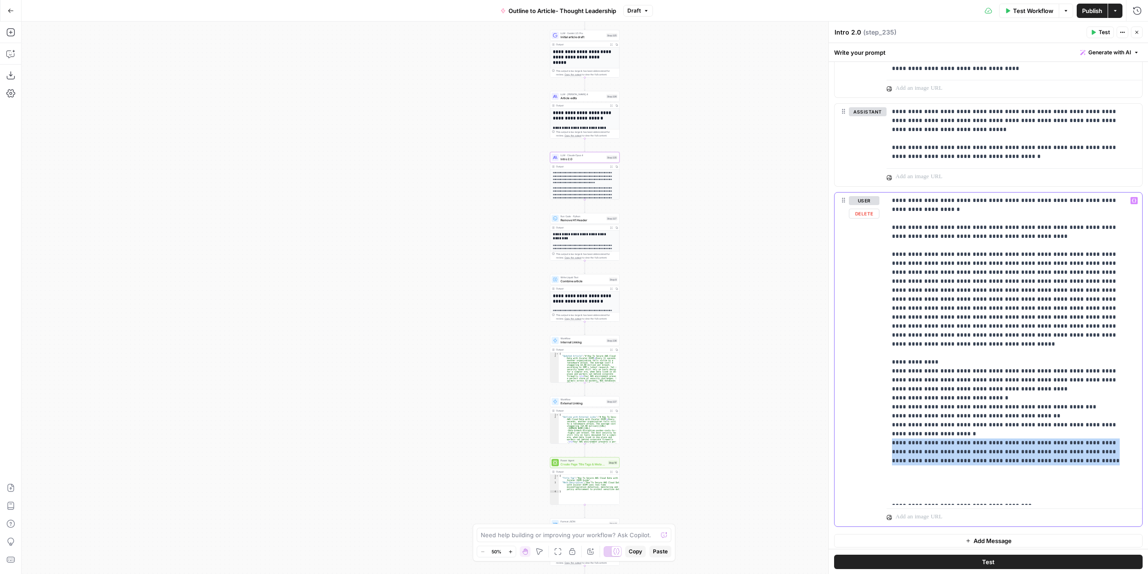
copy p "**********"
click at [1021, 439] on p "**********" at bounding box center [1011, 348] width 239 height 305
click at [1014, 443] on p "**********" at bounding box center [1011, 348] width 239 height 305
drag, startPoint x: 1020, startPoint y: 440, endPoint x: 897, endPoint y: 422, distance: 124.2
click at [897, 422] on p "**********" at bounding box center [1011, 348] width 239 height 305
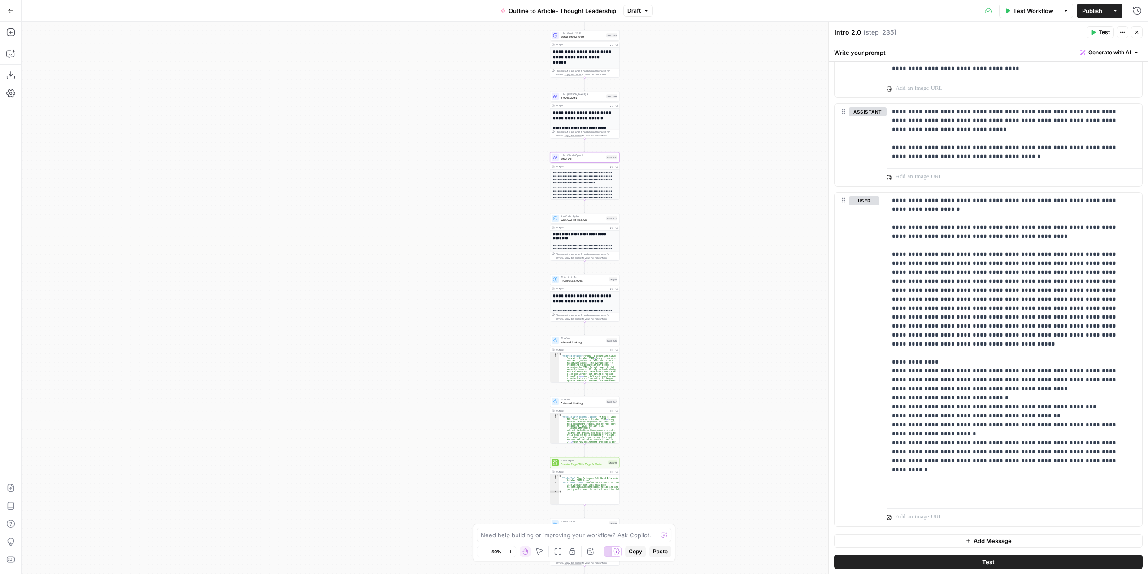
click at [1084, 14] on span "Publish" at bounding box center [1092, 10] width 20 height 9
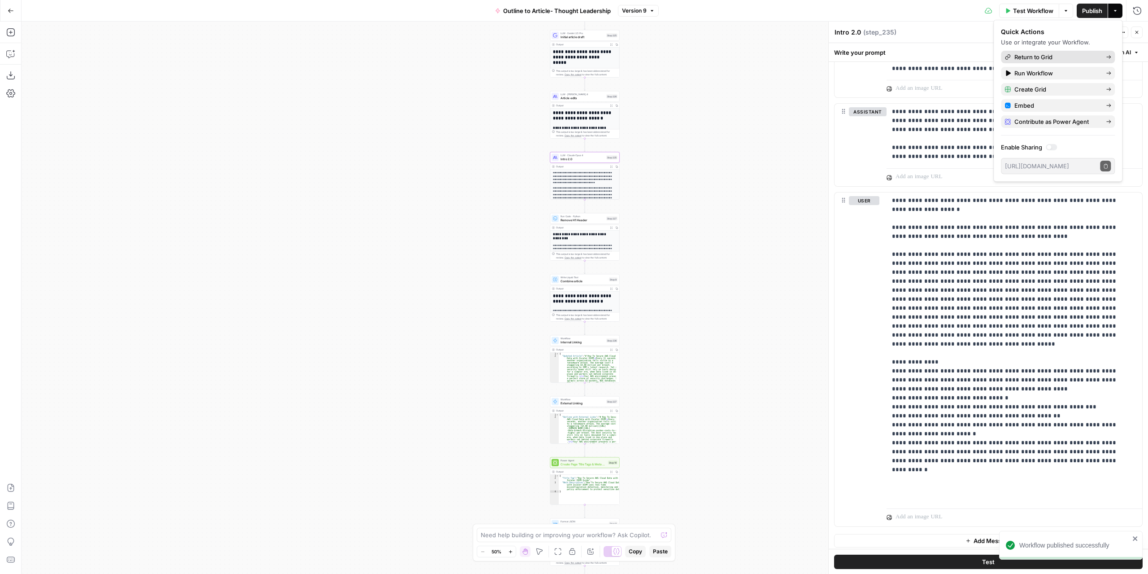
click at [1086, 54] on span "Return to Grid" at bounding box center [1056, 56] width 84 height 9
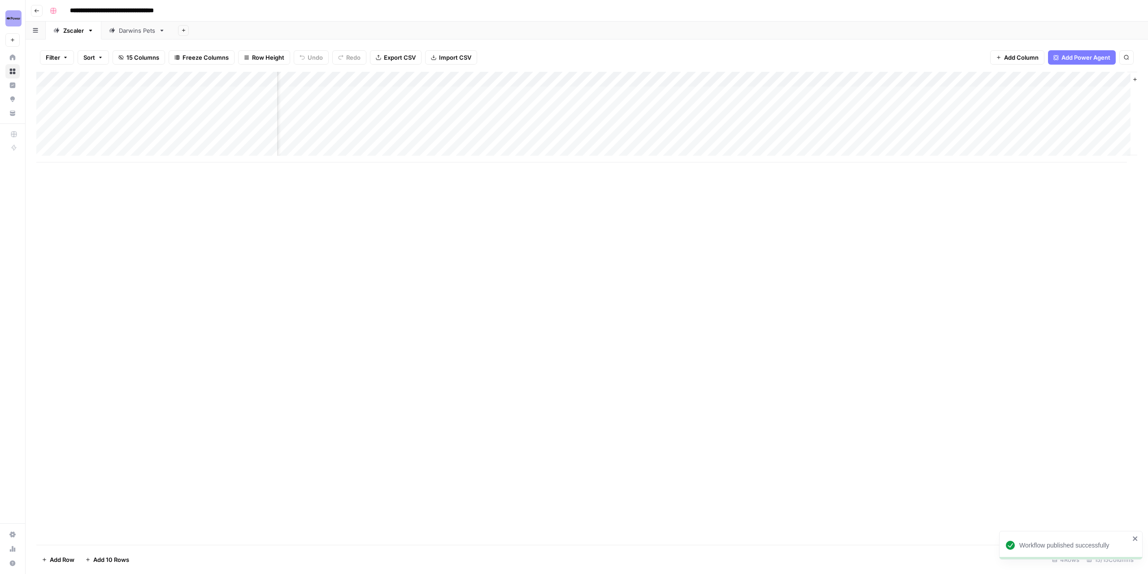
scroll to position [0, 507]
click at [829, 93] on div "Add Column" at bounding box center [586, 117] width 1101 height 91
click at [828, 109] on div "Add Column" at bounding box center [586, 117] width 1101 height 91
click at [814, 95] on div "Add Column" at bounding box center [586, 117] width 1101 height 91
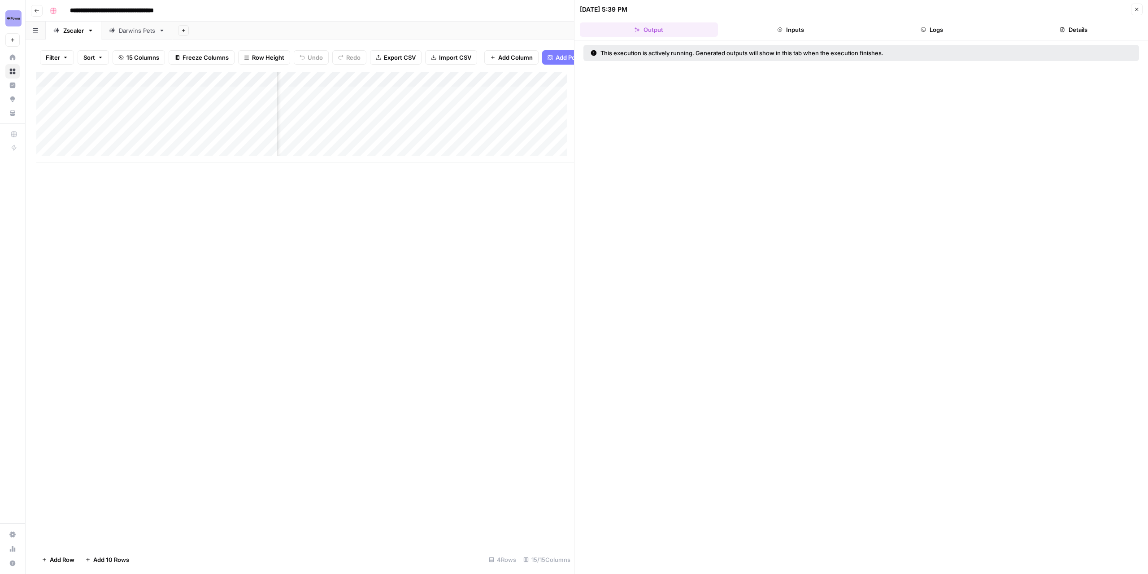
click at [935, 28] on button "Logs" at bounding box center [932, 29] width 138 height 14
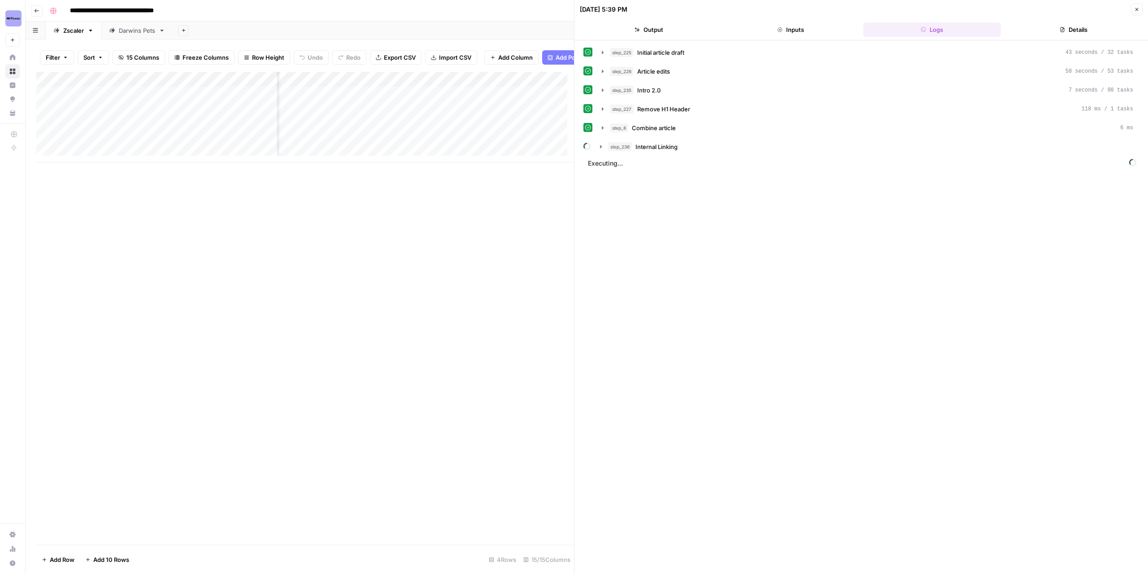
scroll to position [0, 1003]
drag, startPoint x: 575, startPoint y: 201, endPoint x: 756, endPoint y: 210, distance: 180.9
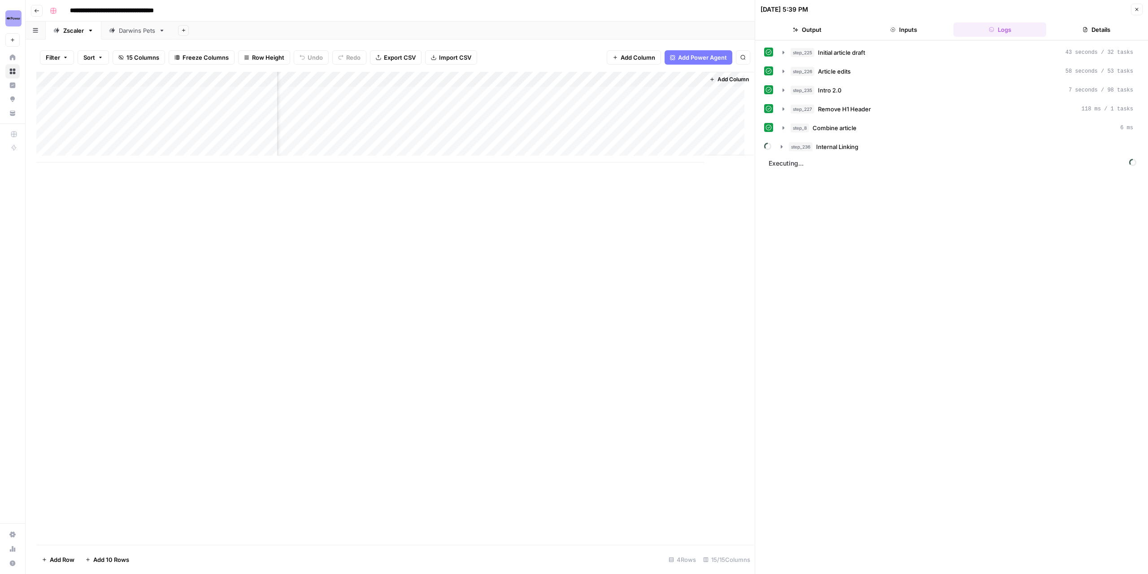
scroll to position [0, 890]
click at [781, 73] on icon "button" at bounding box center [783, 71] width 7 height 7
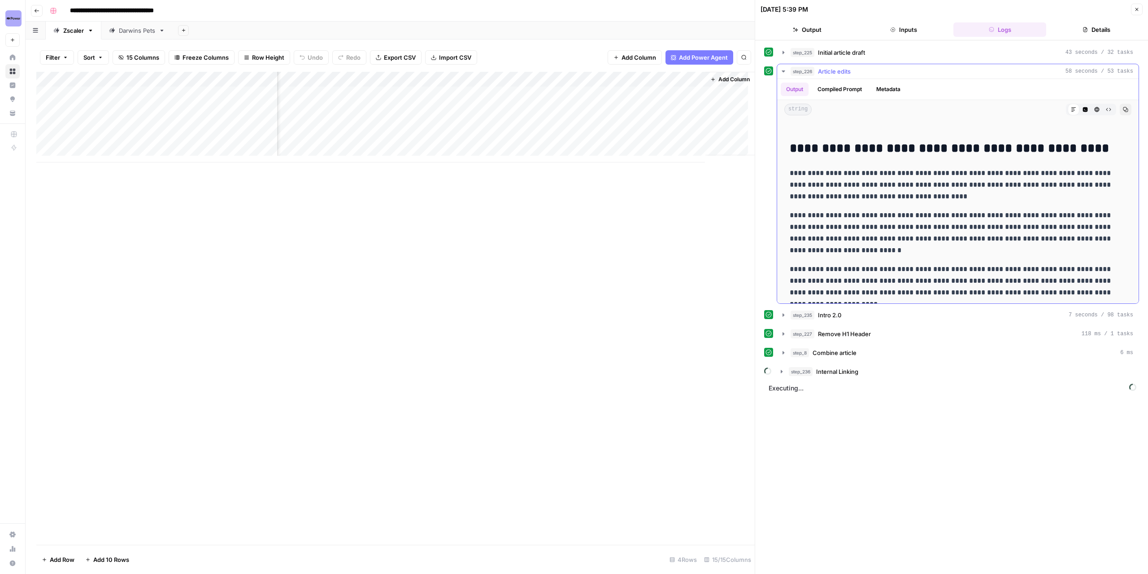
scroll to position [0, 0]
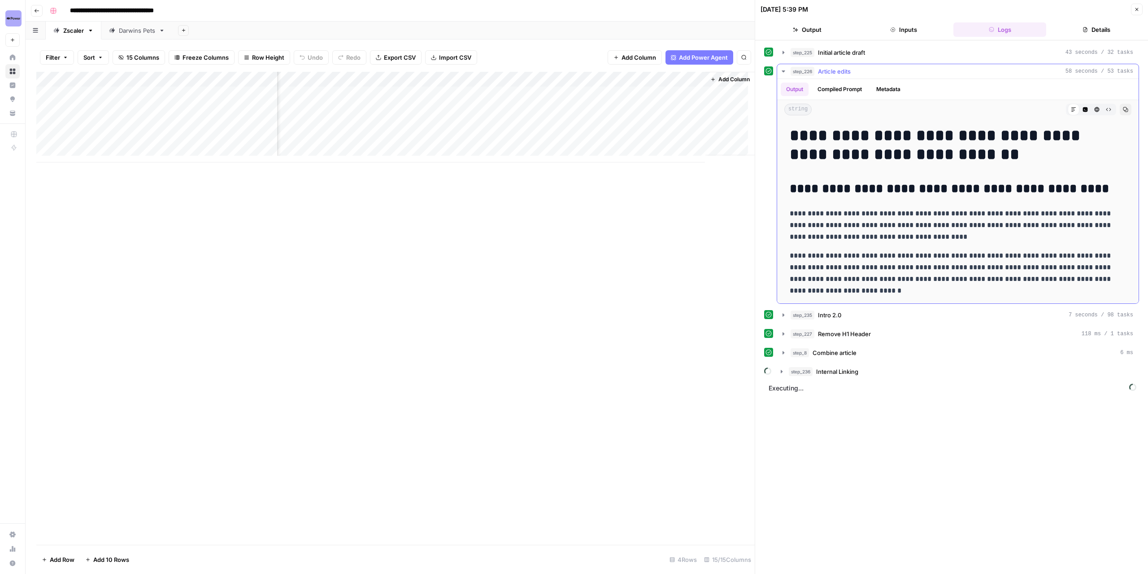
click at [780, 70] on icon "button" at bounding box center [783, 71] width 7 height 7
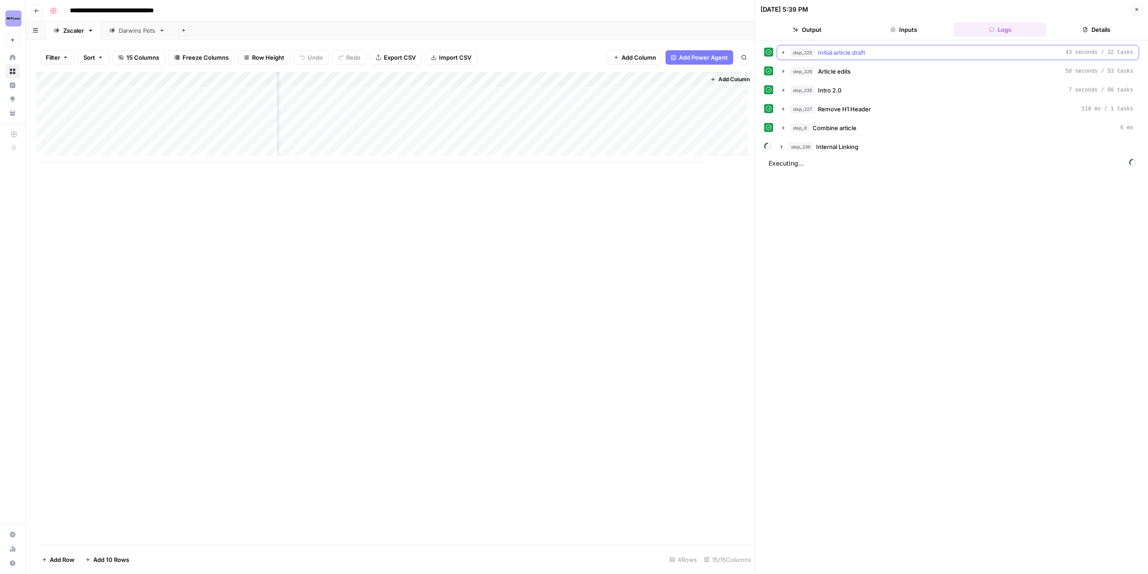
click at [783, 53] on icon "button" at bounding box center [783, 52] width 7 height 7
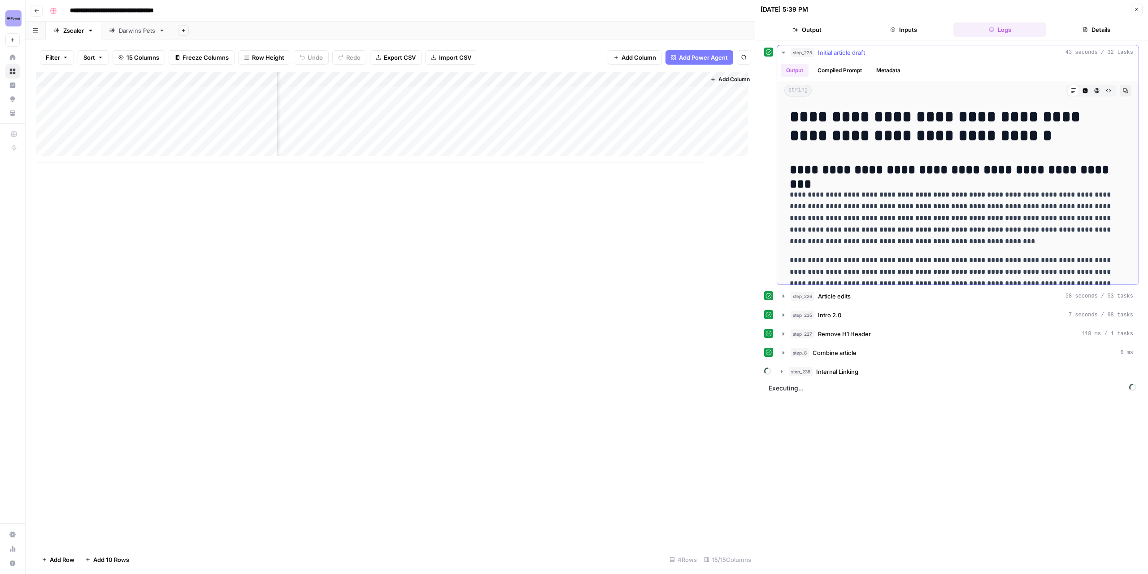
click at [783, 53] on icon "button" at bounding box center [783, 52] width 7 height 7
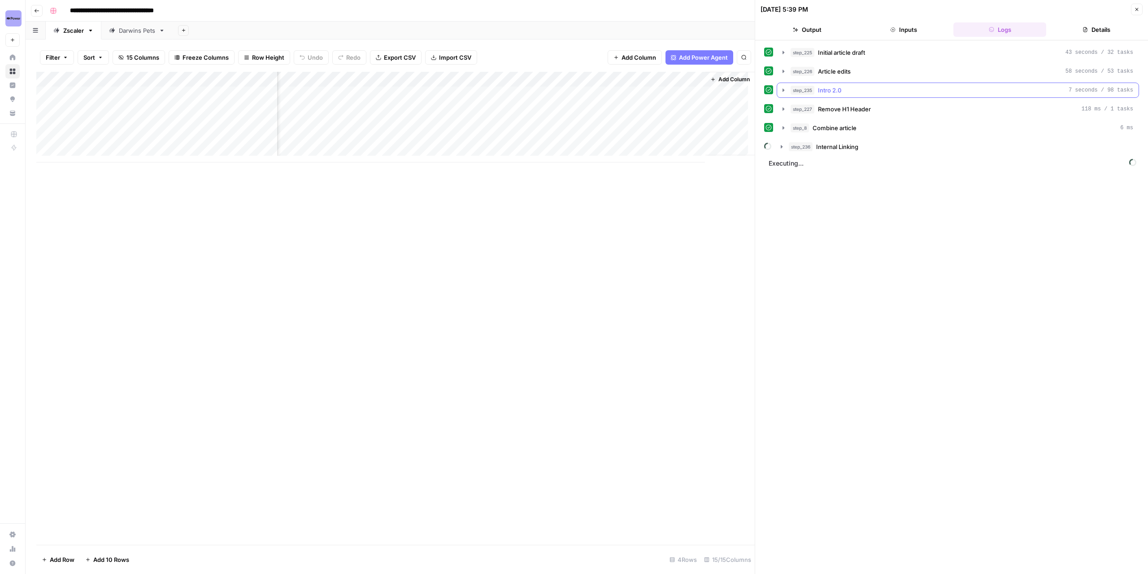
click at [783, 90] on icon "button" at bounding box center [784, 89] width 2 height 3
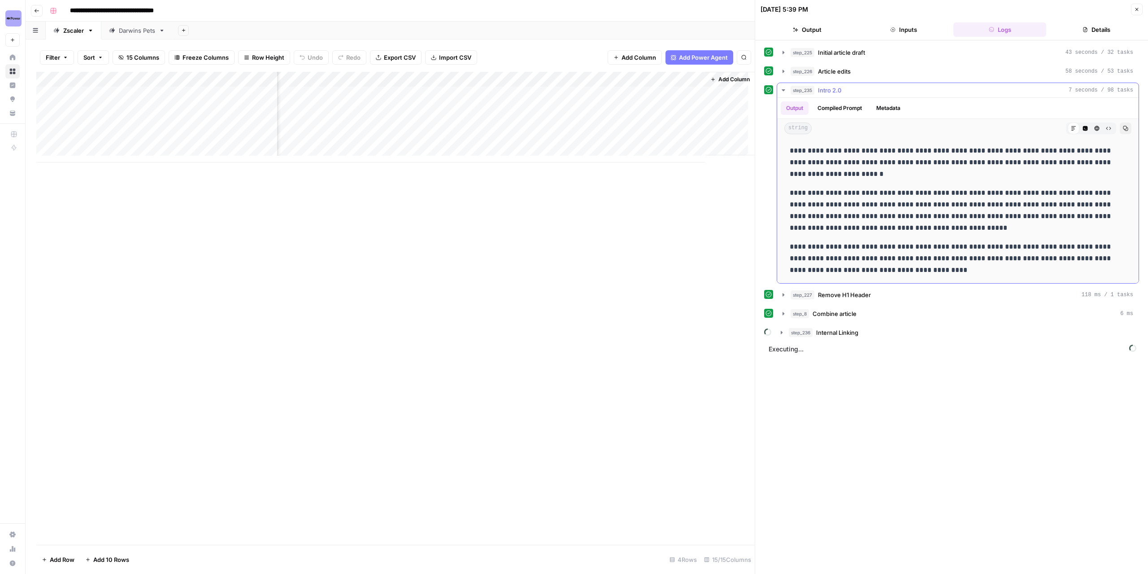
click at [783, 90] on icon "button" at bounding box center [783, 90] width 3 height 2
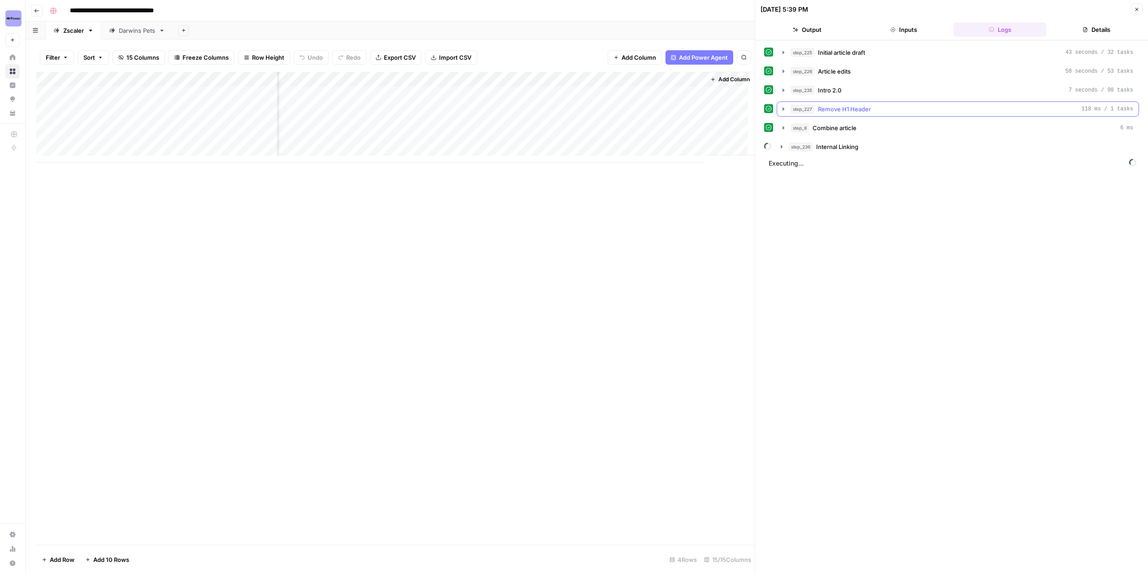
click at [782, 107] on icon "button" at bounding box center [783, 108] width 7 height 7
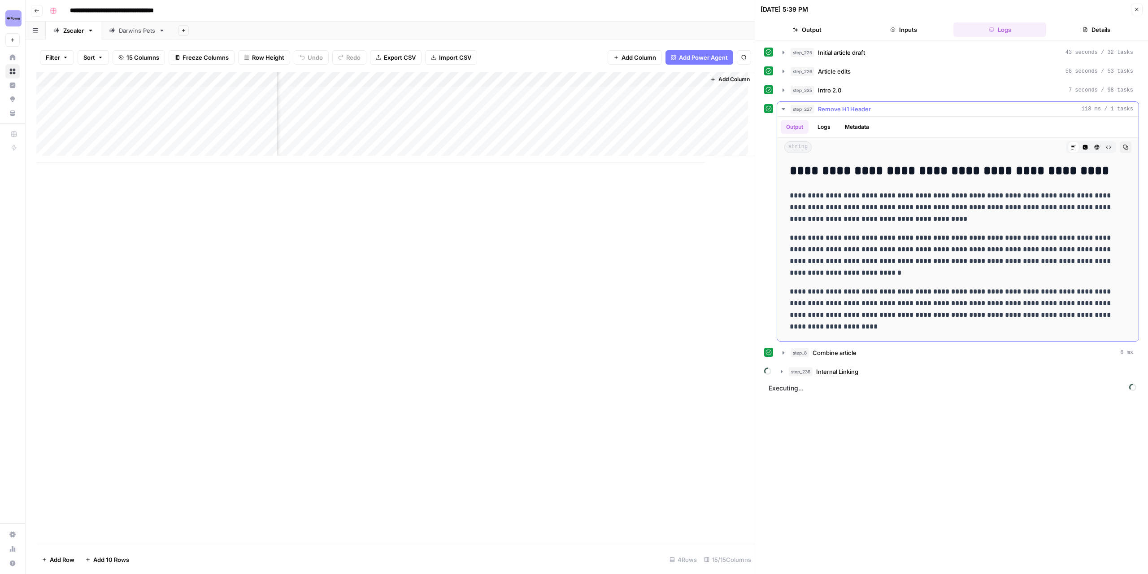
click at [782, 108] on icon "button" at bounding box center [783, 109] width 3 height 2
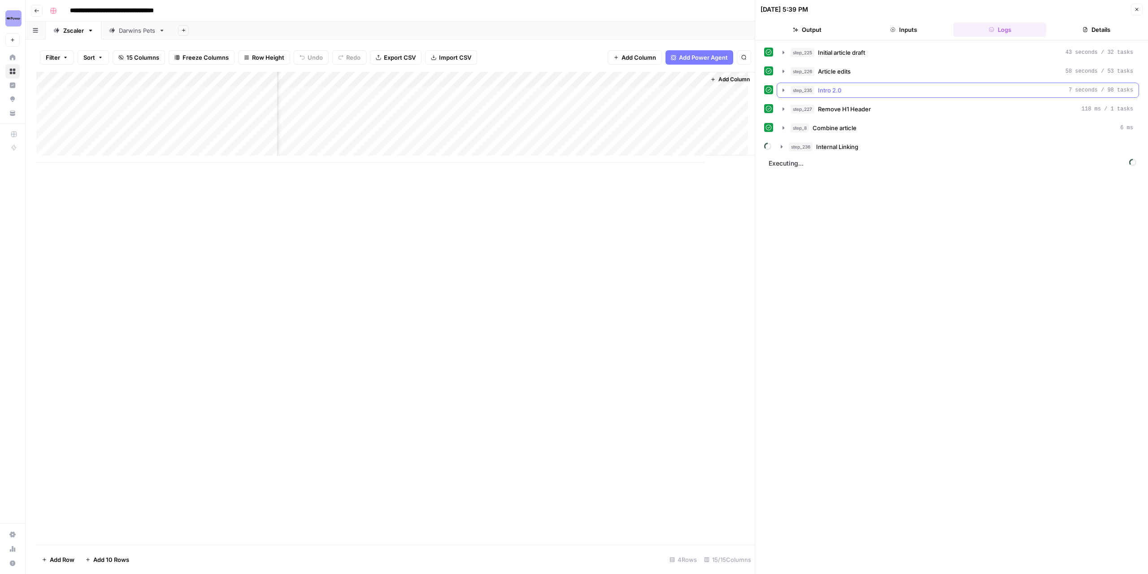
click at [780, 90] on icon "button" at bounding box center [783, 90] width 7 height 7
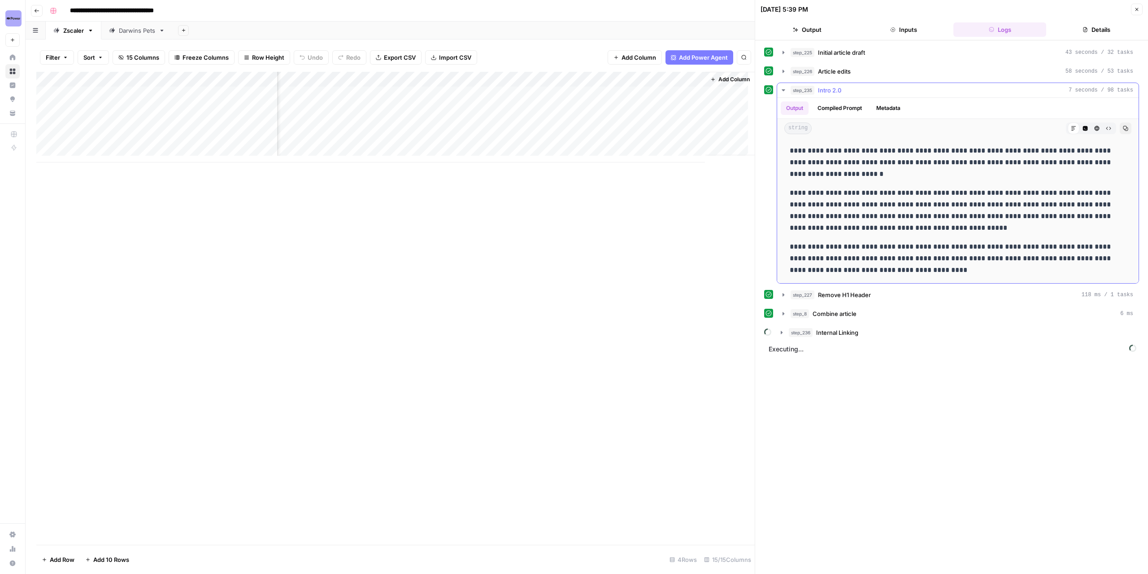
click at [782, 88] on icon "button" at bounding box center [783, 90] width 7 height 7
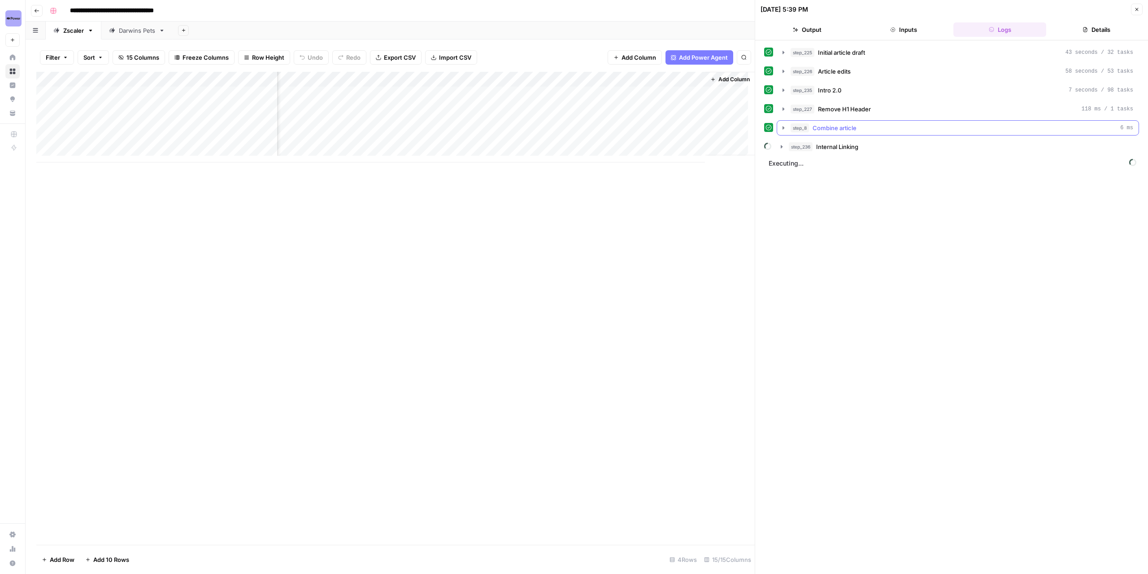
click at [785, 124] on icon "button" at bounding box center [783, 127] width 7 height 7
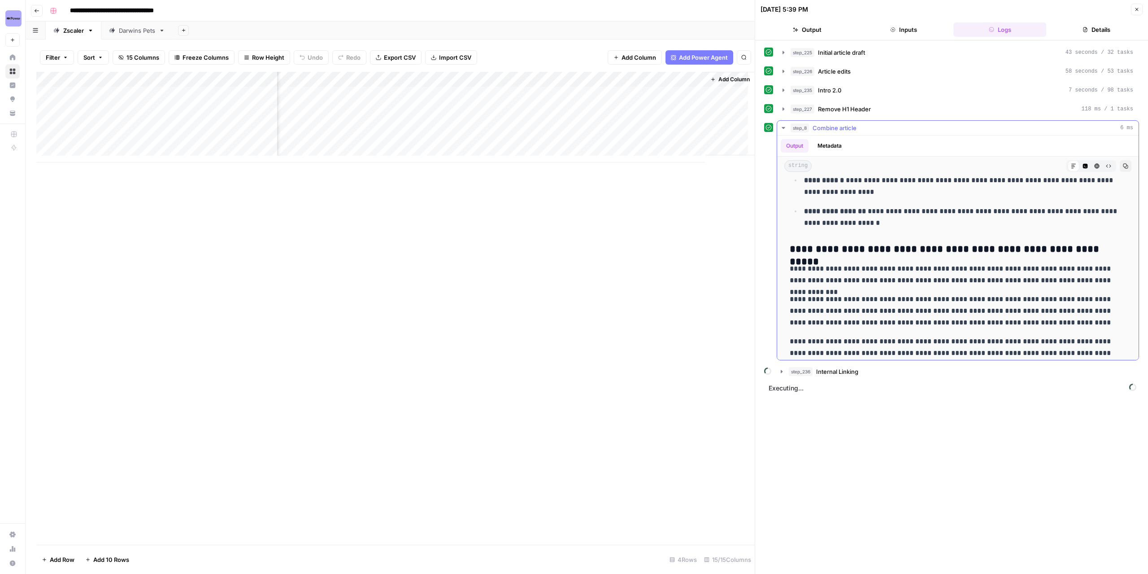
scroll to position [1300, 0]
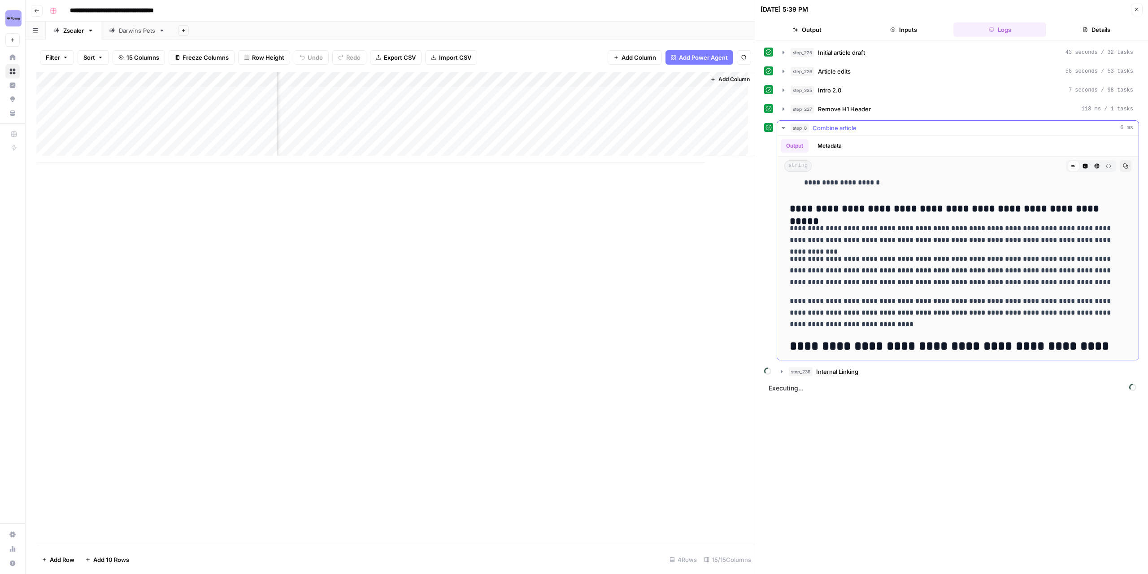
click at [783, 125] on icon "button" at bounding box center [783, 127] width 7 height 7
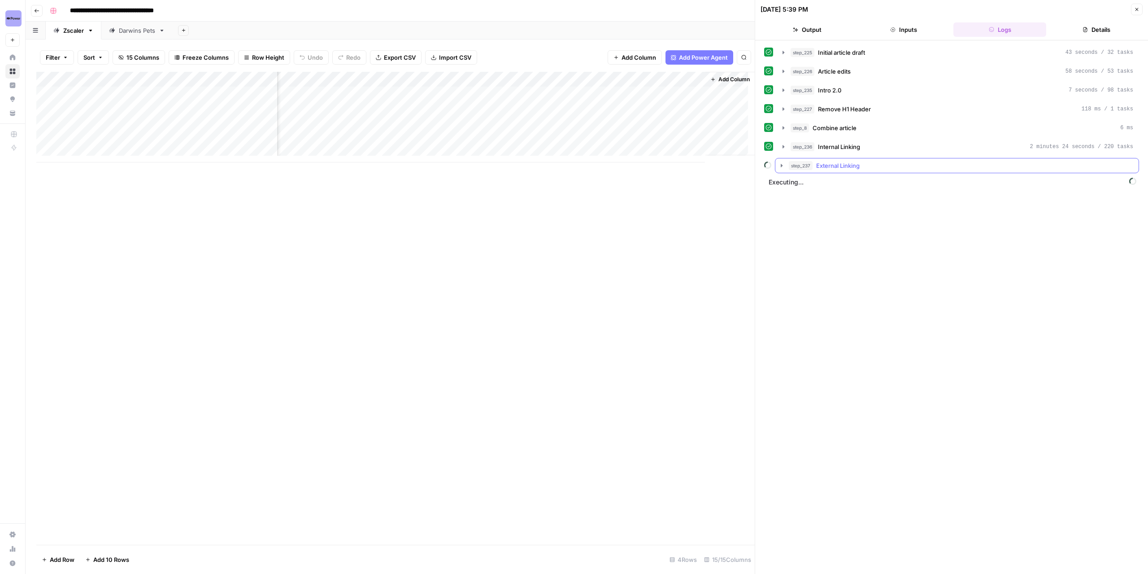
click at [782, 162] on icon "button" at bounding box center [781, 165] width 7 height 7
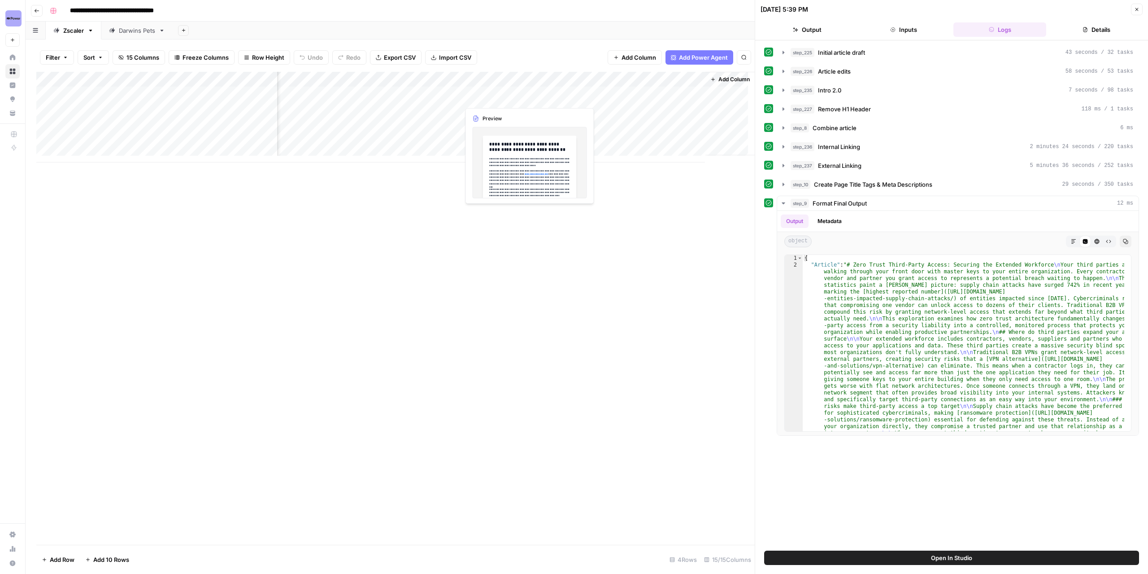
click at [494, 89] on div "Add Column" at bounding box center [395, 117] width 718 height 91
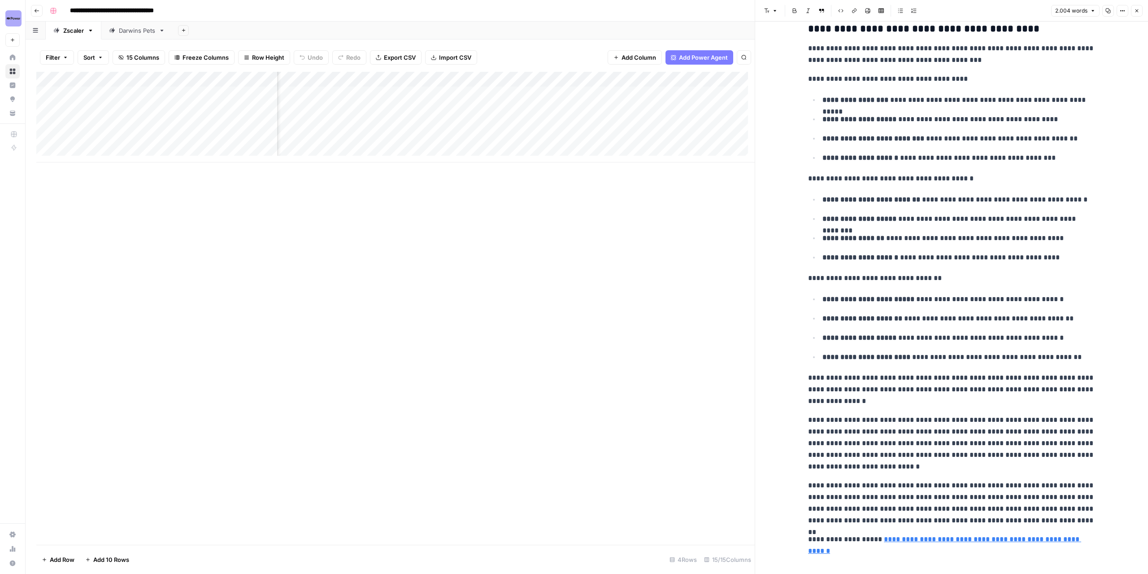
scroll to position [0, 623]
click at [451, 97] on div "Add Column" at bounding box center [395, 117] width 718 height 91
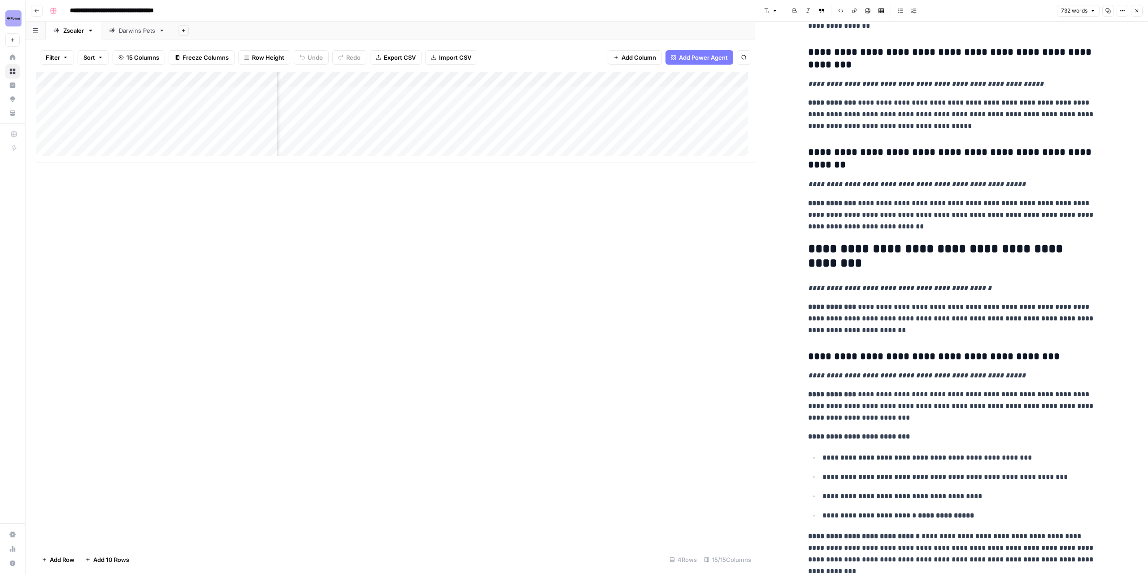
scroll to position [0, 312]
click at [391, 93] on div "Add Column" at bounding box center [395, 117] width 718 height 91
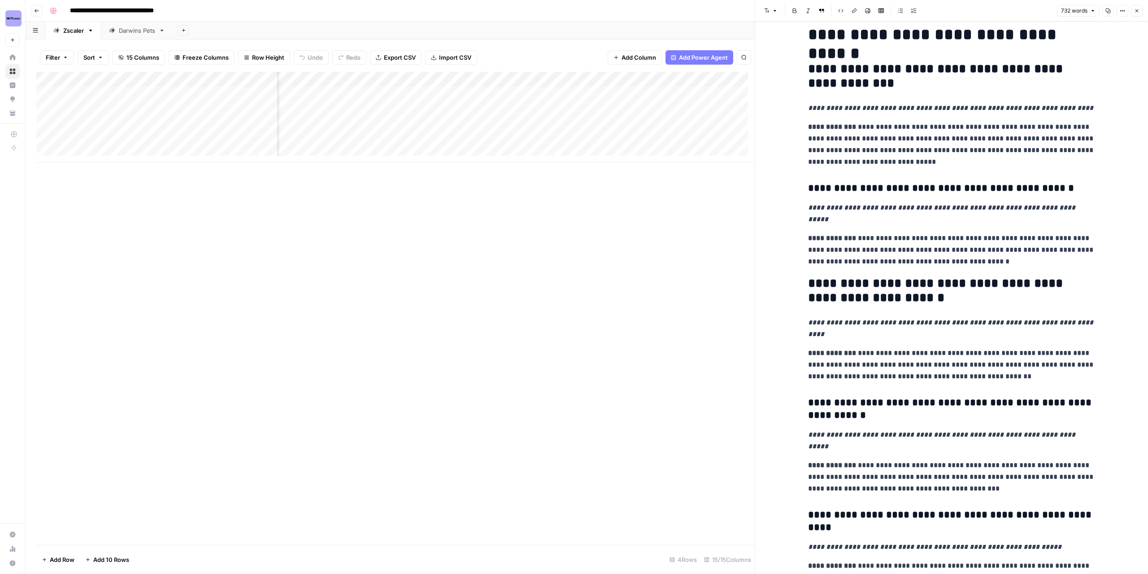
scroll to position [0, 0]
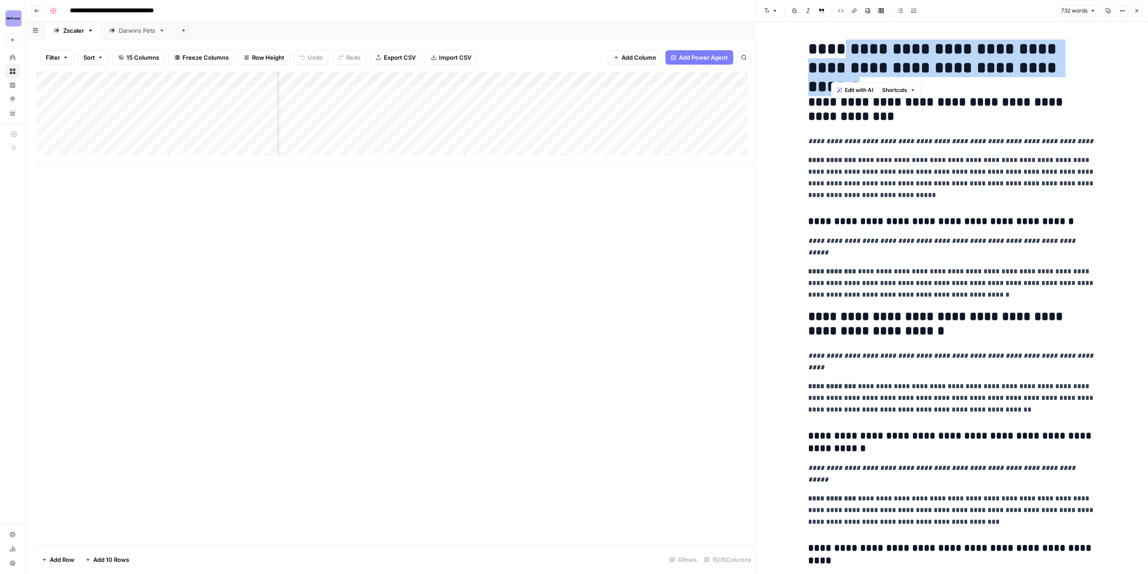
drag, startPoint x: 1020, startPoint y: 68, endPoint x: 834, endPoint y: 52, distance: 186.3
click at [834, 52] on h1 "**********" at bounding box center [951, 58] width 287 height 38
copy h1 "**********"
click at [1140, 9] on button "Close" at bounding box center [1137, 11] width 12 height 12
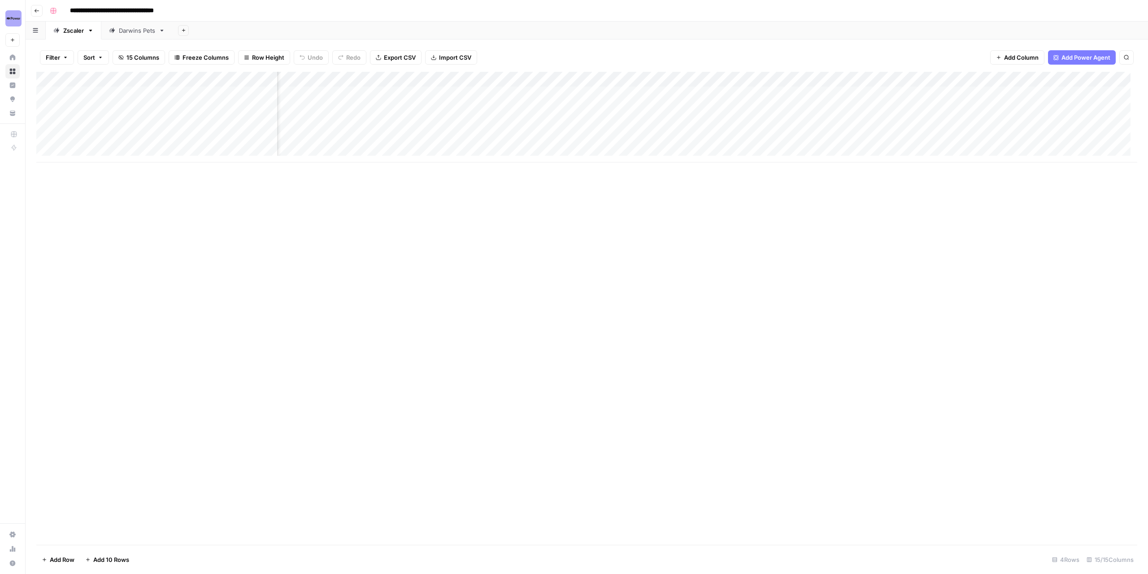
scroll to position [0, 248]
click at [454, 95] on div "Add Column" at bounding box center [586, 117] width 1101 height 91
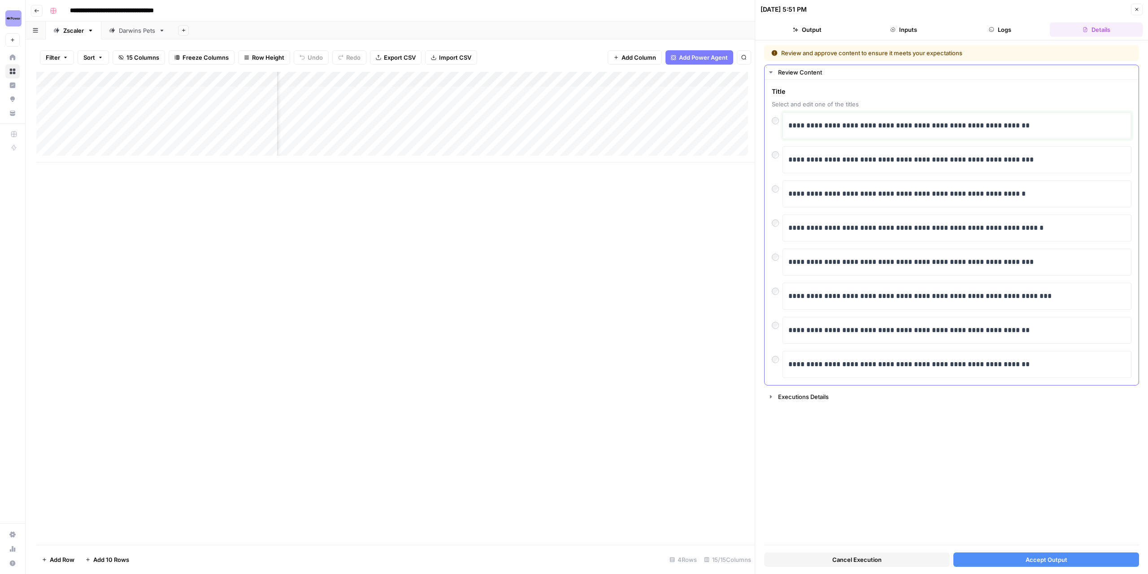
click at [898, 122] on p "**********" at bounding box center [957, 126] width 338 height 12
click at [1040, 558] on span "Accept Output" at bounding box center [1047, 559] width 42 height 9
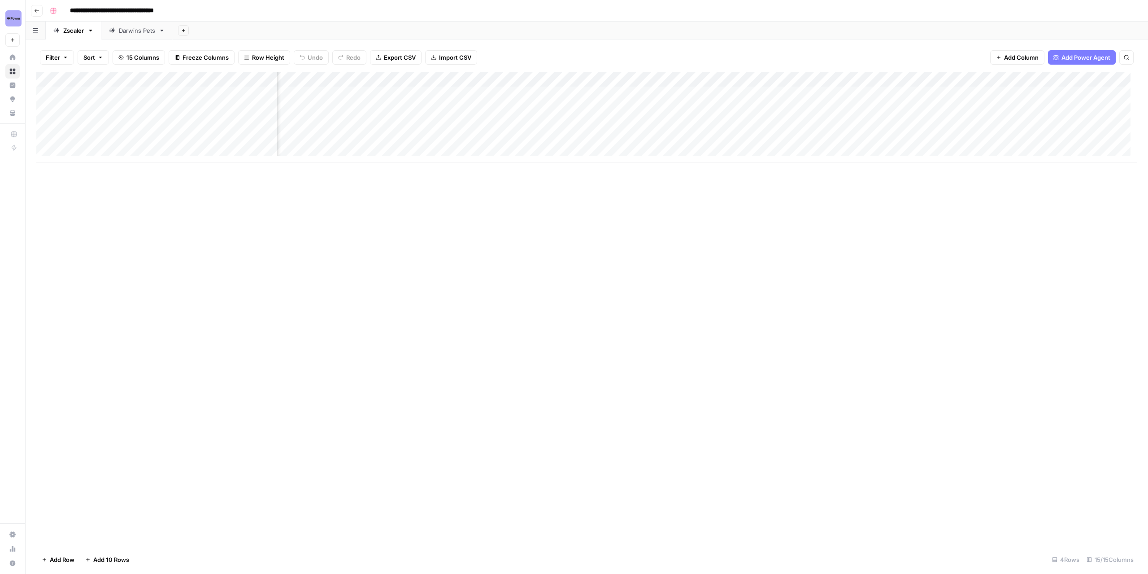
scroll to position [0, 423]
click at [944, 105] on div "Add Column" at bounding box center [586, 117] width 1101 height 91
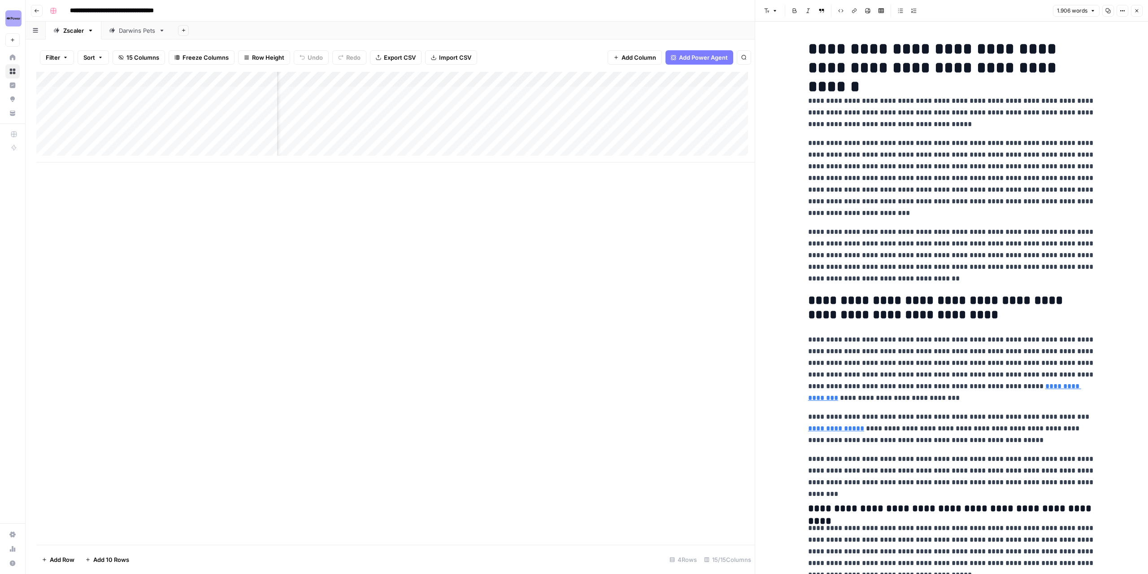
scroll to position [0, 289]
click at [403, 92] on div "Add Column" at bounding box center [395, 117] width 718 height 91
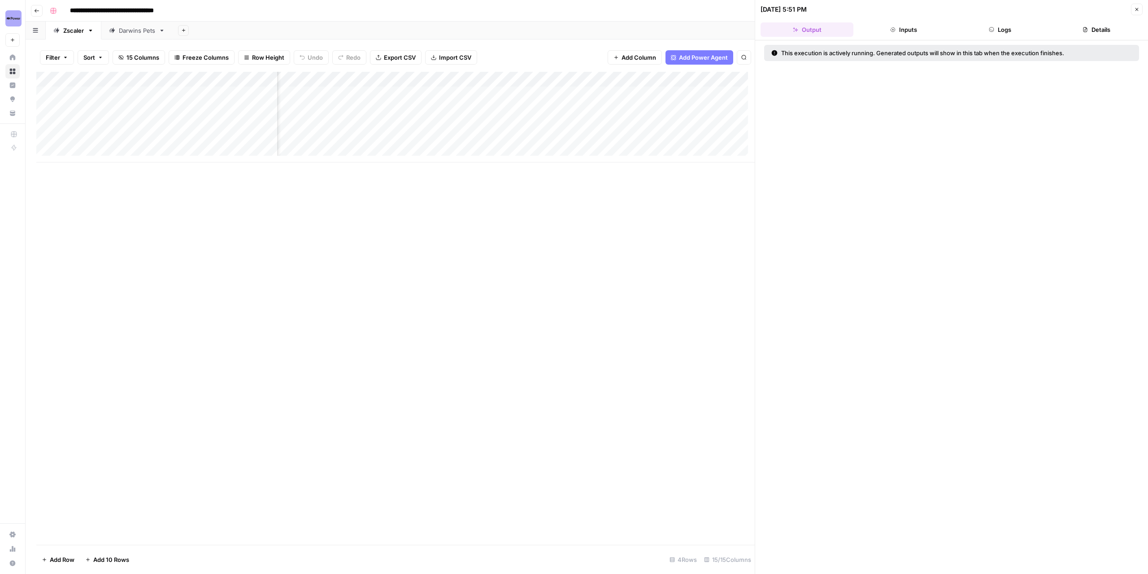
click at [1011, 26] on button "Logs" at bounding box center [999, 29] width 93 height 14
click at [782, 51] on icon "button" at bounding box center [781, 52] width 7 height 7
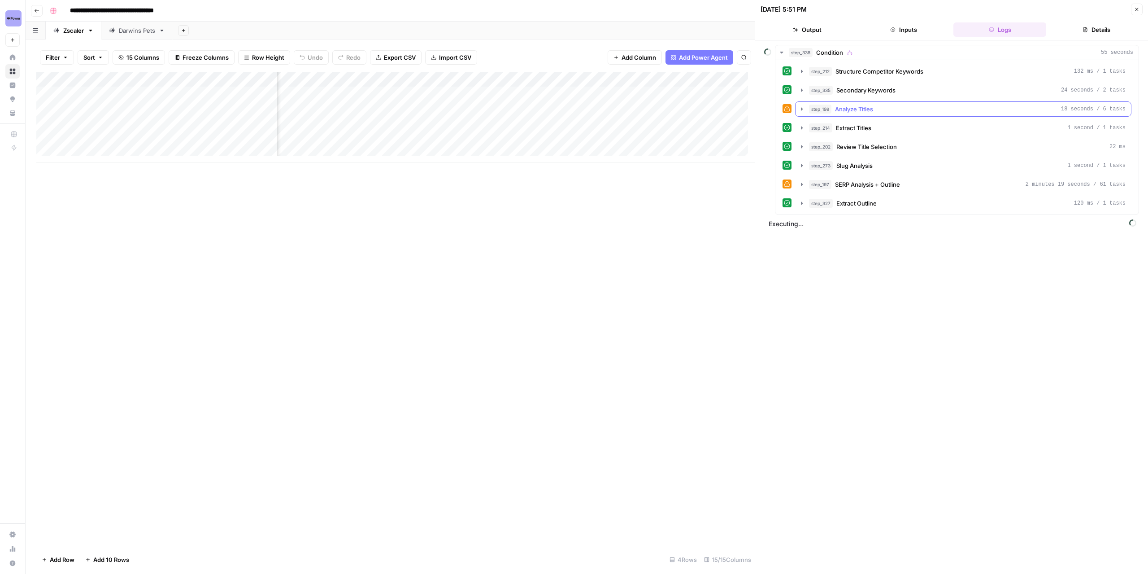
click at [801, 109] on icon "button" at bounding box center [801, 108] width 7 height 7
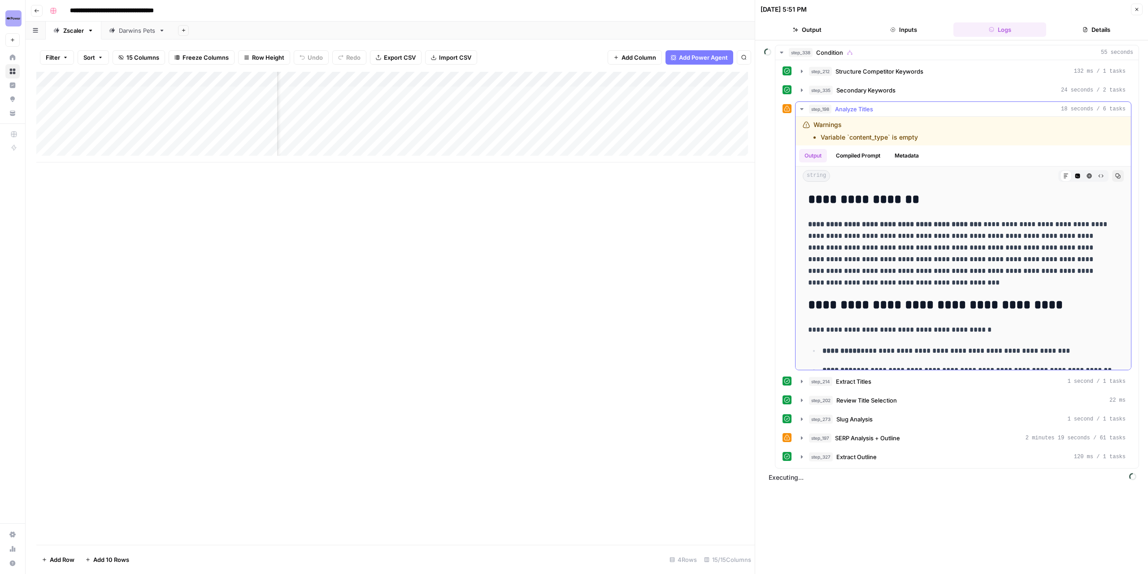
click at [801, 109] on icon "button" at bounding box center [801, 108] width 7 height 7
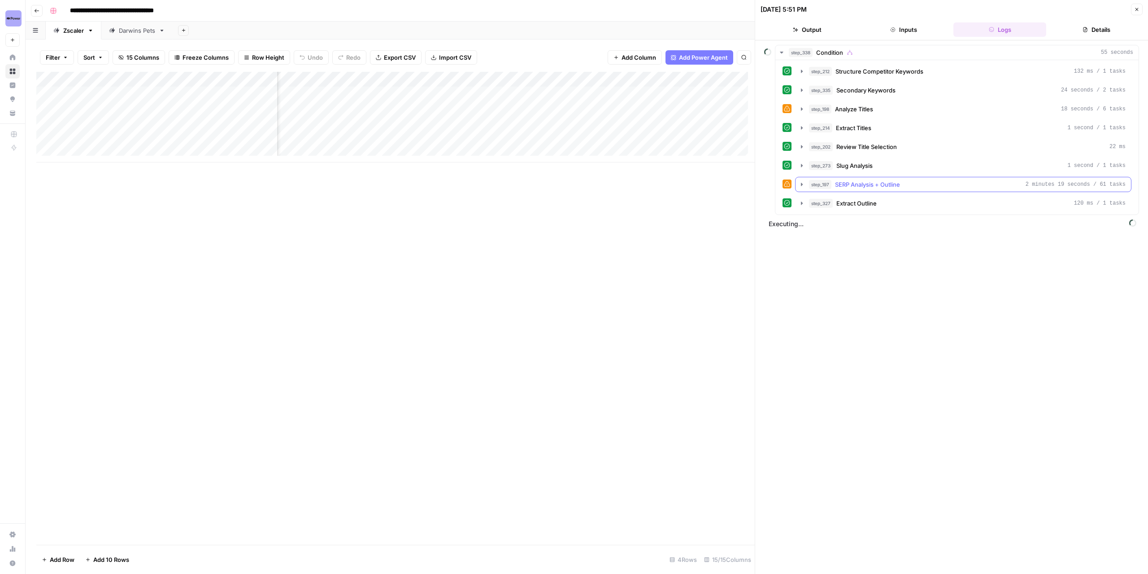
click at [801, 183] on icon "button" at bounding box center [802, 184] width 2 height 3
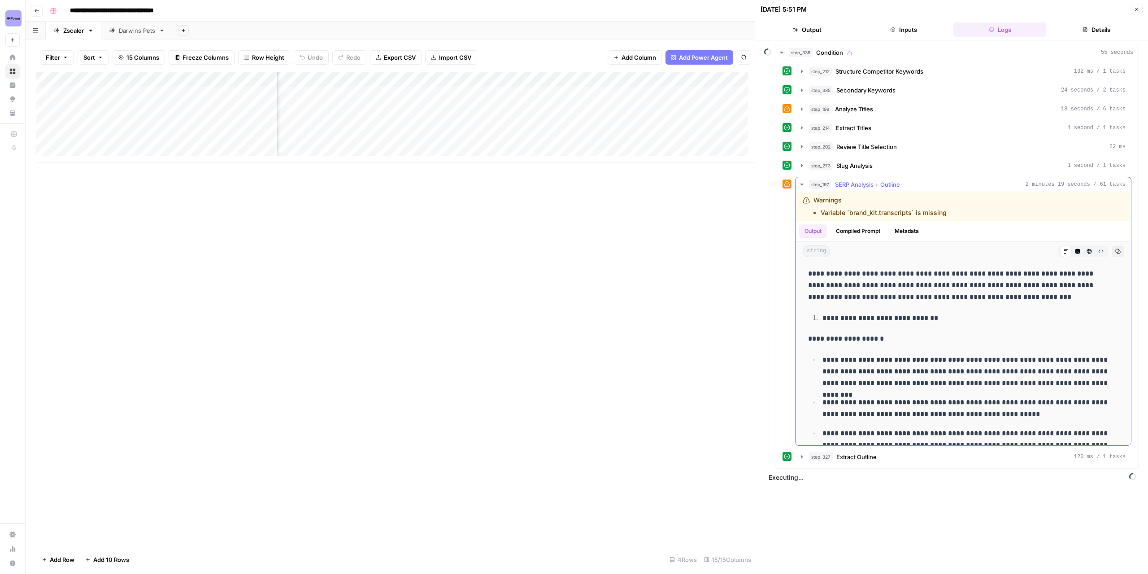
click at [801, 183] on icon "button" at bounding box center [801, 184] width 7 height 7
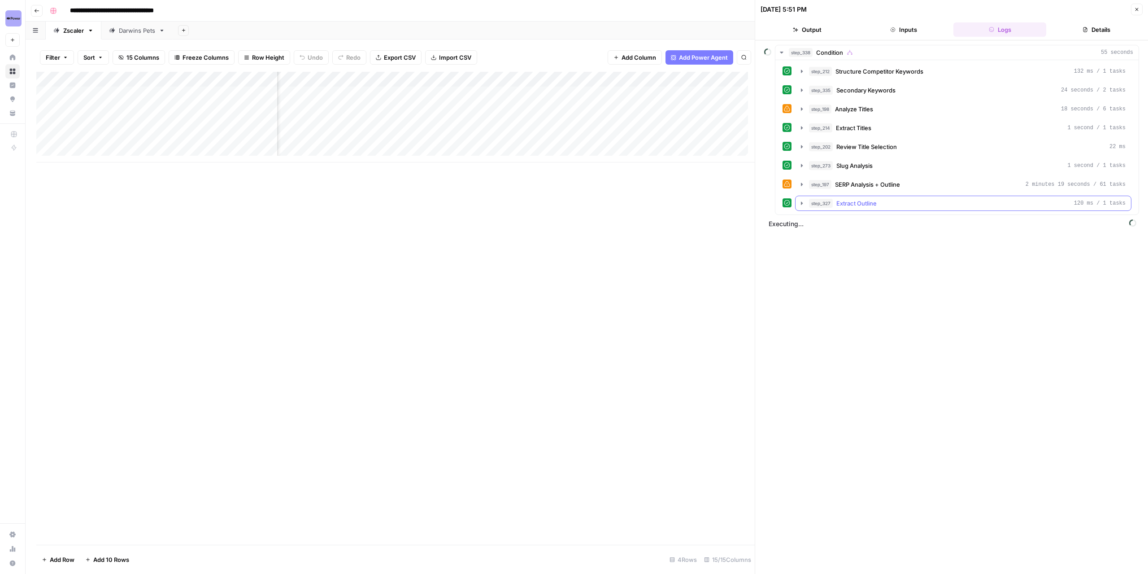
click at [799, 202] on icon "button" at bounding box center [801, 203] width 7 height 7
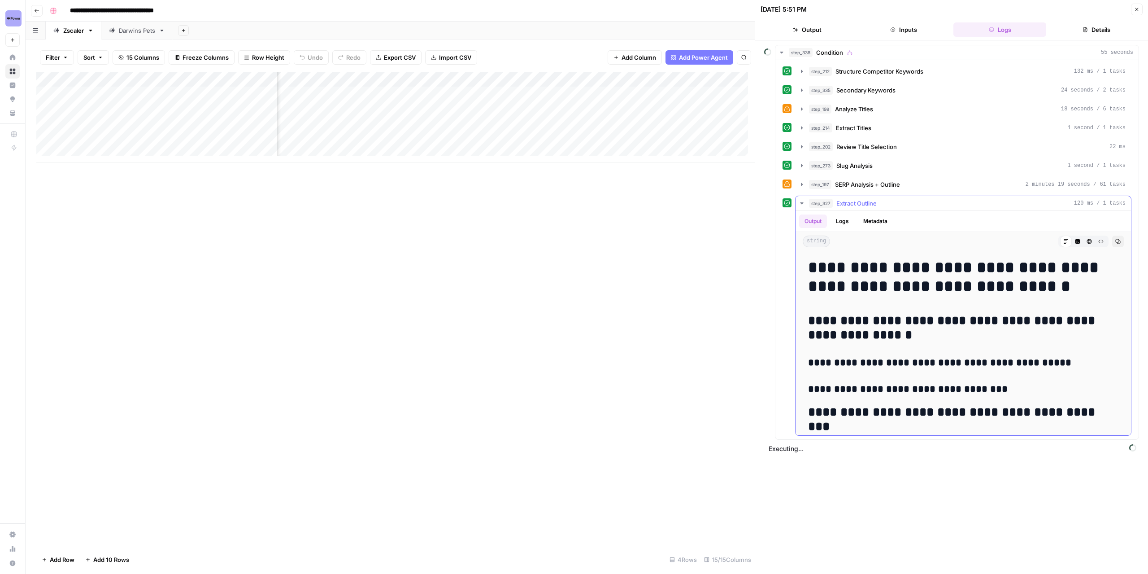
click at [799, 202] on icon "button" at bounding box center [801, 203] width 7 height 7
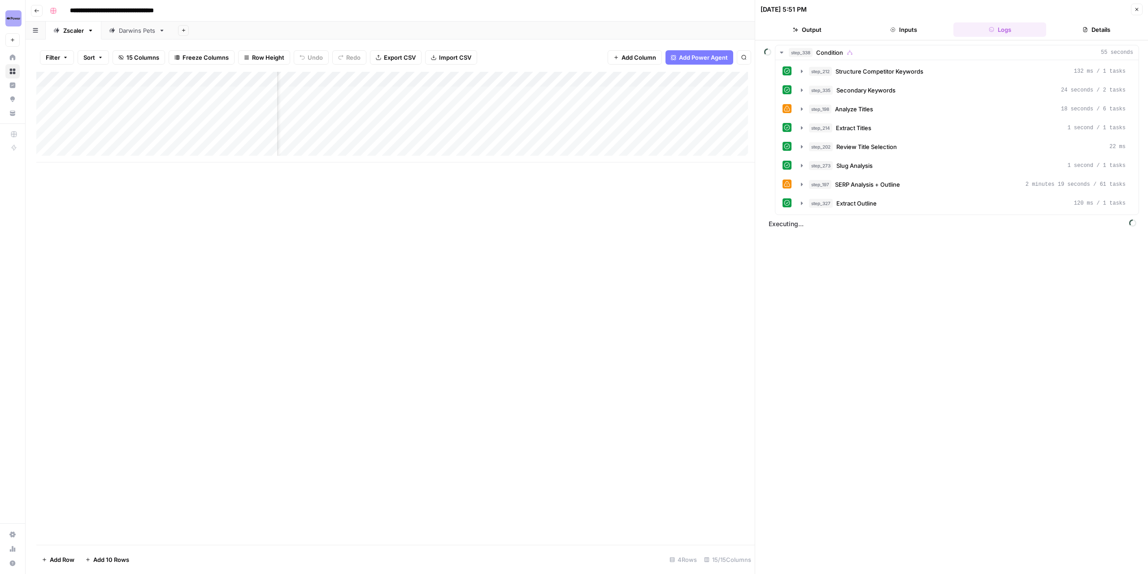
scroll to position [0, 680]
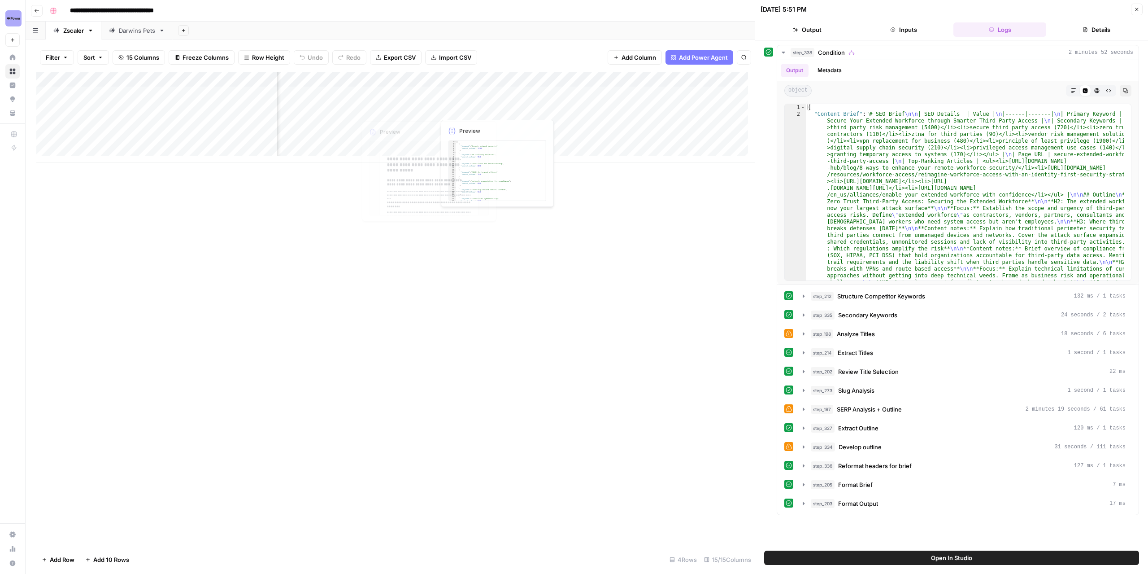
click at [386, 95] on div "Add Column" at bounding box center [395, 117] width 718 height 91
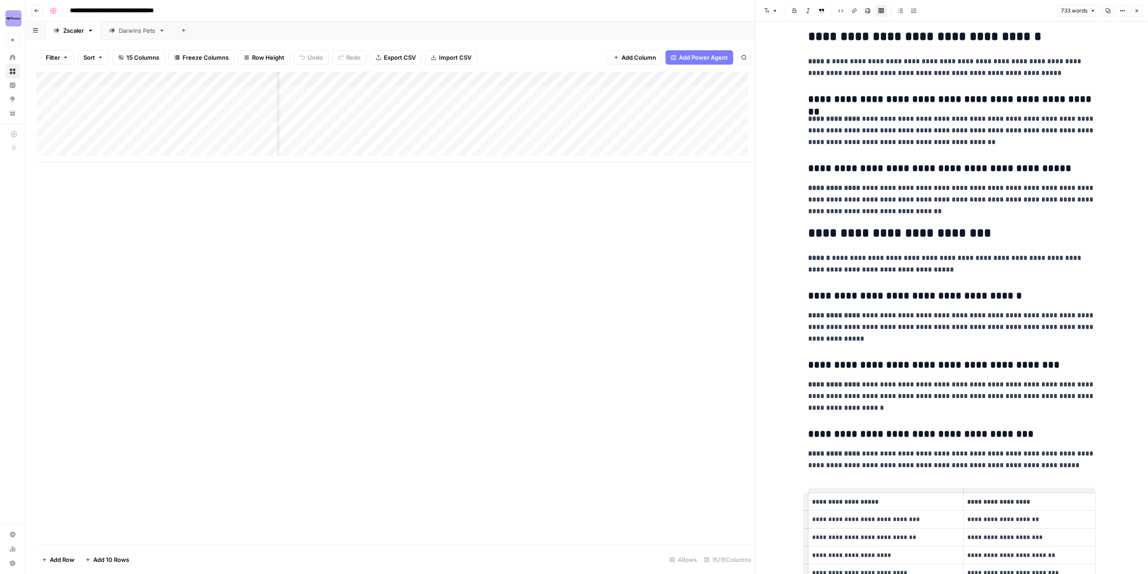
scroll to position [1259, 0]
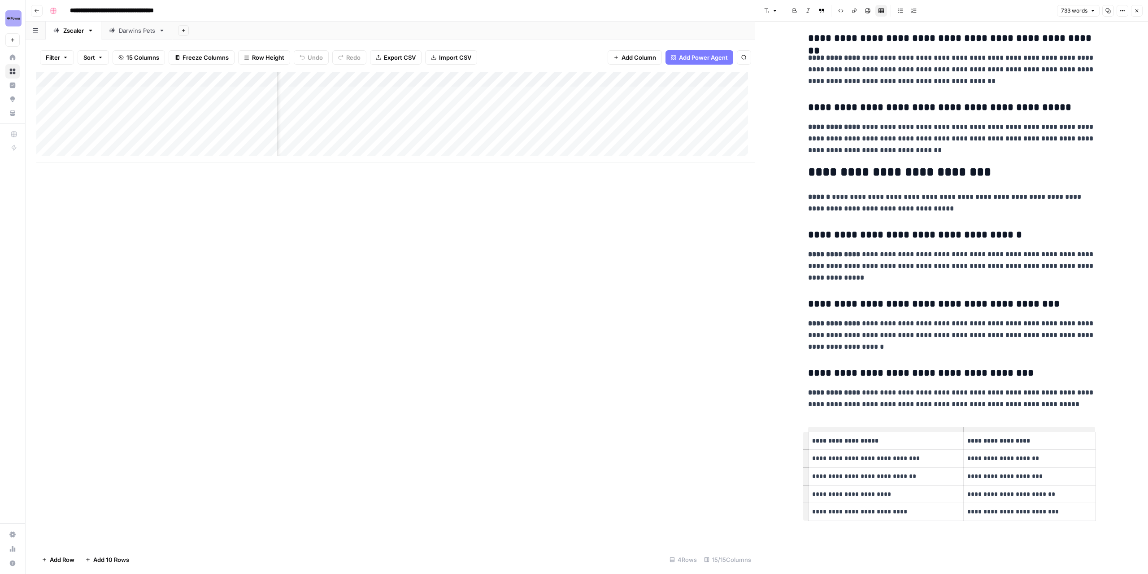
click at [657, 95] on div "Add Column" at bounding box center [395, 117] width 718 height 91
click at [1134, 12] on button "Close" at bounding box center [1137, 11] width 12 height 12
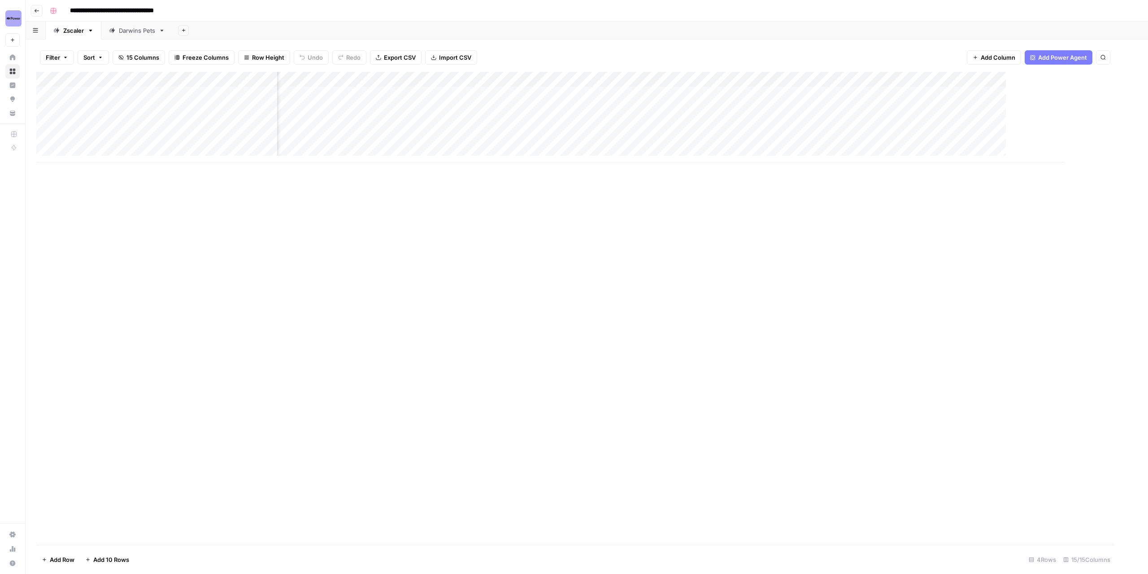
scroll to position [0, 496]
